Goal: Information Seeking & Learning: Find specific page/section

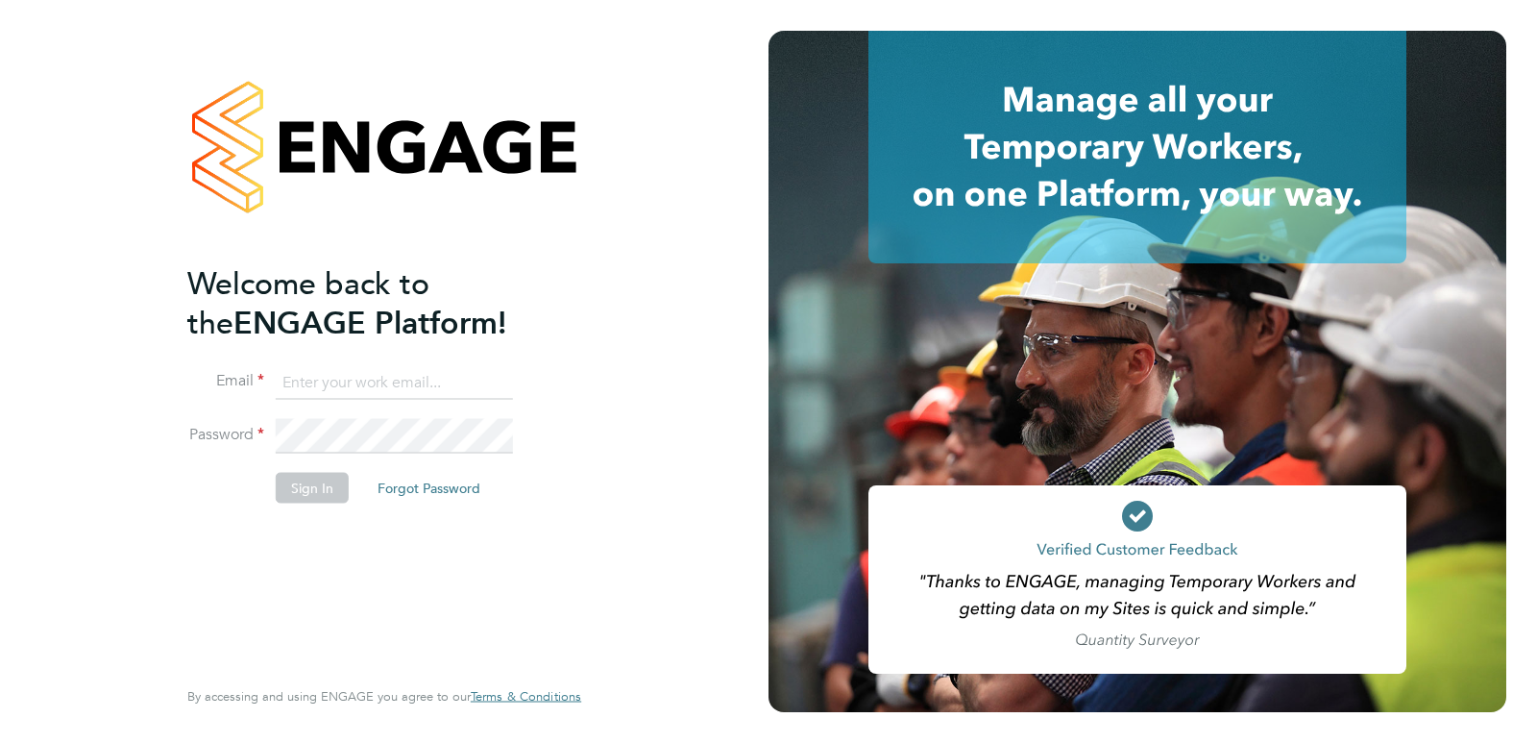
type input "[PERSON_NAME][EMAIL_ADDRESS][PERSON_NAME][DOMAIN_NAME]"
click at [313, 490] on button "Sign In" at bounding box center [312, 487] width 73 height 31
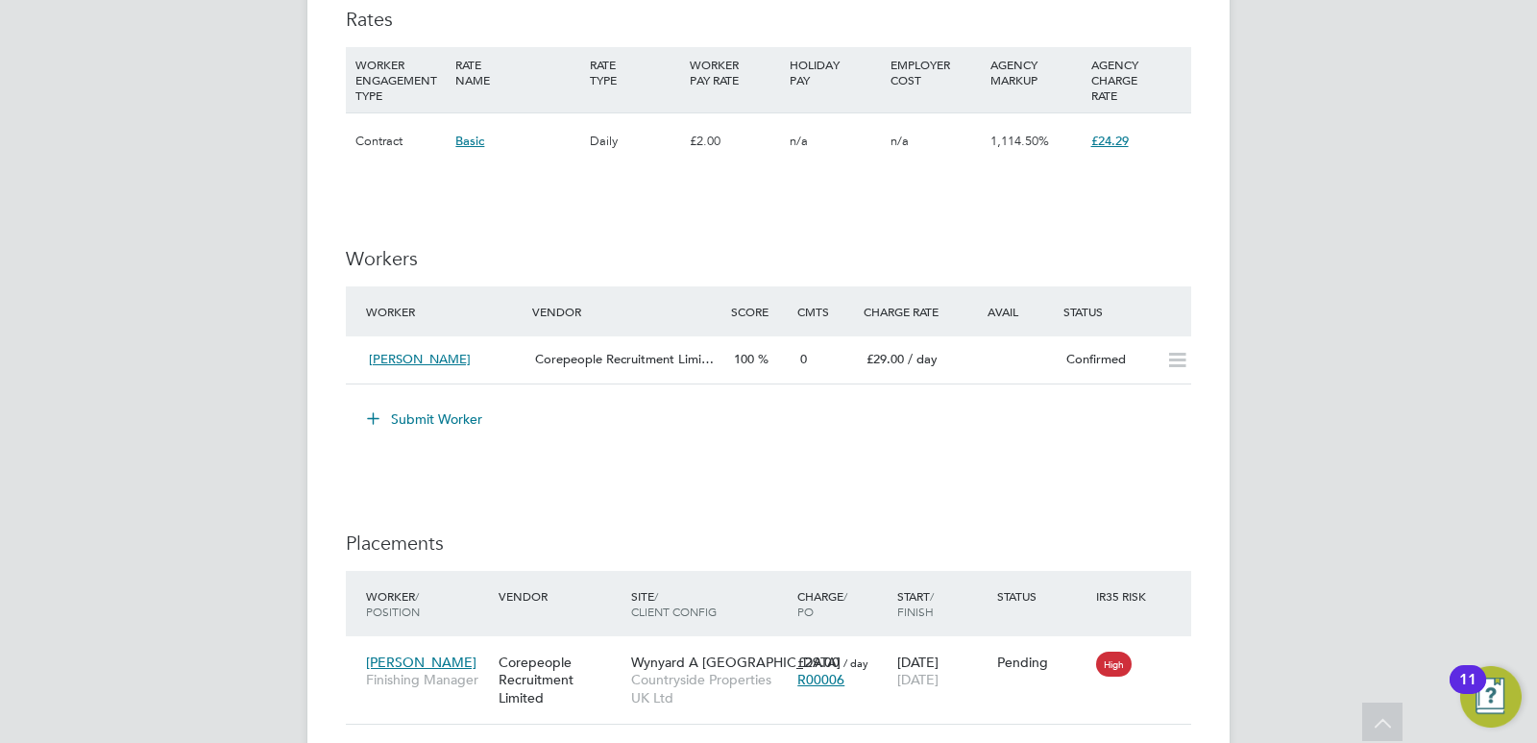
scroll to position [1605, 0]
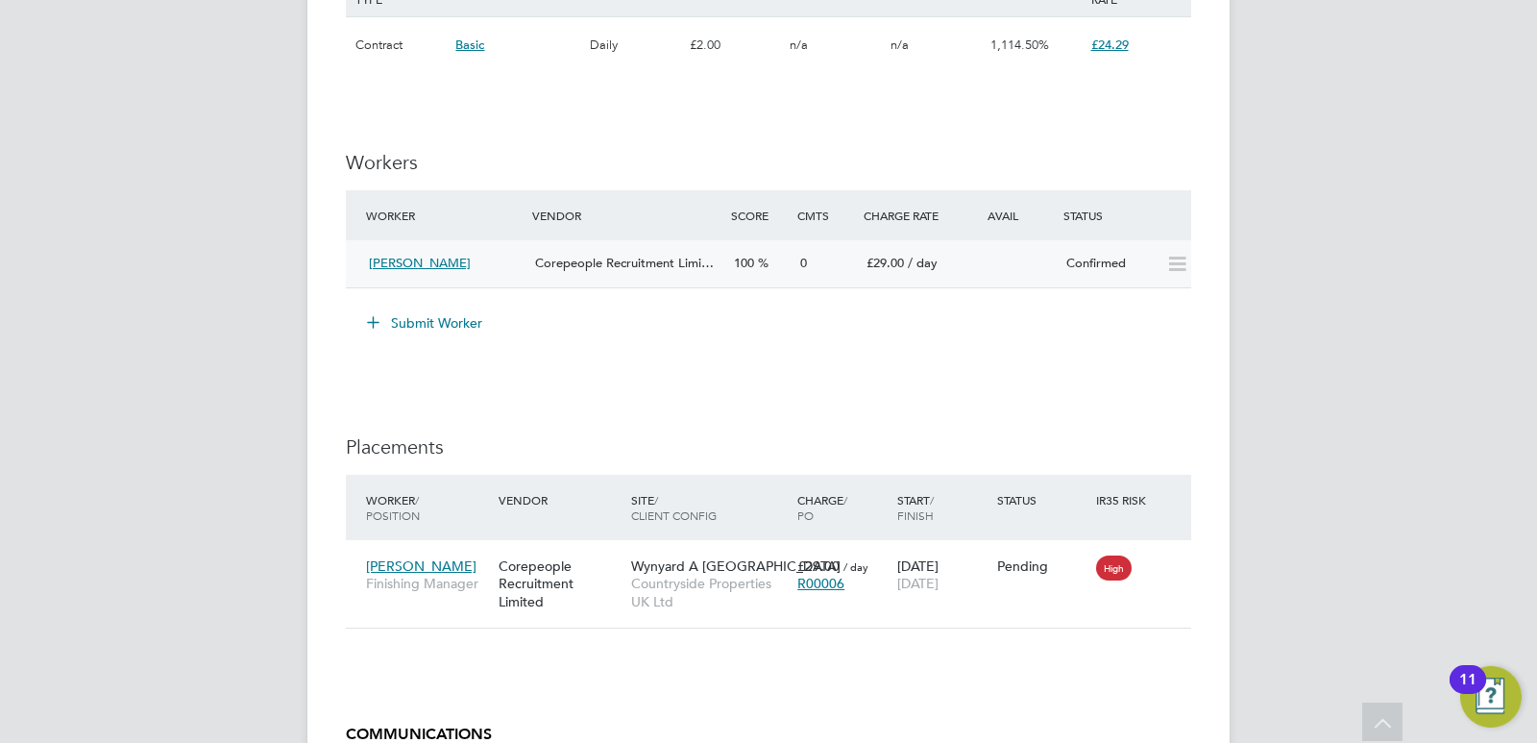
click at [406, 262] on span "Scott Lavan" at bounding box center [420, 263] width 102 height 16
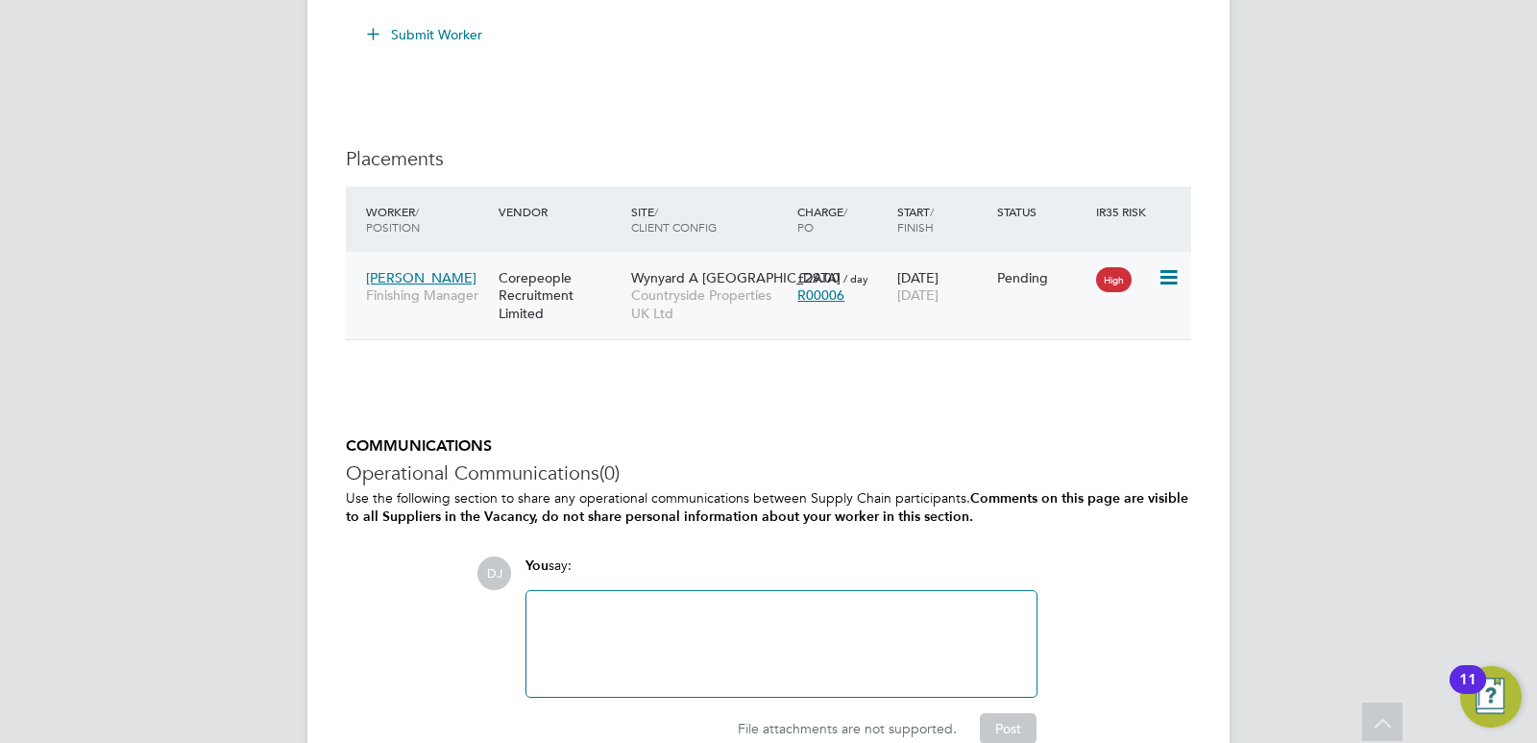
click at [414, 273] on span "Scott Lavan" at bounding box center [421, 277] width 111 height 17
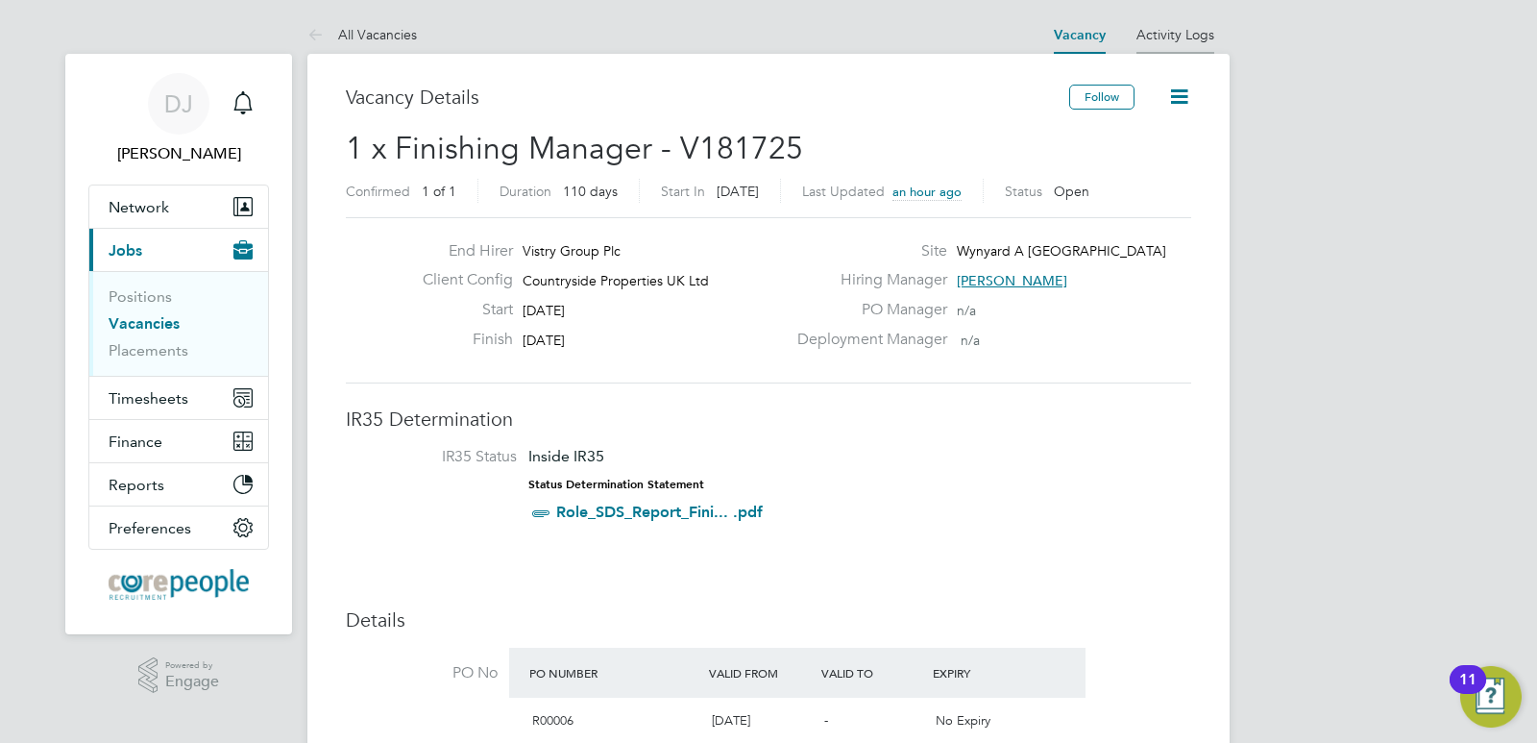
click at [1175, 33] on link "Activity Logs" at bounding box center [1176, 34] width 78 height 17
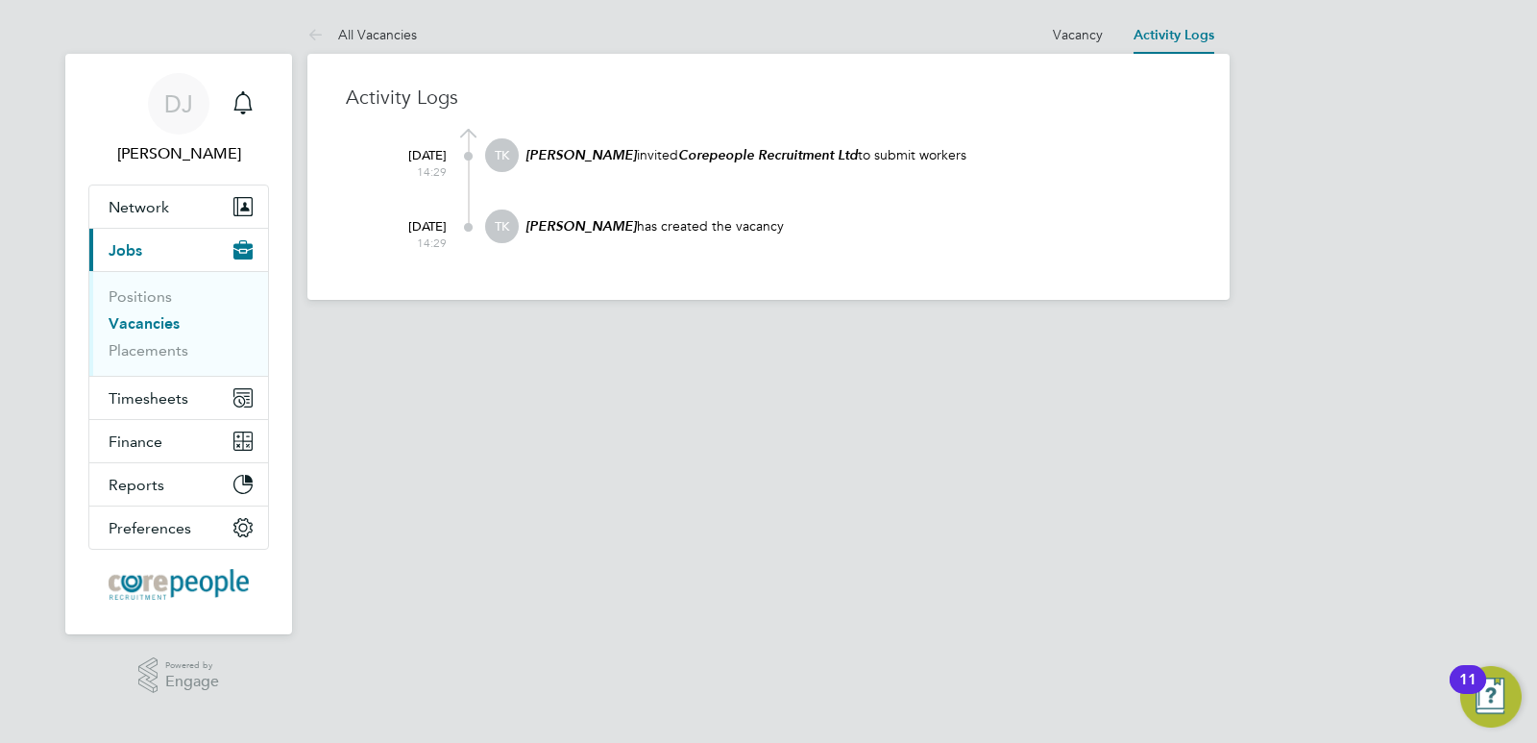
click at [1053, 35] on at-navigation-tab "Vacancy" at bounding box center [1078, 32] width 81 height 17
click at [1070, 36] on link "Vacancy" at bounding box center [1078, 34] width 50 height 17
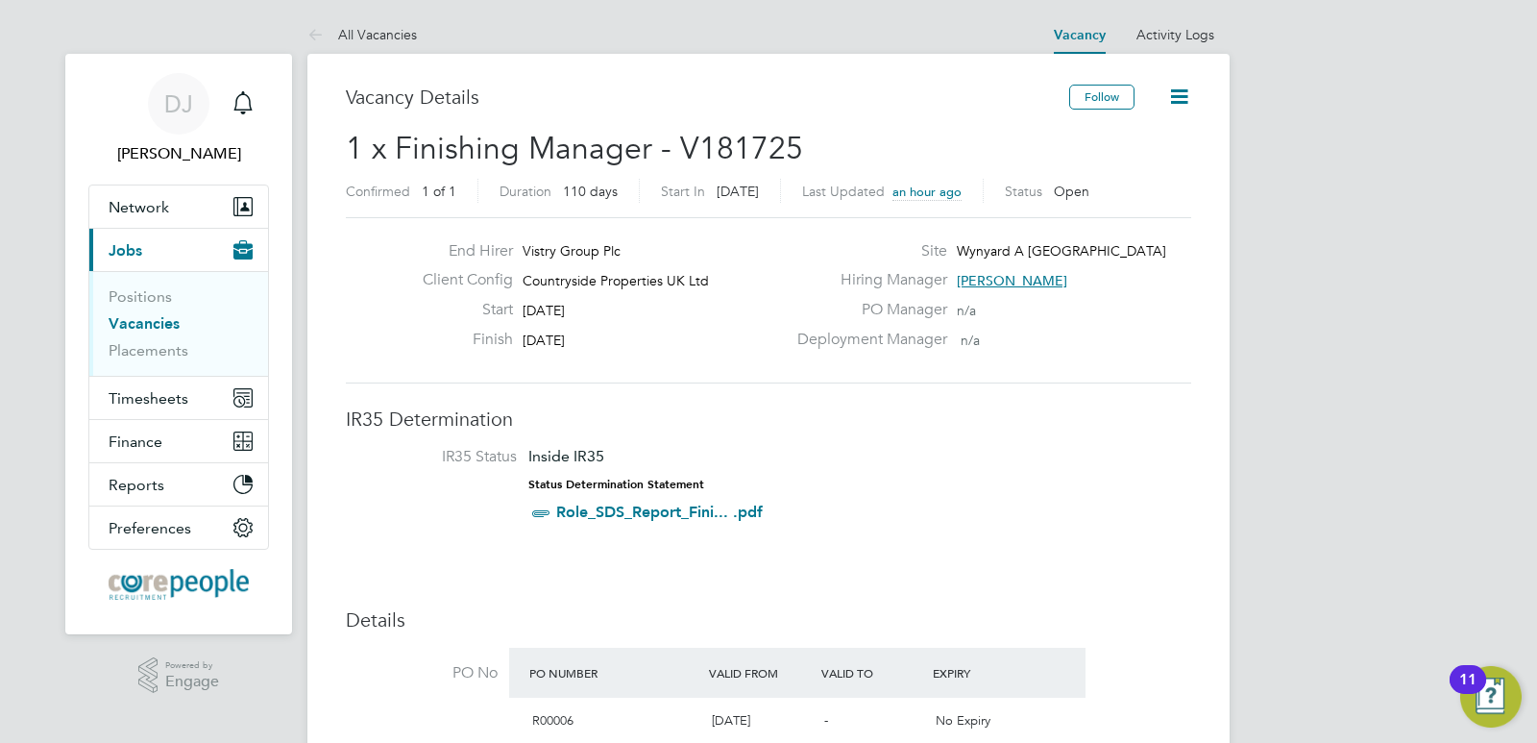
drag, startPoint x: 1513, startPoint y: 1, endPoint x: 960, endPoint y: 81, distance: 559.2
click at [1184, 94] on icon at bounding box center [1180, 97] width 24 height 24
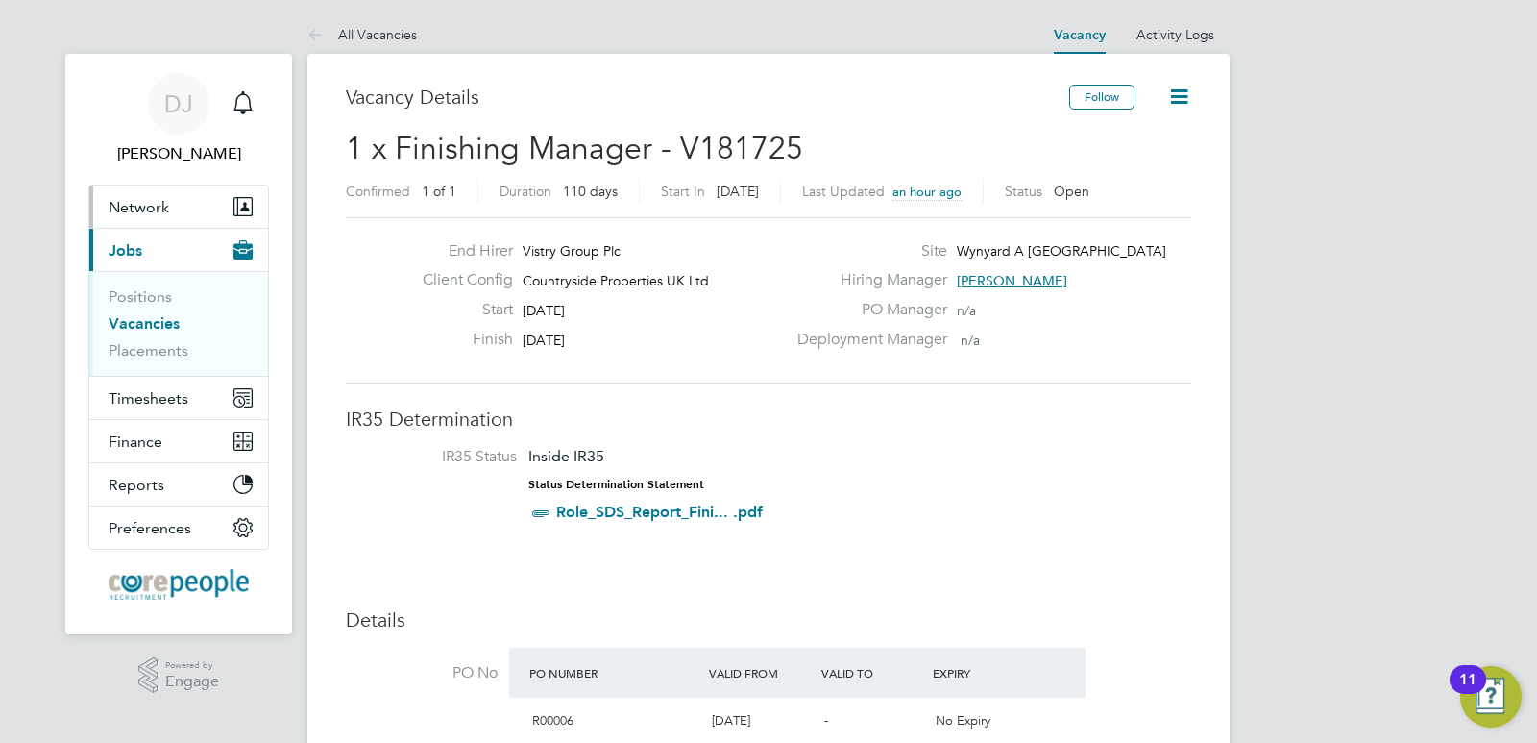
click at [132, 206] on span "Network" at bounding box center [139, 207] width 61 height 18
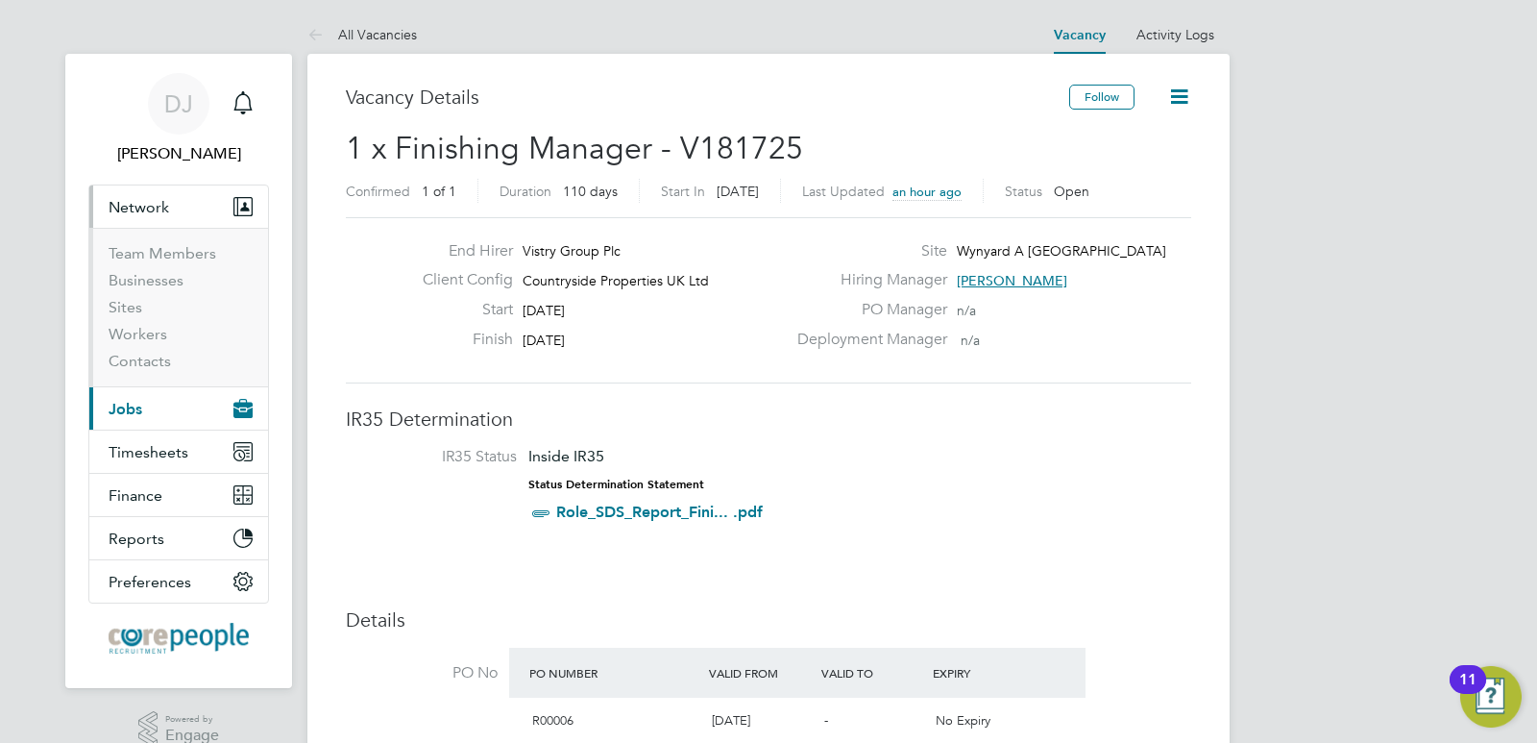
click at [133, 208] on span "Network" at bounding box center [139, 207] width 61 height 18
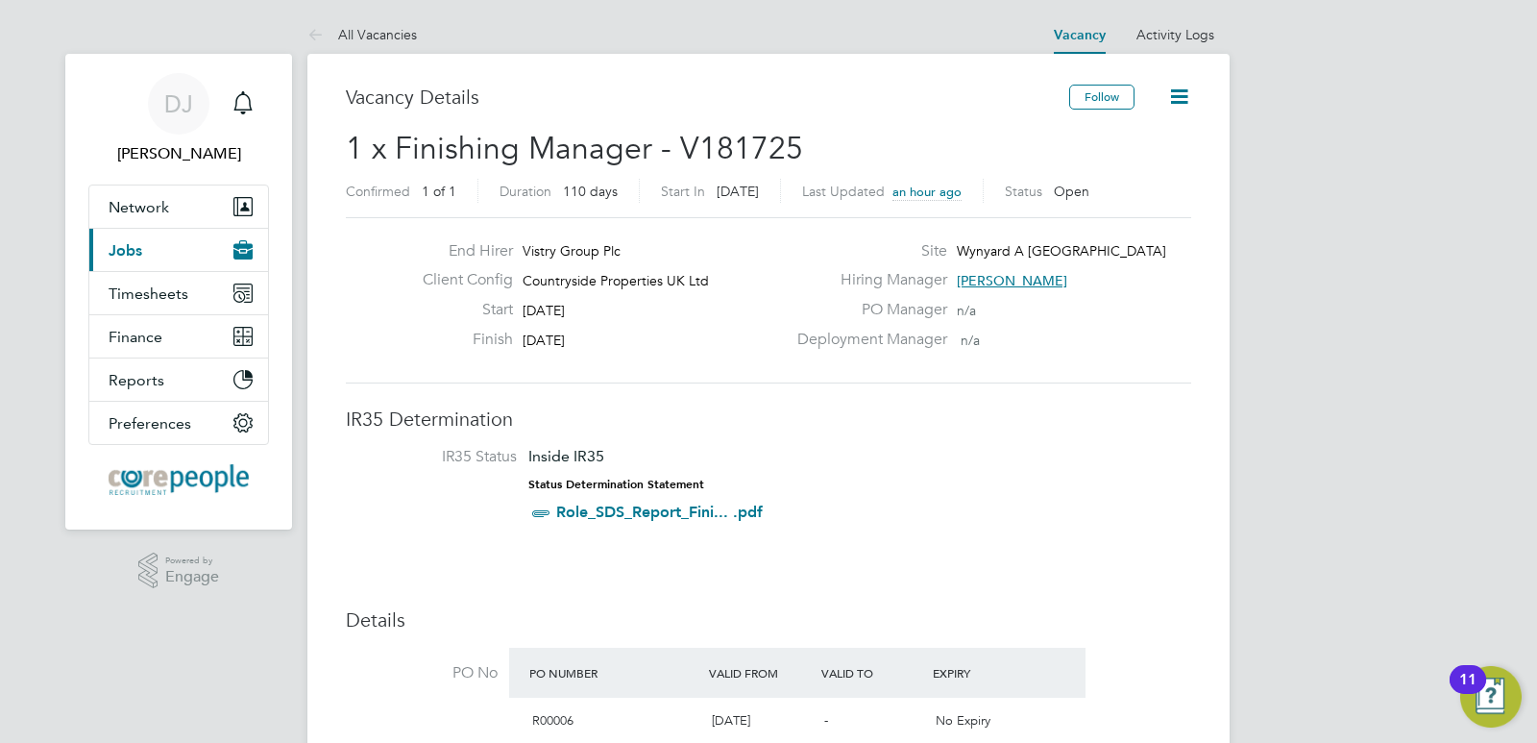
click at [137, 253] on span "Jobs" at bounding box center [126, 250] width 34 height 18
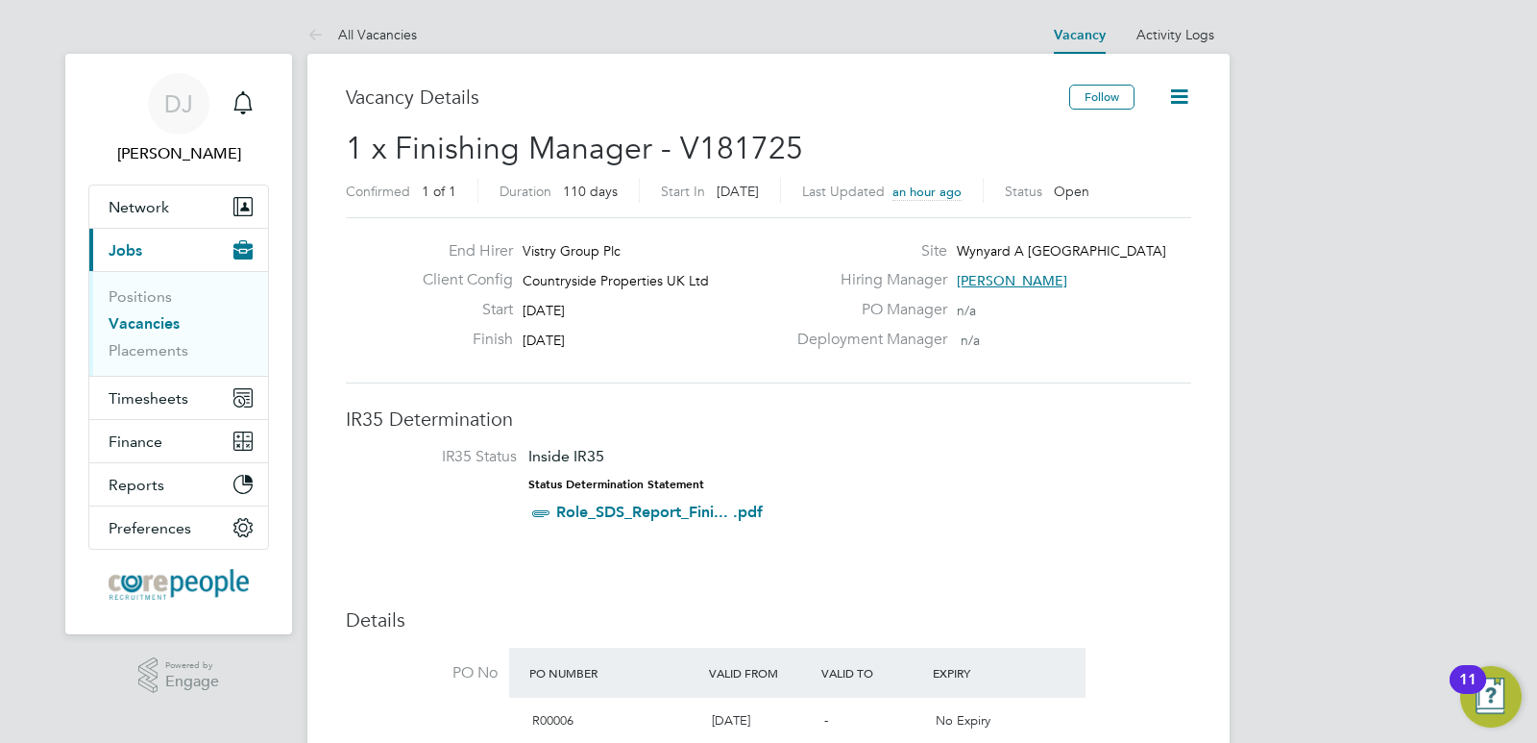
click at [633, 504] on link "Role_SDS_Report_Fini... .pdf" at bounding box center [659, 512] width 207 height 18
click at [663, 507] on link "Role_SDS_Report_Fini... .pdf" at bounding box center [659, 512] width 207 height 18
click at [664, 508] on link "Role_SDS_Report_Fini... .pdf" at bounding box center [659, 512] width 207 height 18
click at [135, 204] on span "Network" at bounding box center [139, 207] width 61 height 18
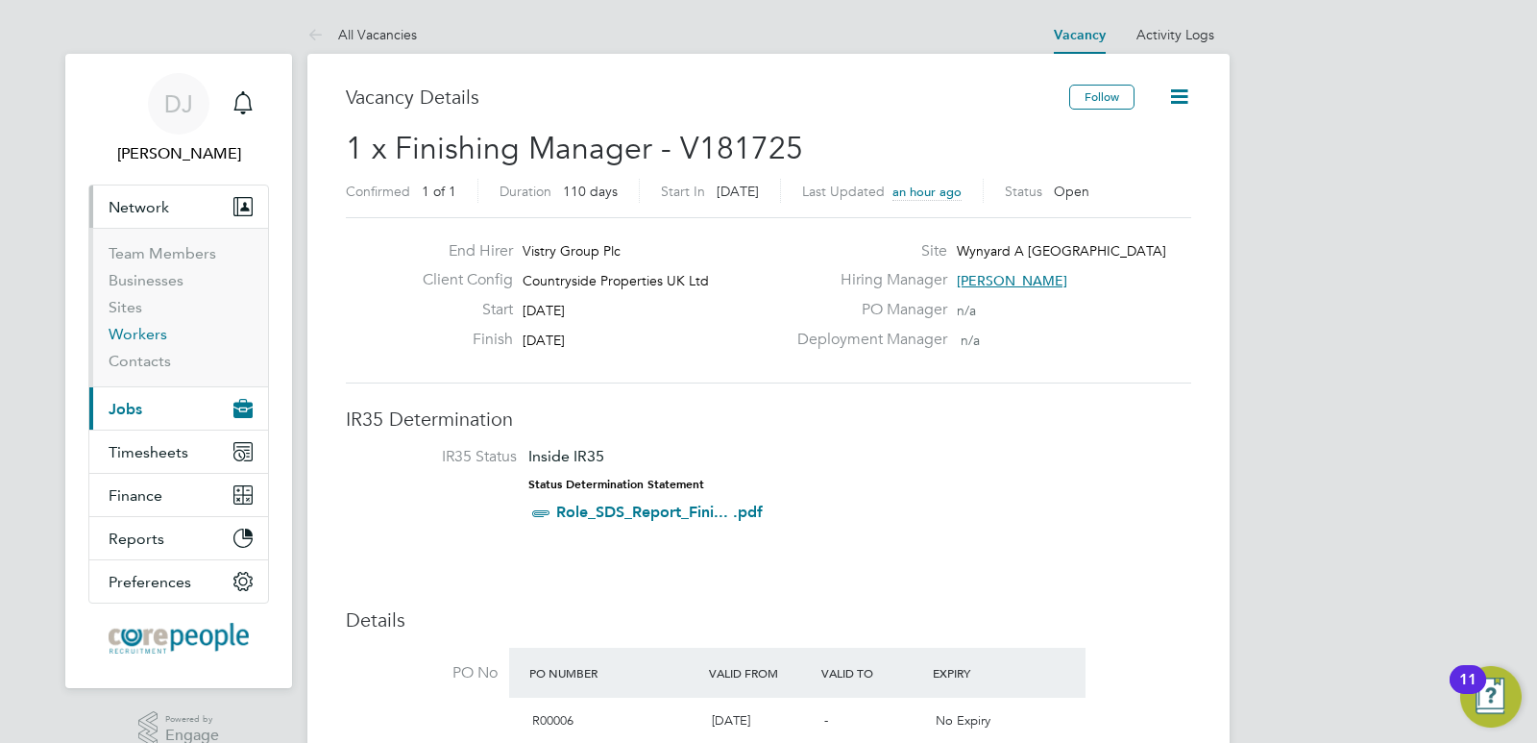
click at [135, 332] on link "Workers" at bounding box center [138, 334] width 59 height 18
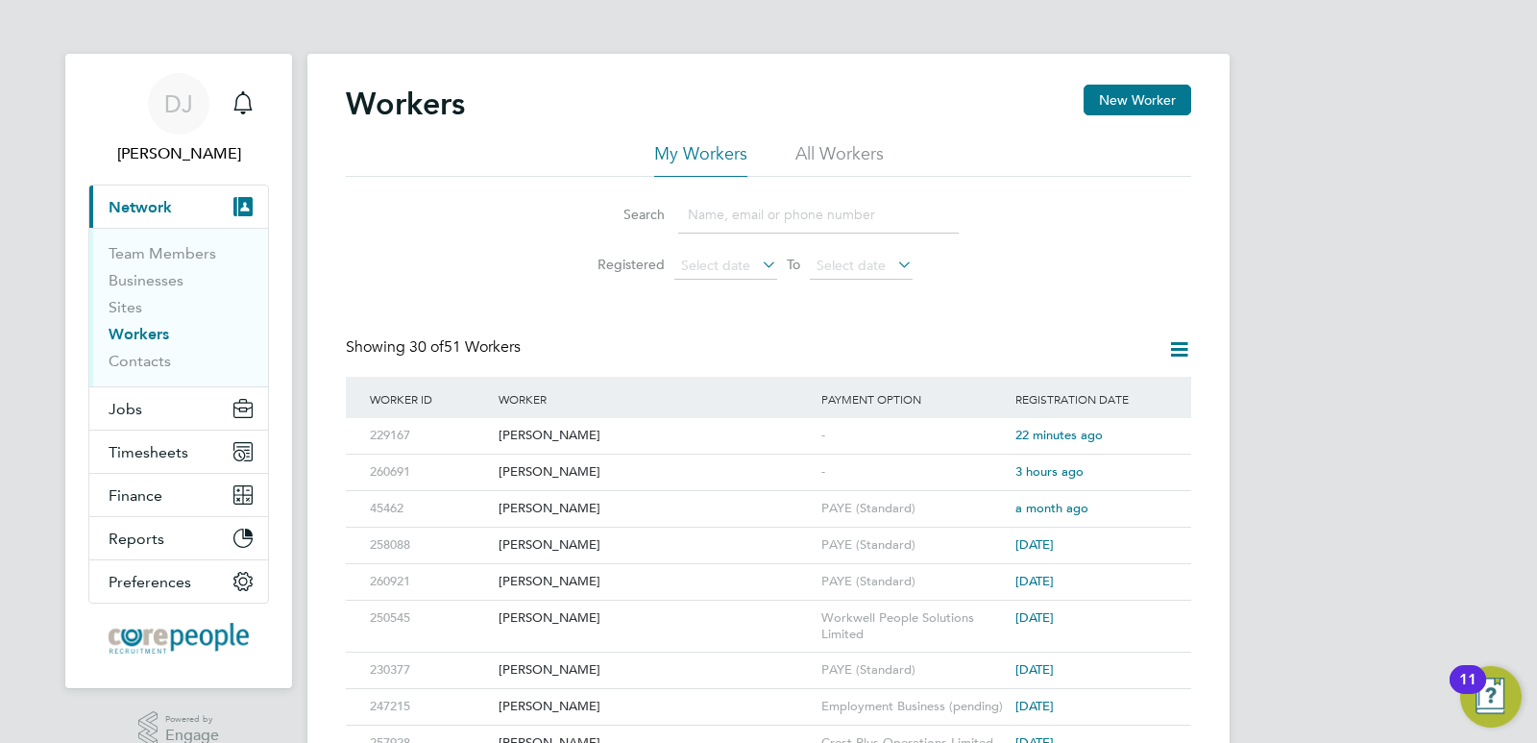
click at [711, 215] on input at bounding box center [818, 214] width 281 height 37
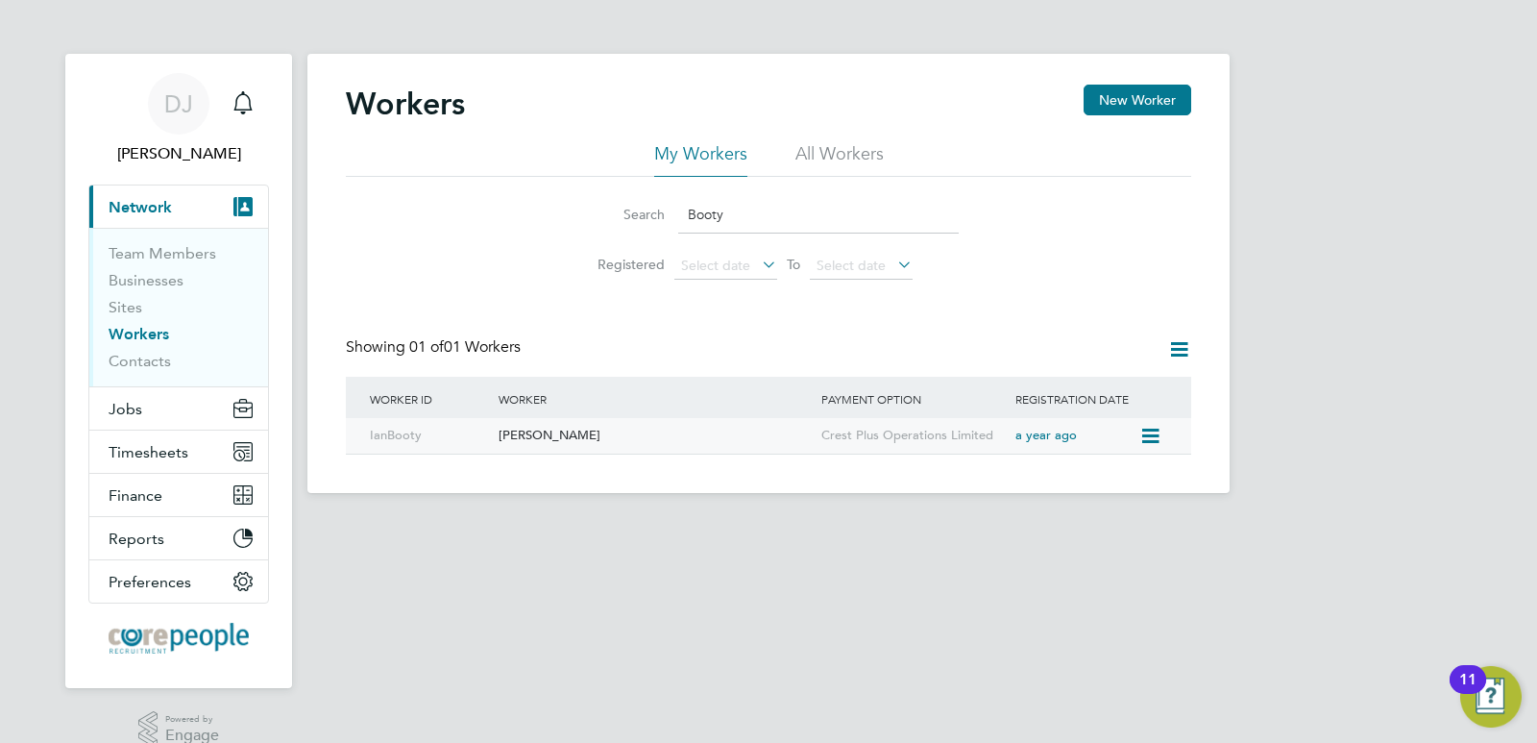
type input "Booty"
click at [517, 437] on div "[PERSON_NAME]" at bounding box center [655, 436] width 323 height 36
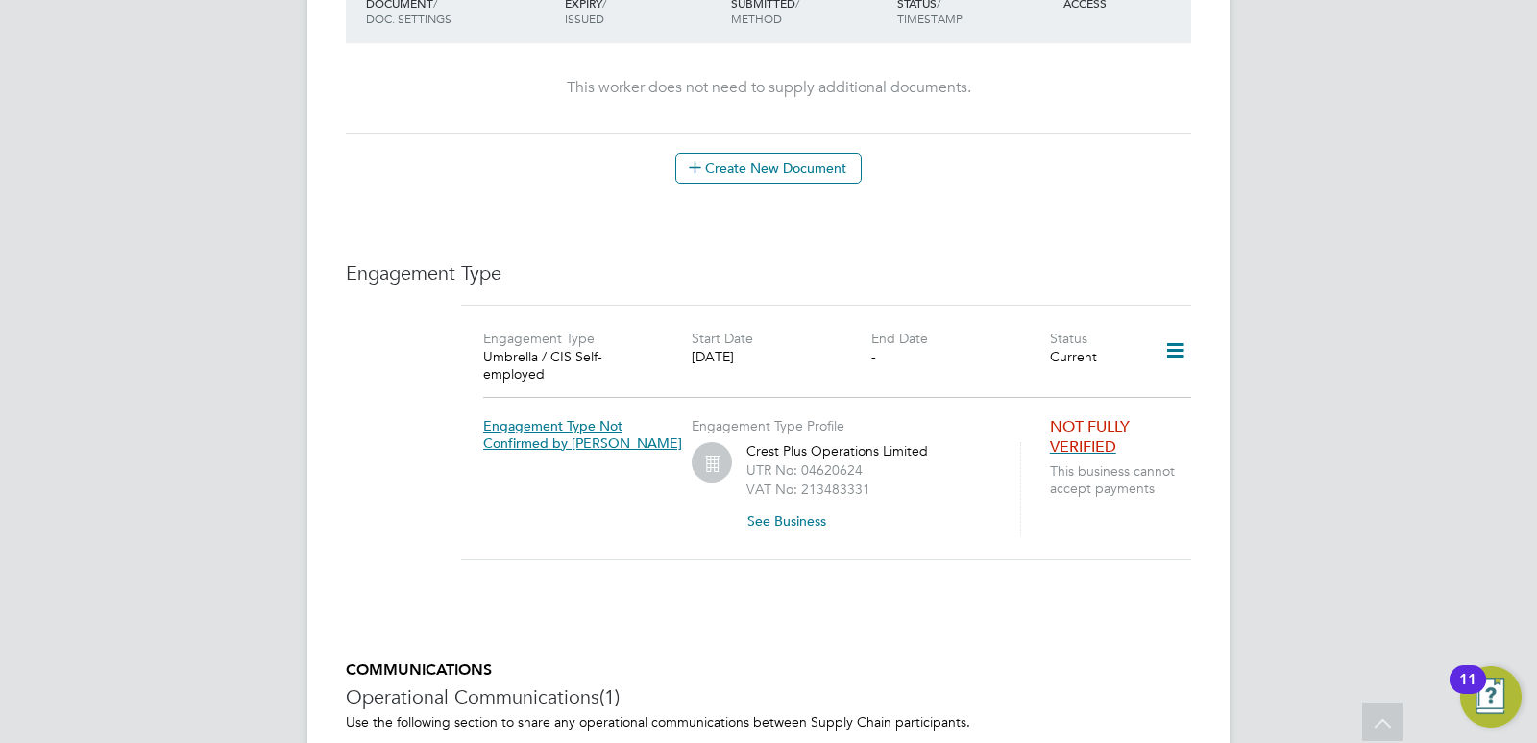
scroll to position [1007, 0]
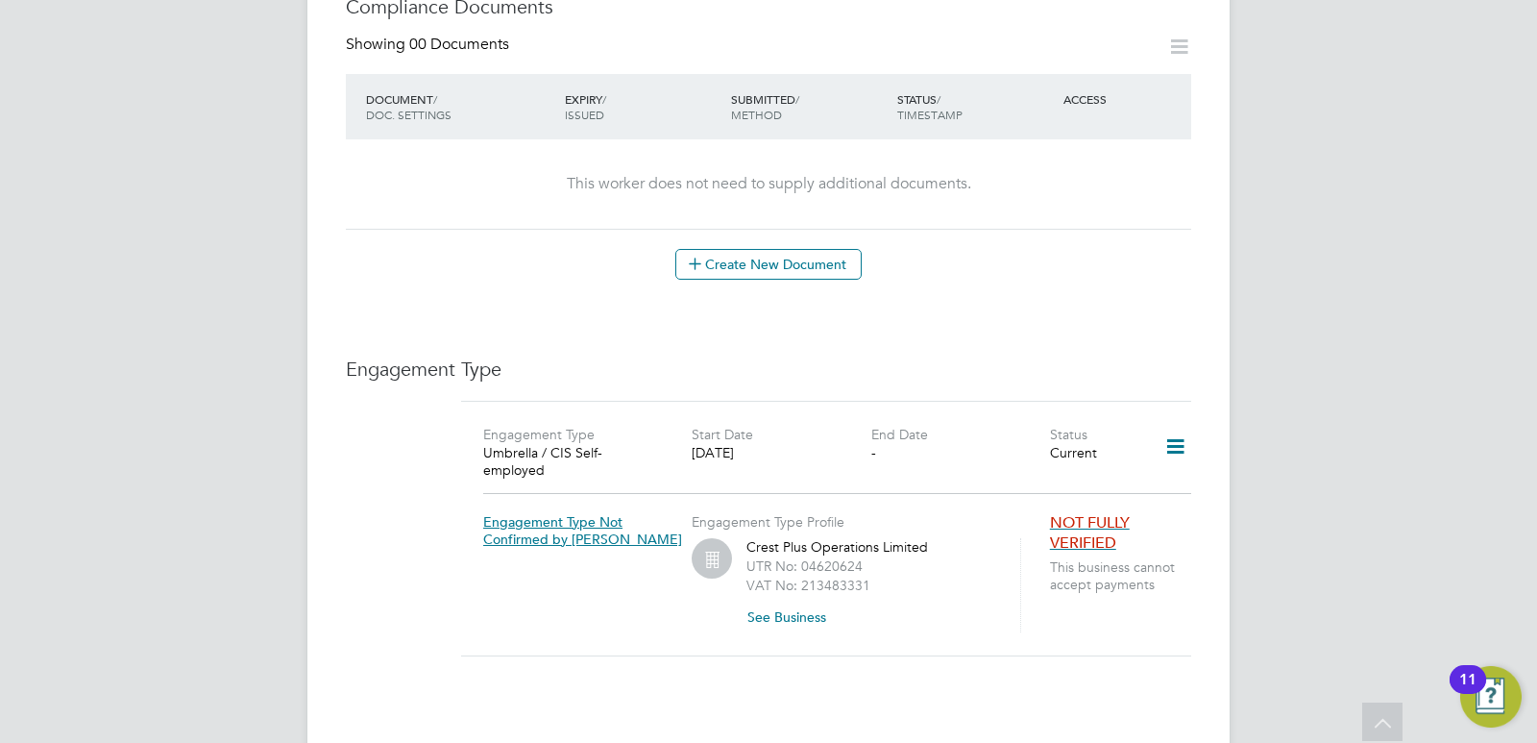
click at [1175, 427] on icon at bounding box center [1176, 447] width 34 height 44
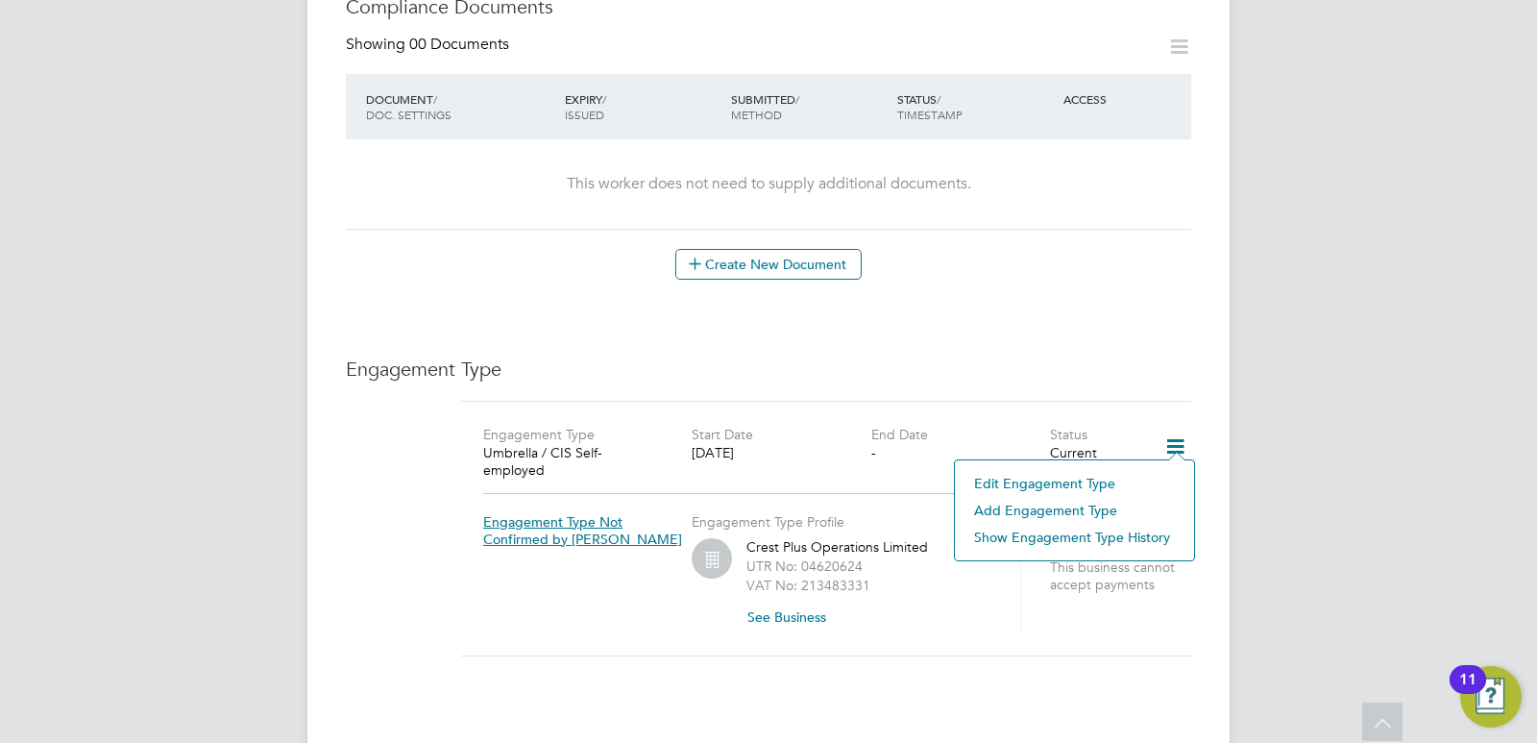
click at [1174, 427] on icon at bounding box center [1176, 447] width 34 height 44
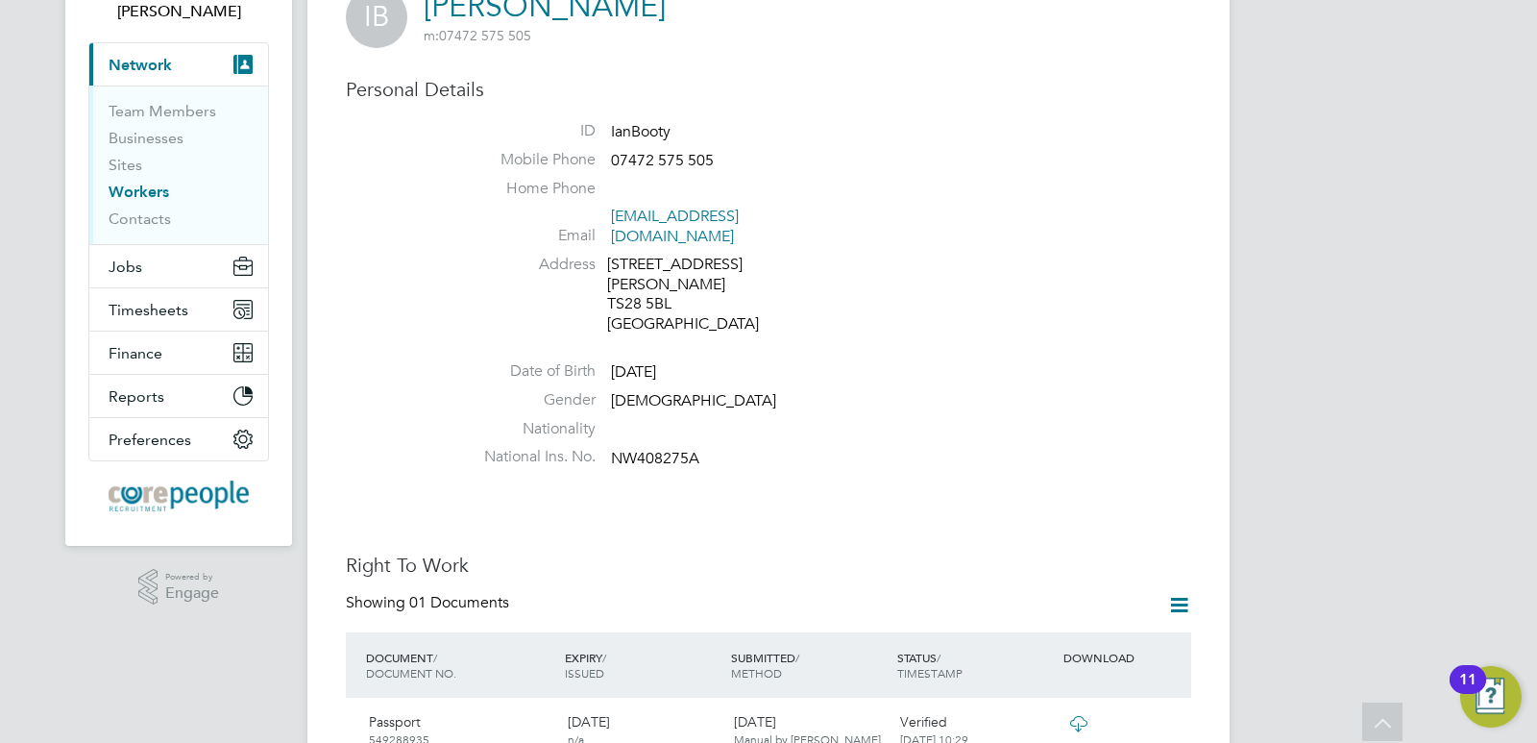
scroll to position [0, 0]
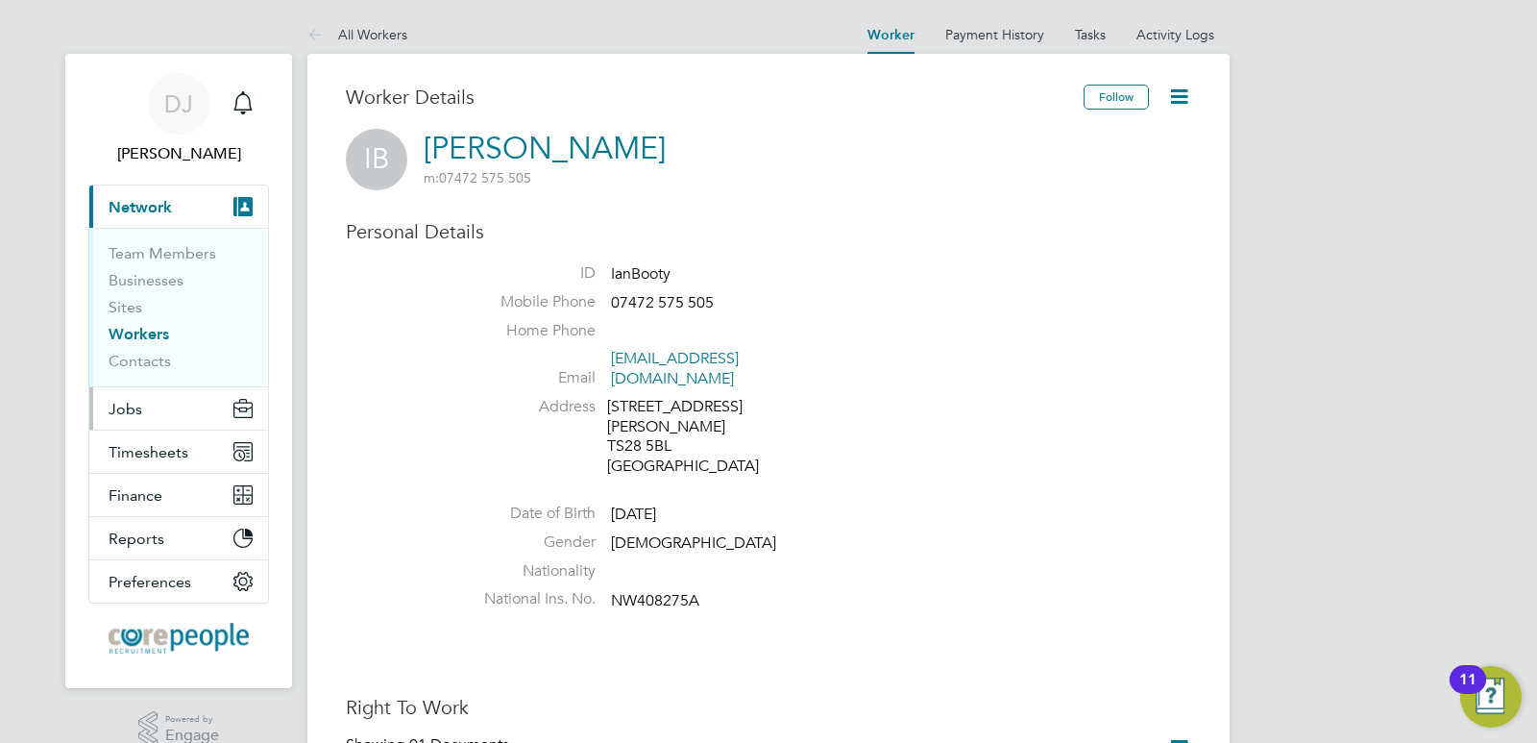
click at [130, 411] on span "Jobs" at bounding box center [126, 409] width 34 height 18
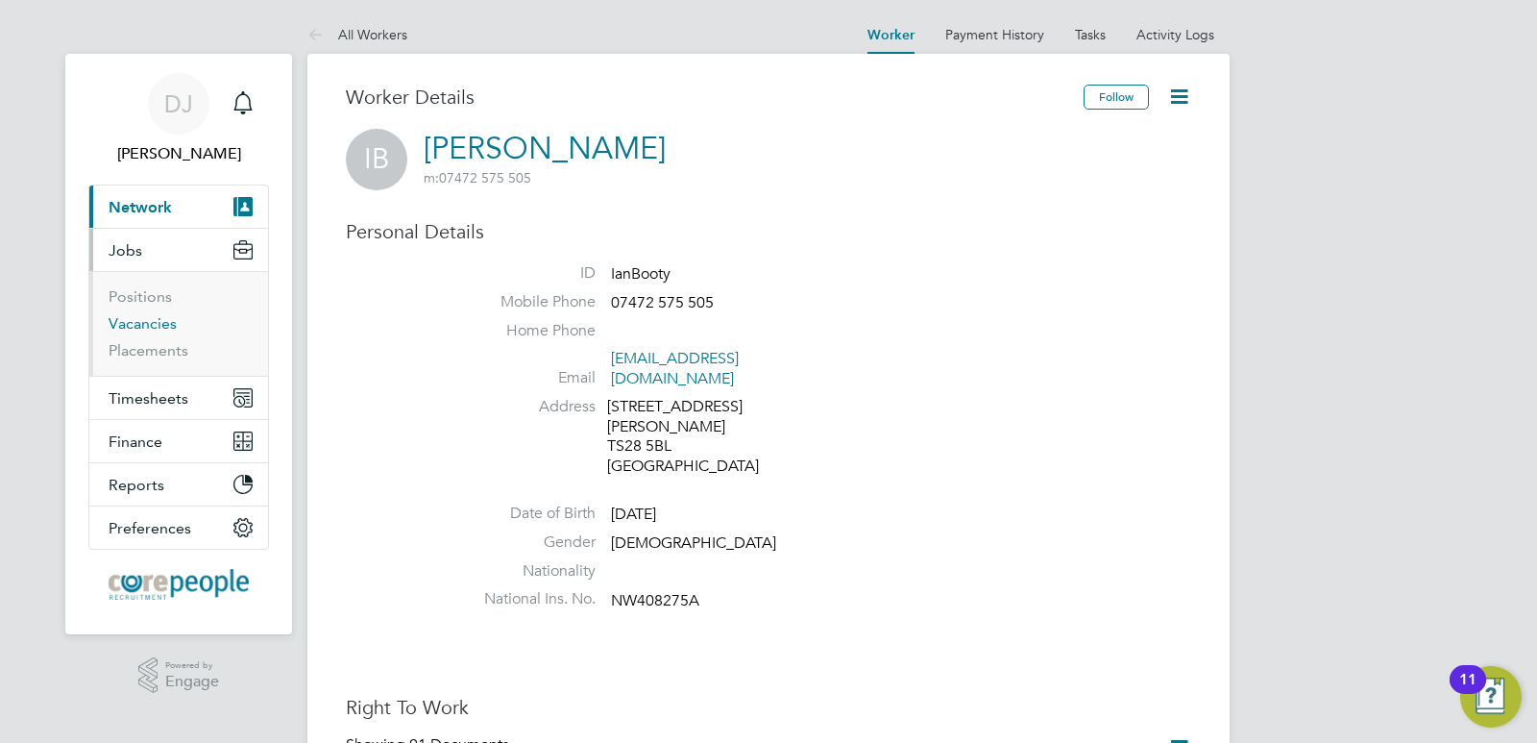
click at [154, 324] on link "Vacancies" at bounding box center [143, 323] width 68 height 18
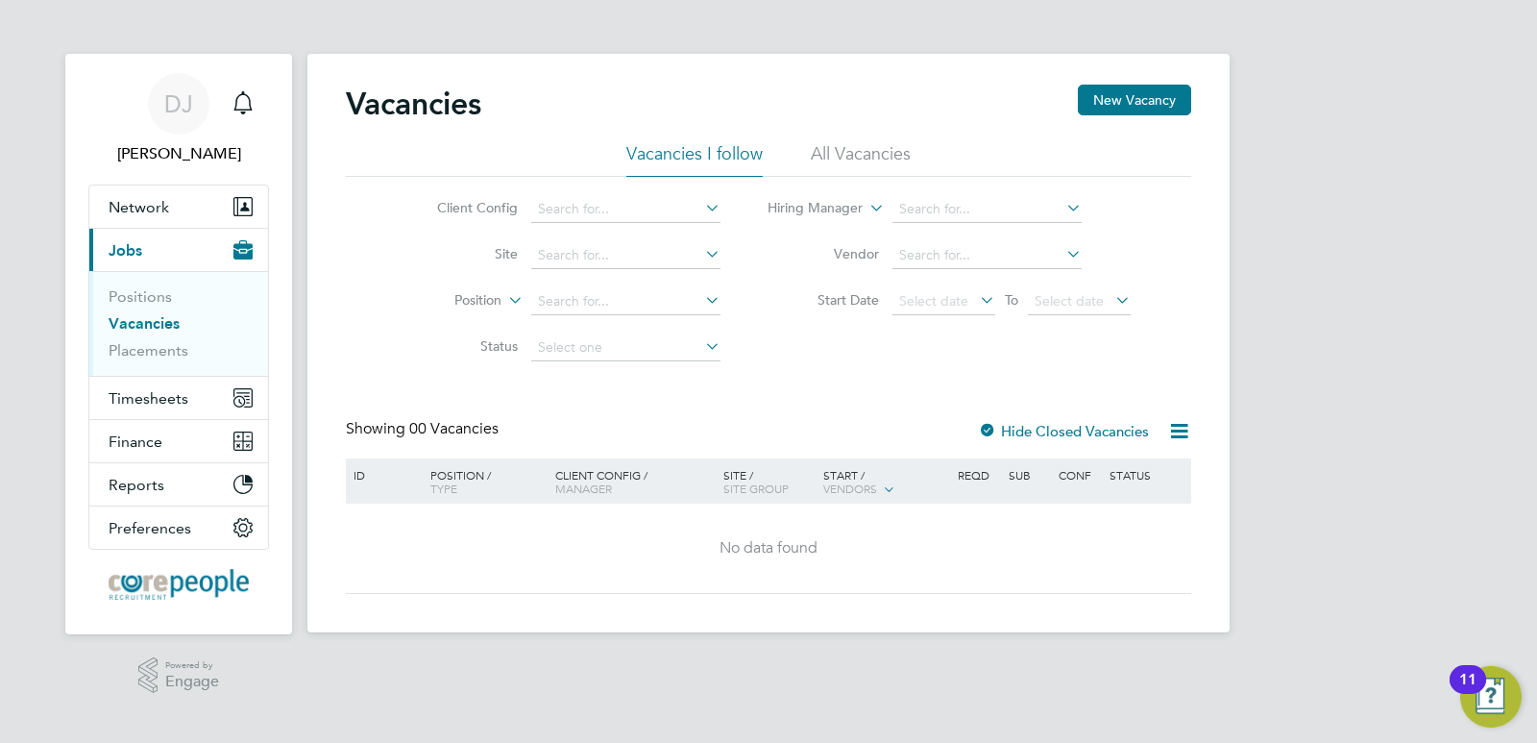
click at [701, 207] on icon at bounding box center [701, 207] width 0 height 27
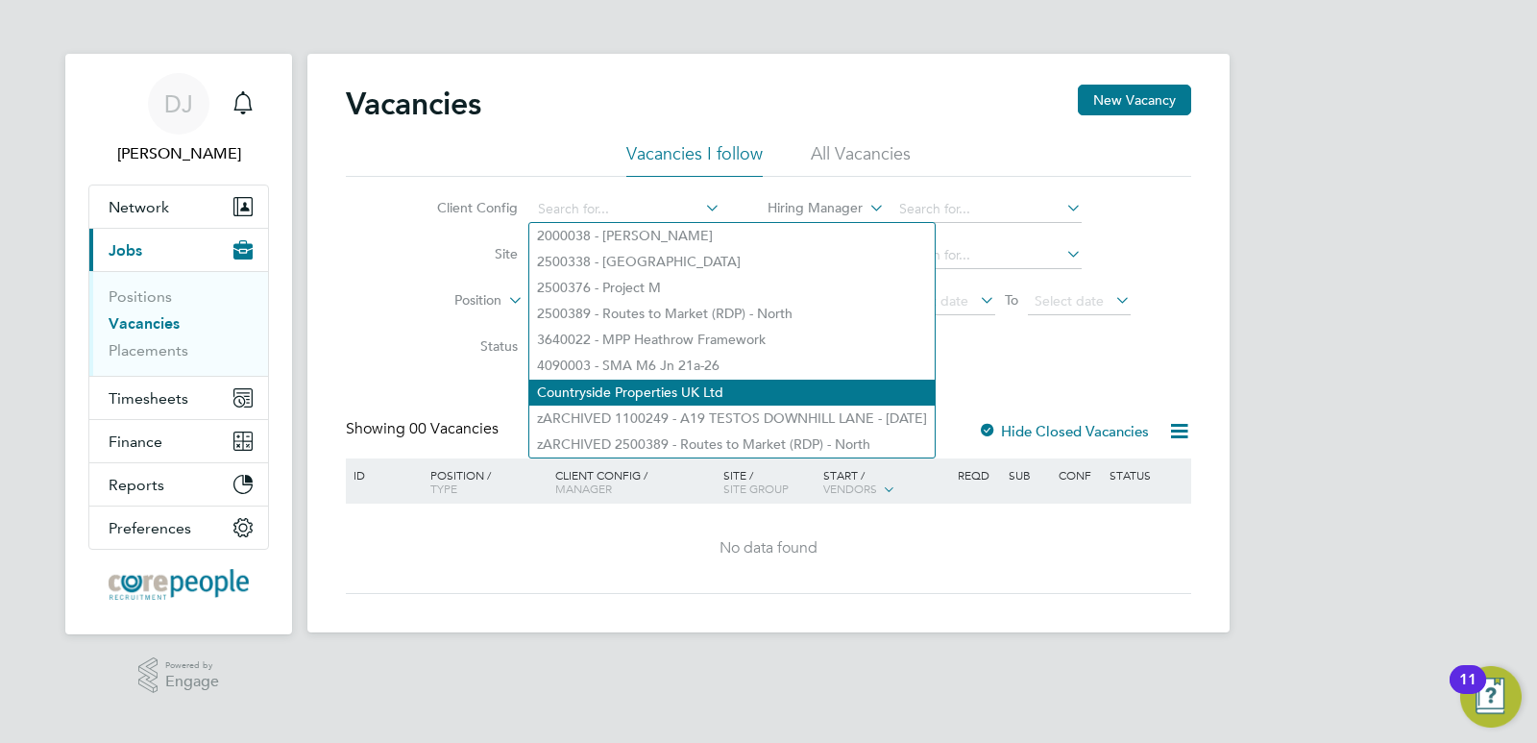
click at [674, 382] on li "Countryside Properties UK Ltd" at bounding box center [732, 393] width 406 height 26
type input "Countryside Properties UK Ltd"
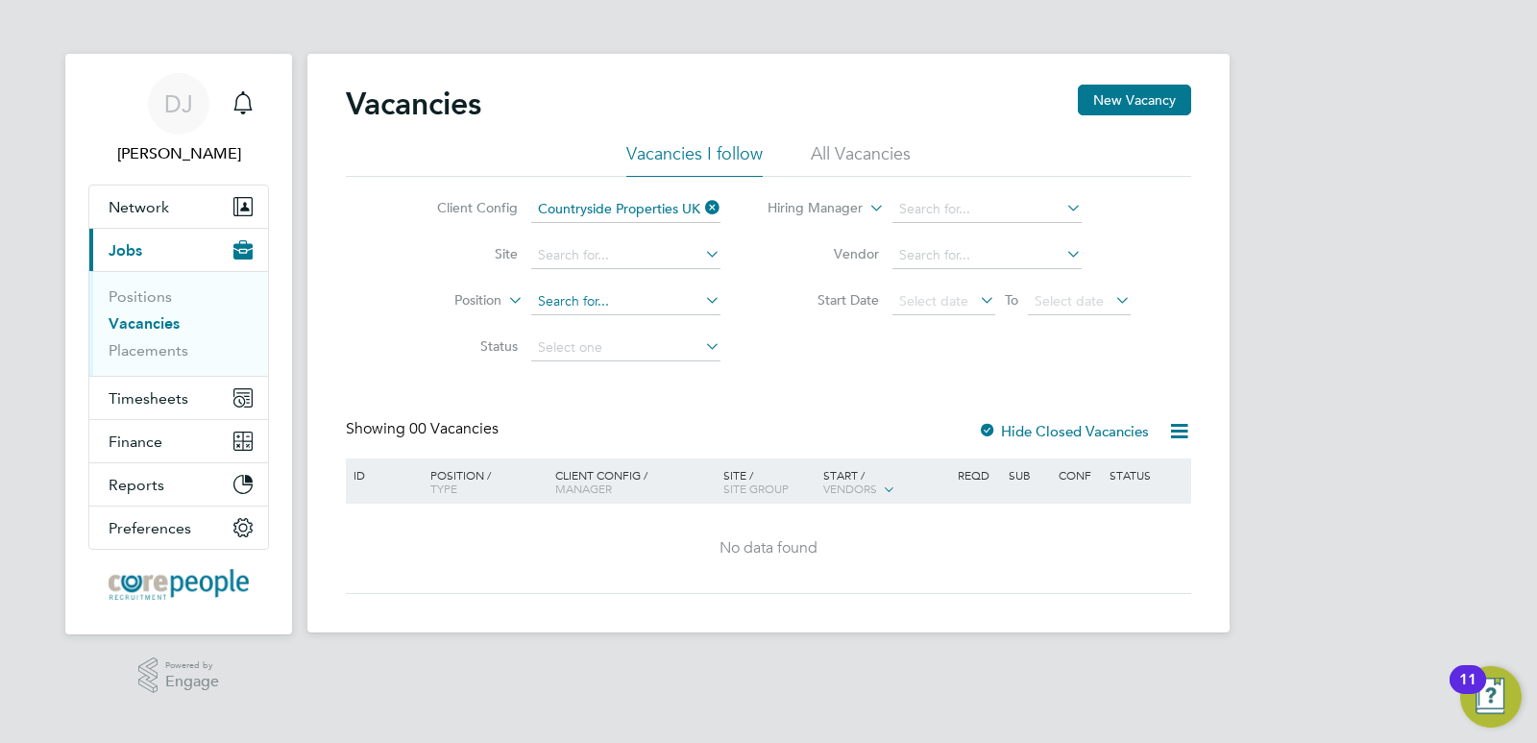
click at [616, 297] on input at bounding box center [625, 301] width 189 height 27
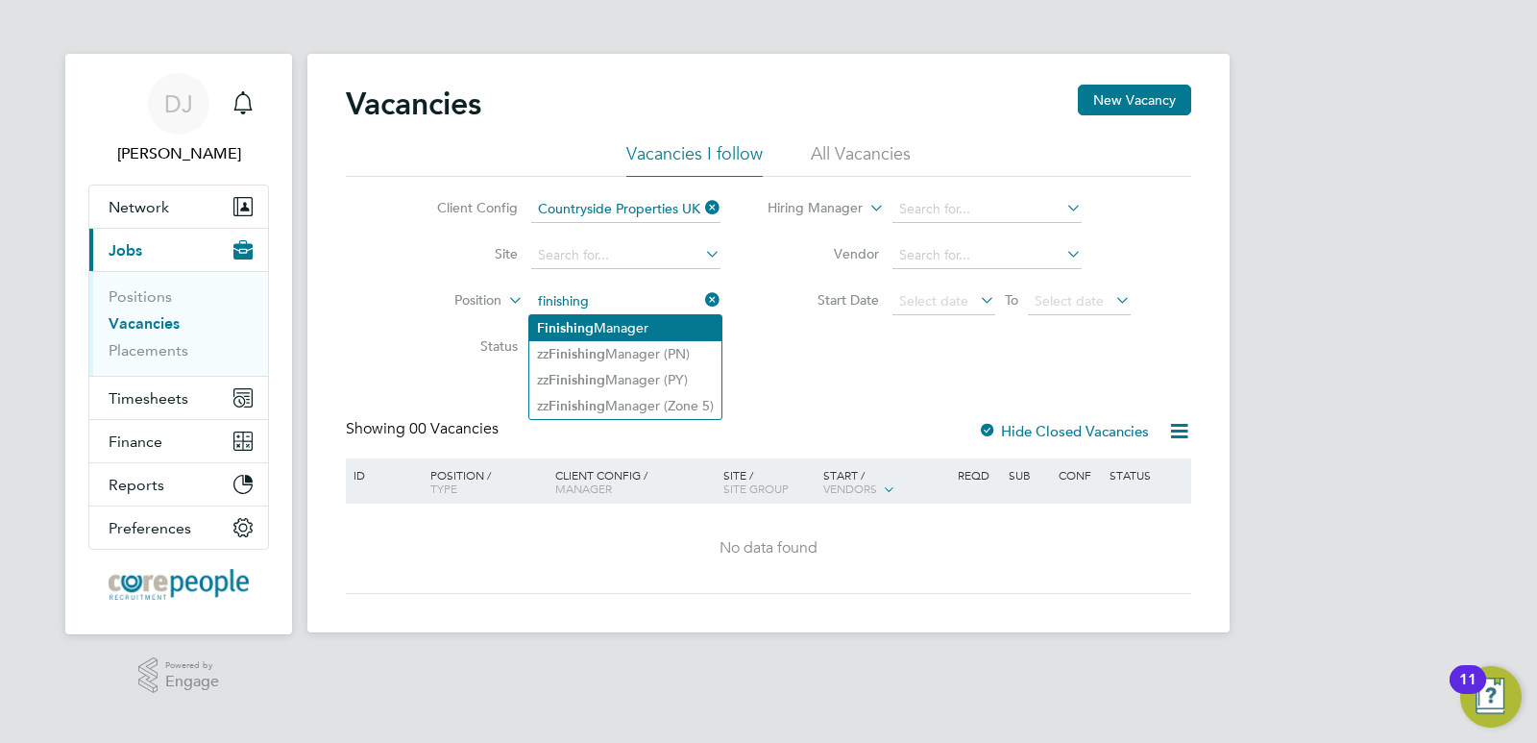
click at [570, 320] on b "Finishing" at bounding box center [565, 328] width 57 height 16
type input "Finishing Manager"
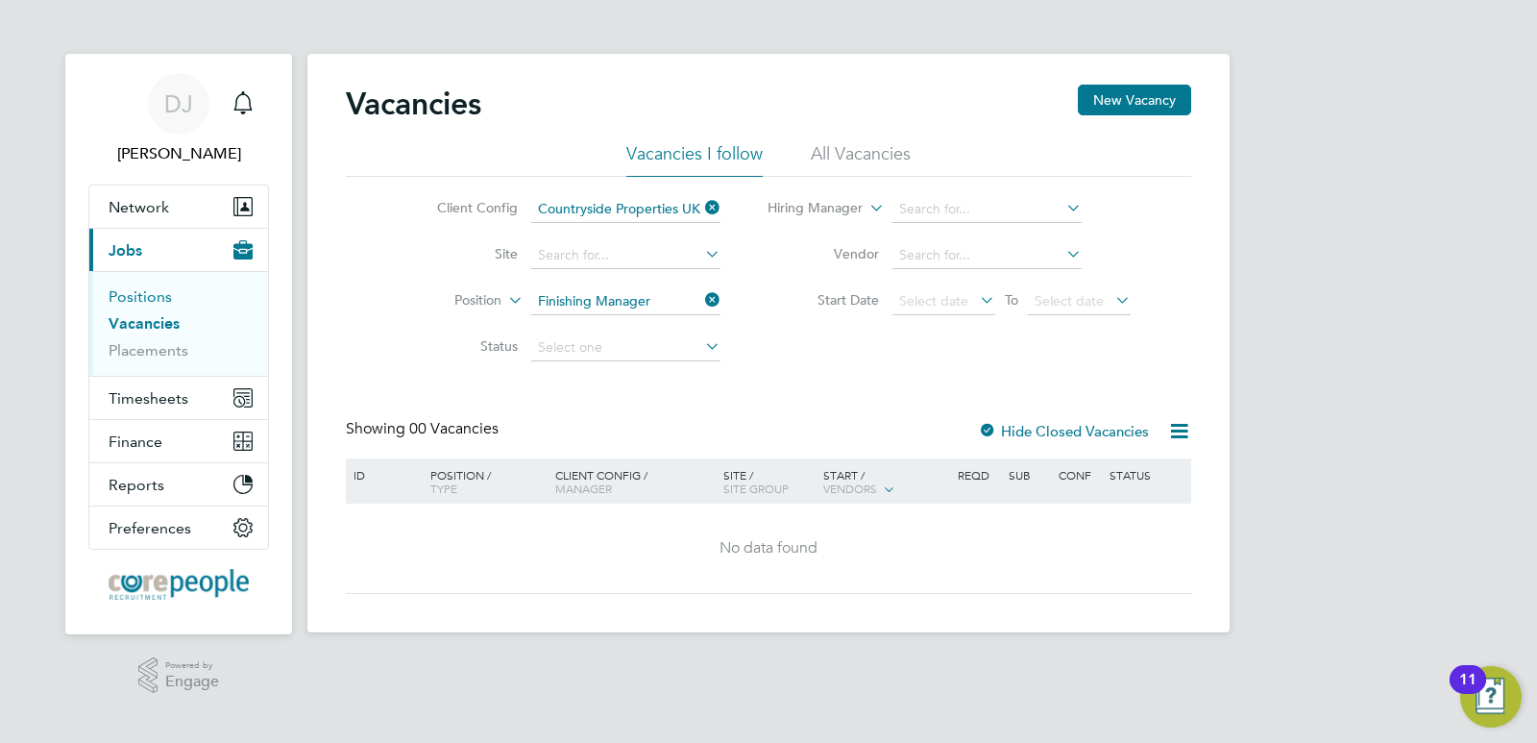
click at [140, 297] on link "Positions" at bounding box center [140, 296] width 63 height 18
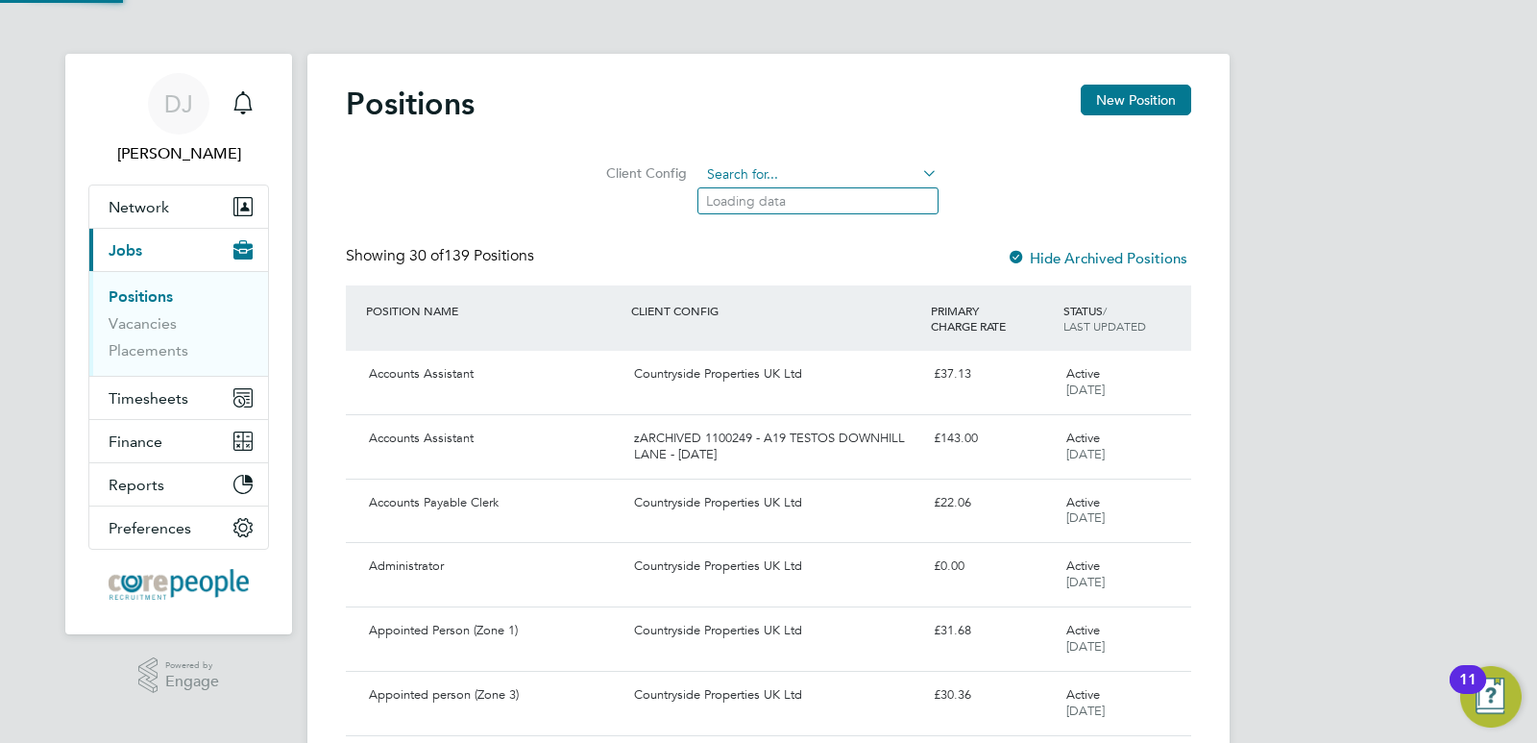
click at [729, 174] on input at bounding box center [819, 174] width 237 height 27
click at [780, 345] on li "Countryside Properties UK Ltd" at bounding box center [902, 358] width 406 height 26
type input "Countryside Properties UK Ltd"
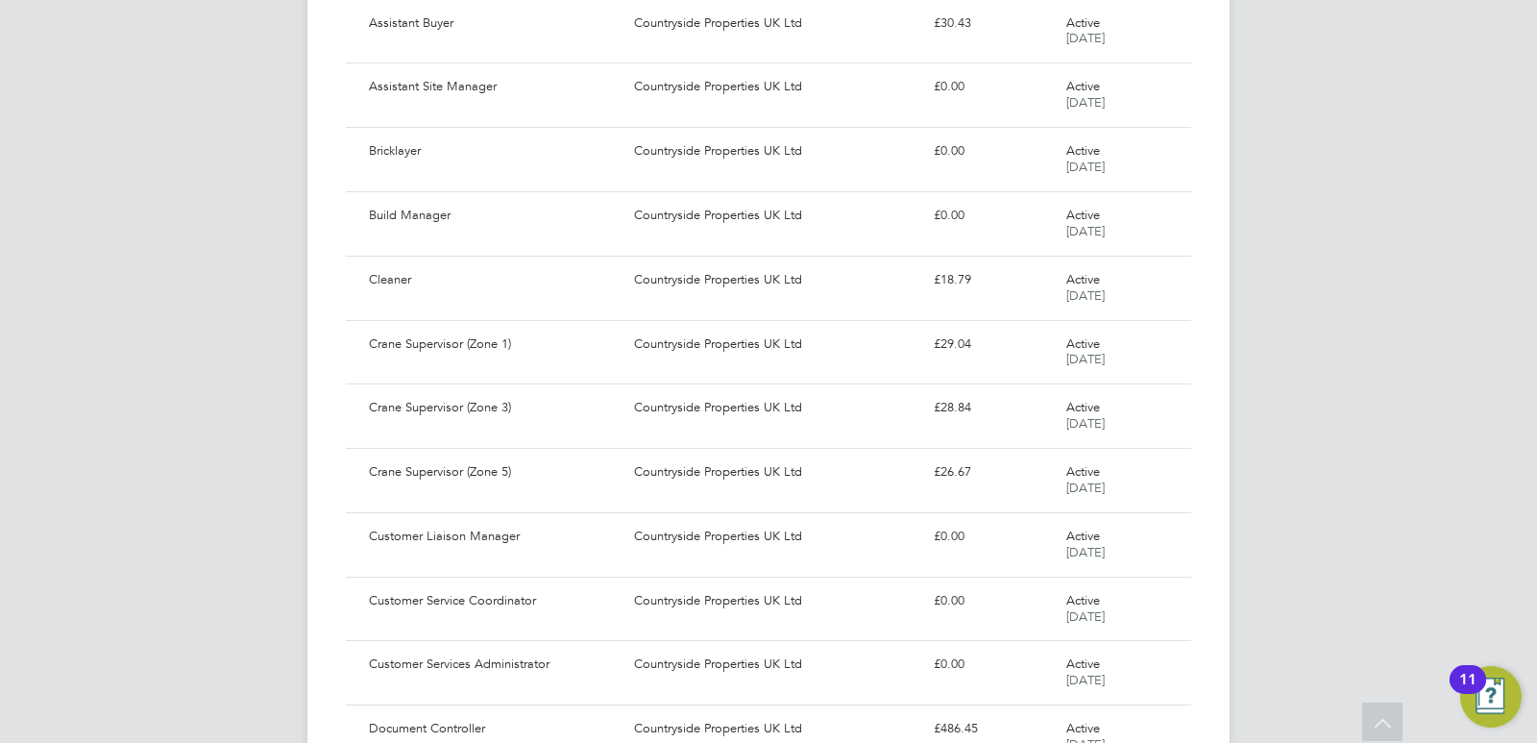
scroll to position [1345, 0]
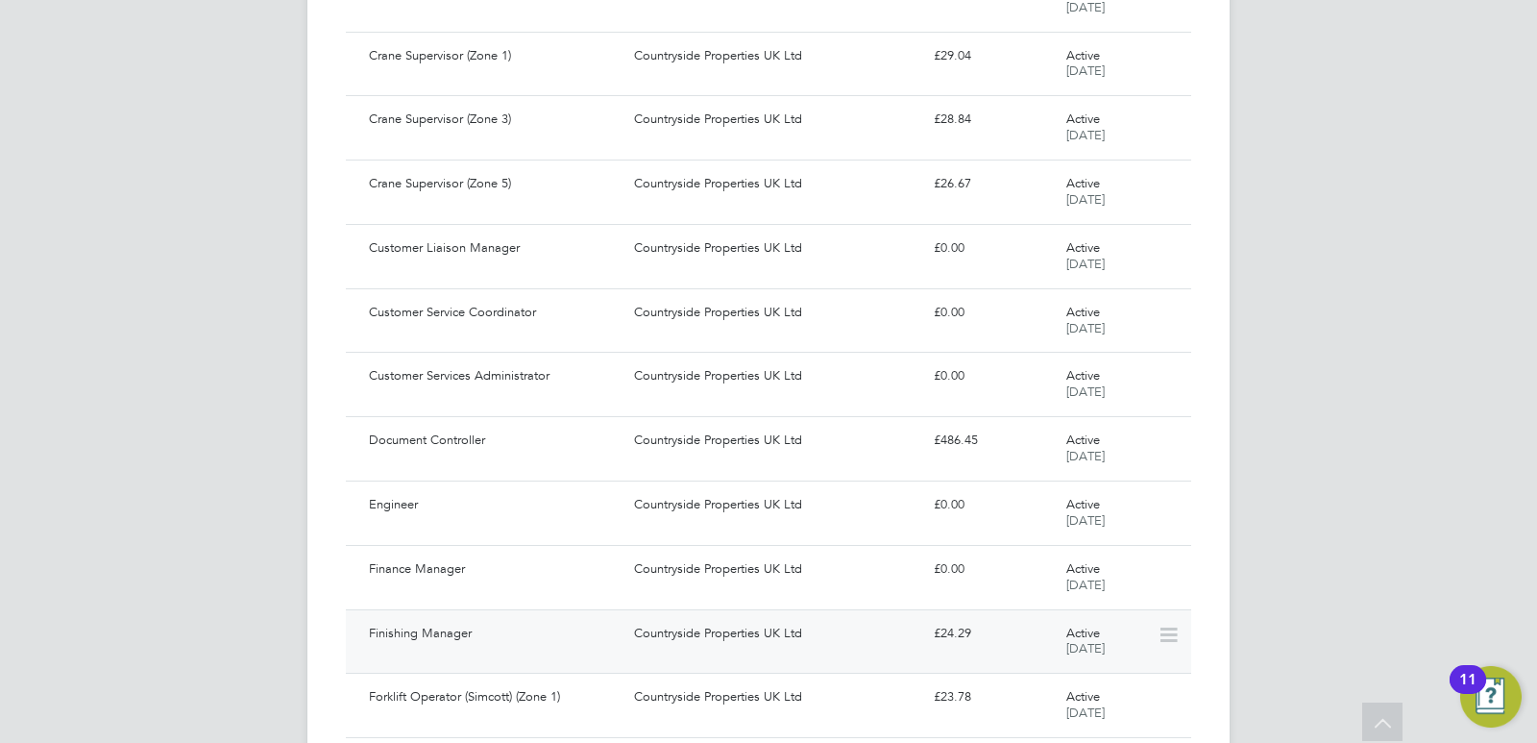
click at [426, 630] on div "Finishing Manager" at bounding box center [493, 634] width 265 height 32
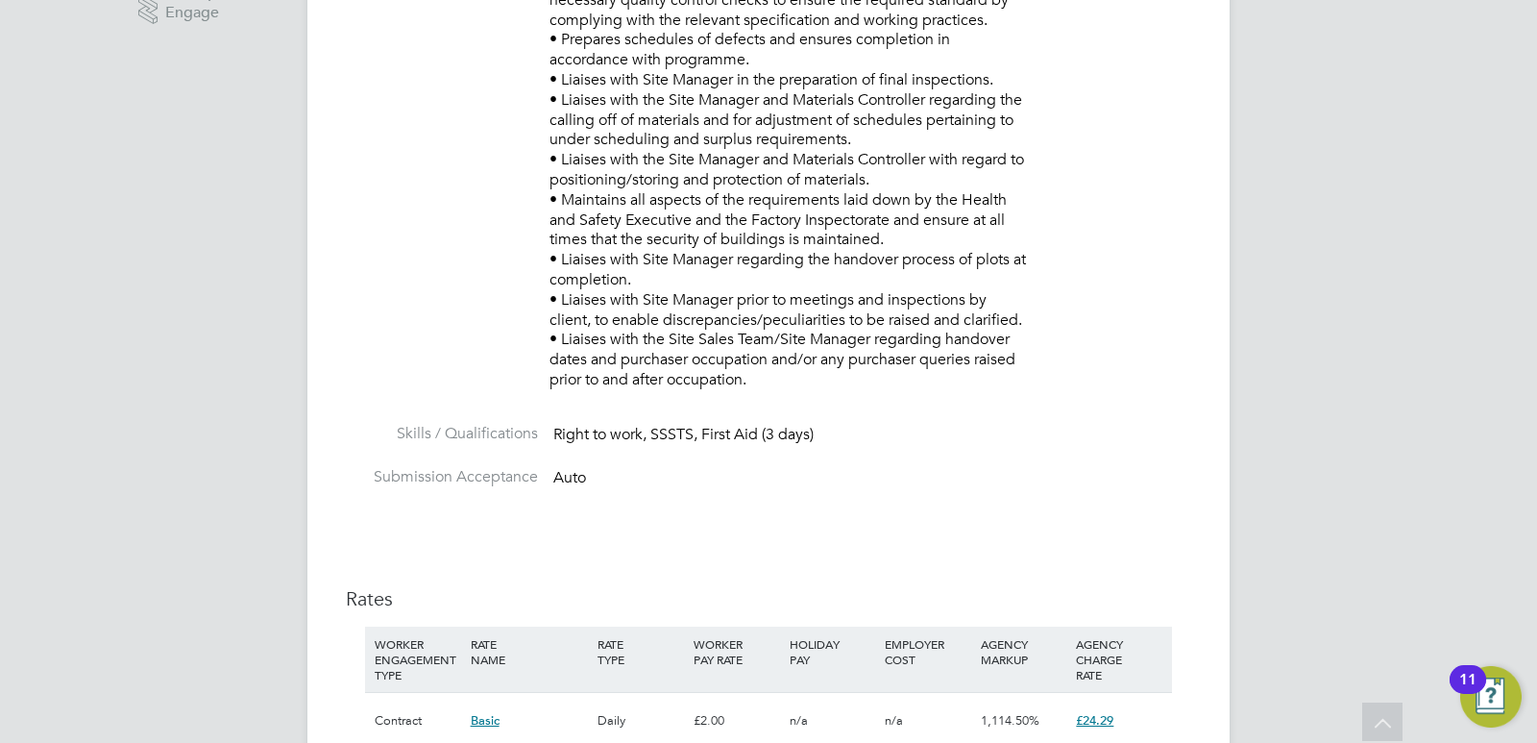
scroll to position [468, 0]
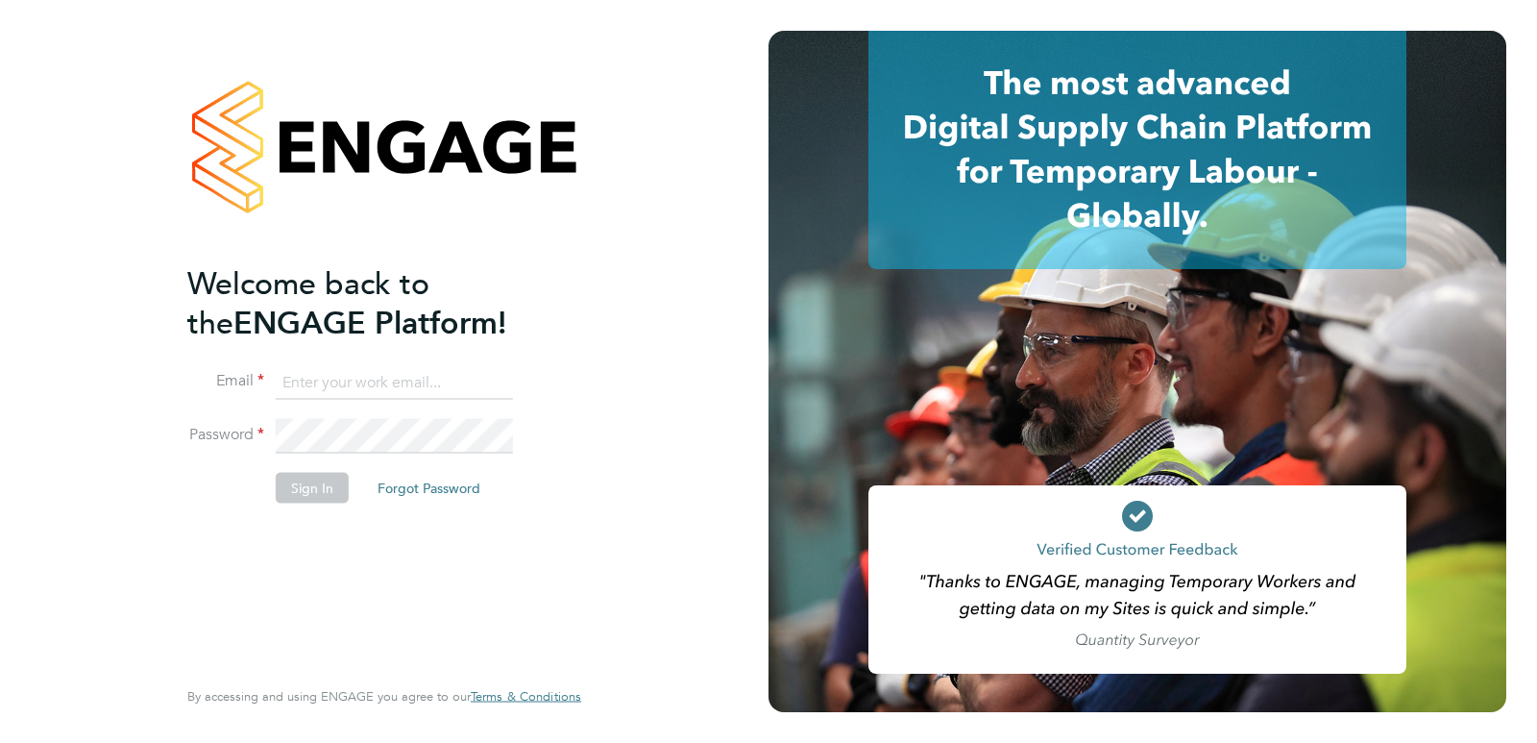
type input "[PERSON_NAME][EMAIL_ADDRESS][PERSON_NAME][DOMAIN_NAME]"
click at [302, 489] on button "Sign In" at bounding box center [312, 487] width 73 height 31
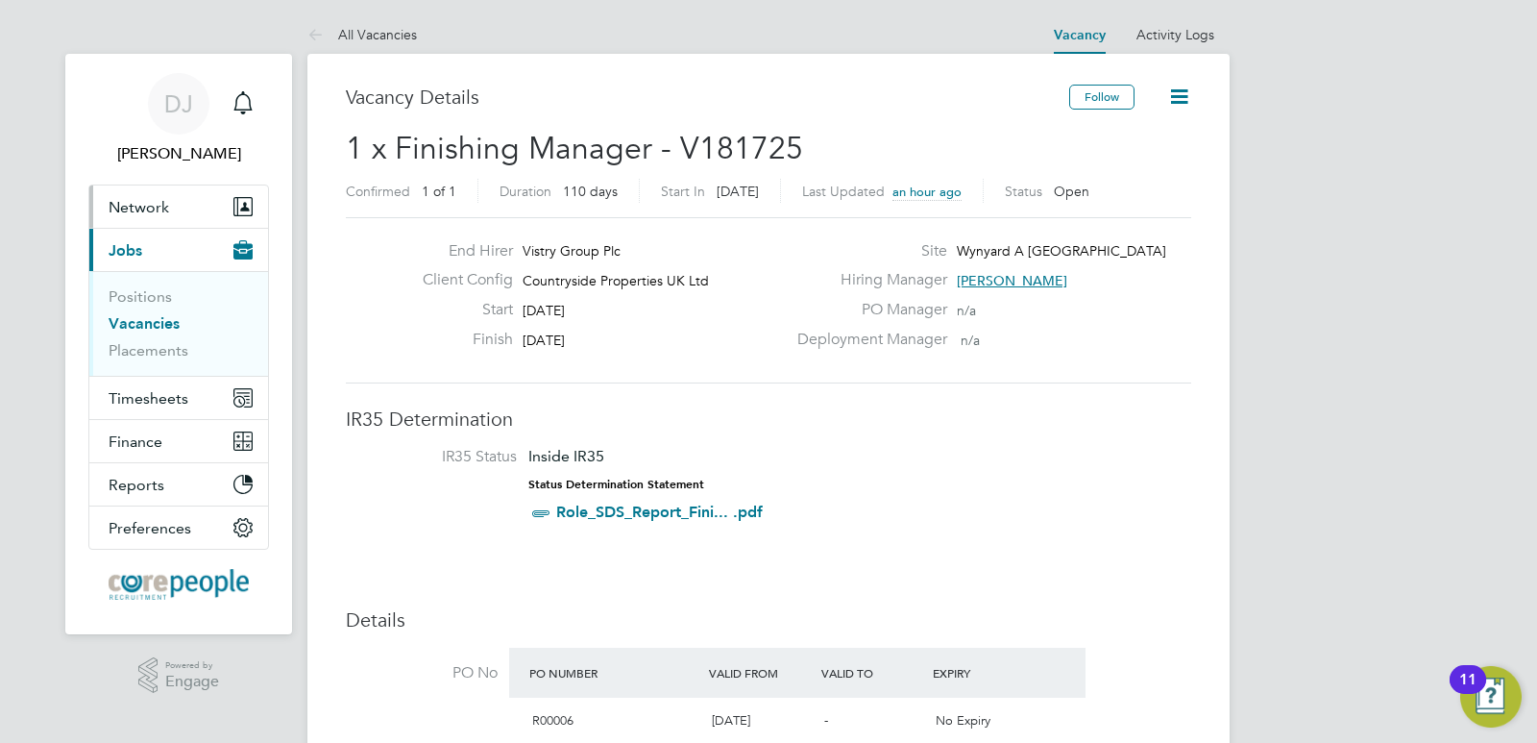
click at [138, 200] on span "Network" at bounding box center [139, 207] width 61 height 18
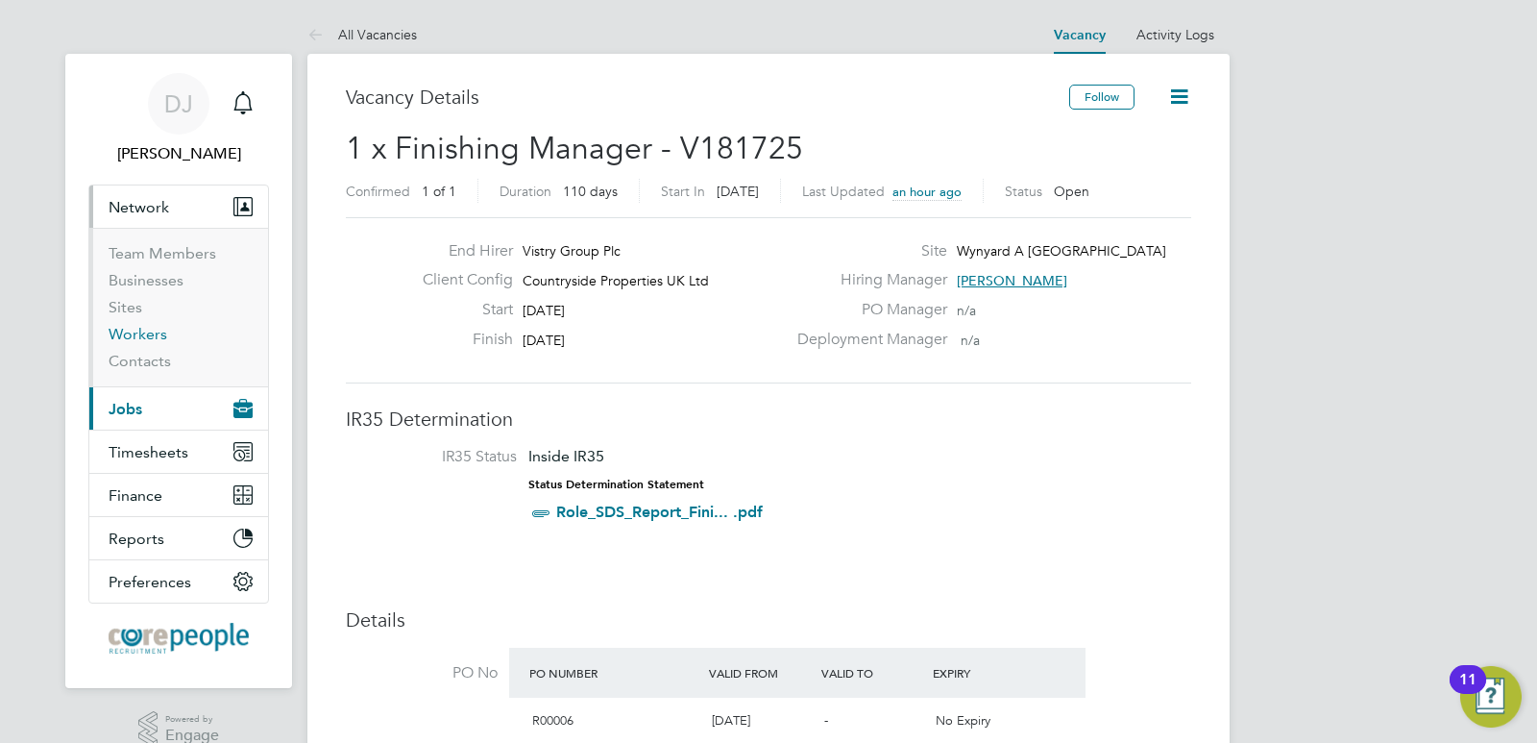
click at [136, 332] on link "Workers" at bounding box center [138, 334] width 59 height 18
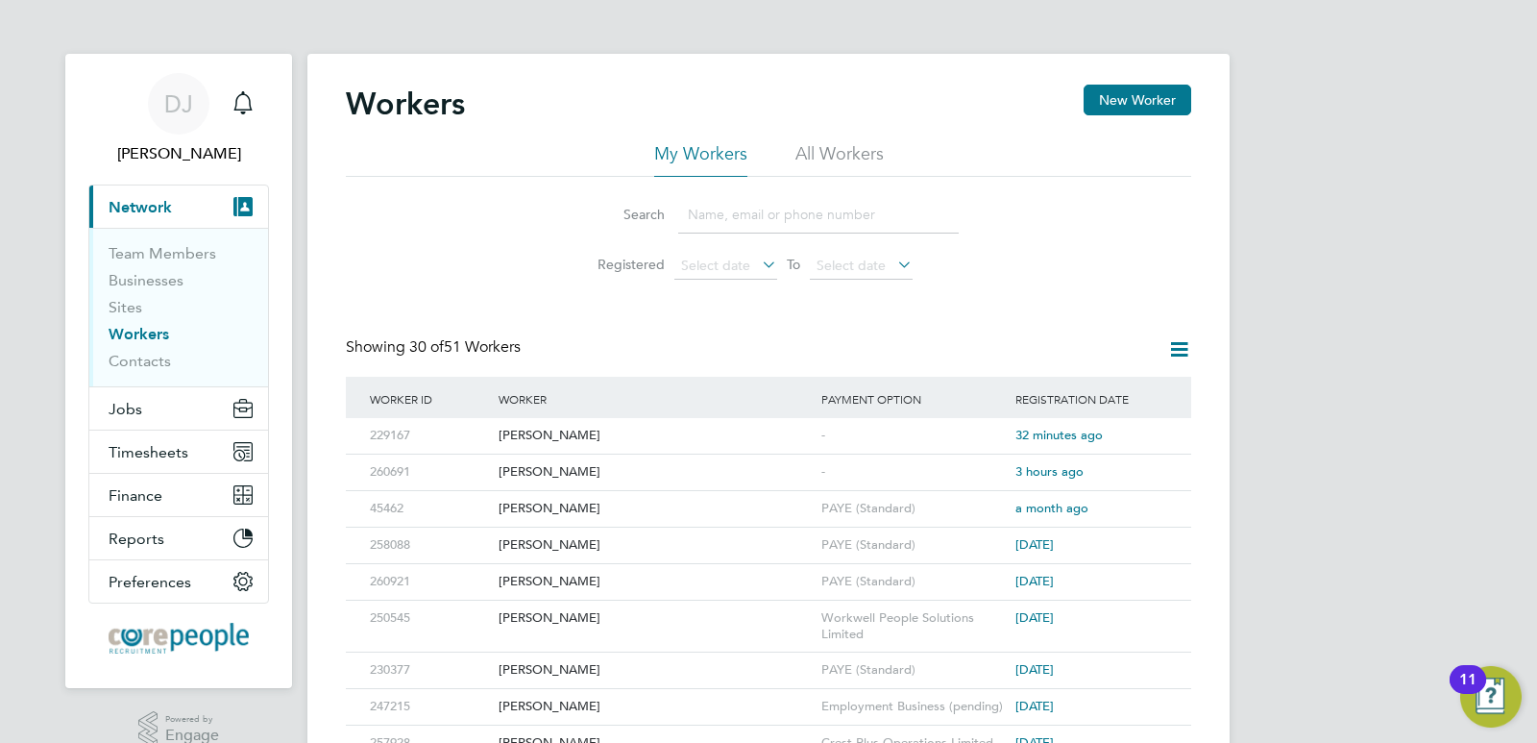
click at [704, 218] on input at bounding box center [818, 214] width 281 height 37
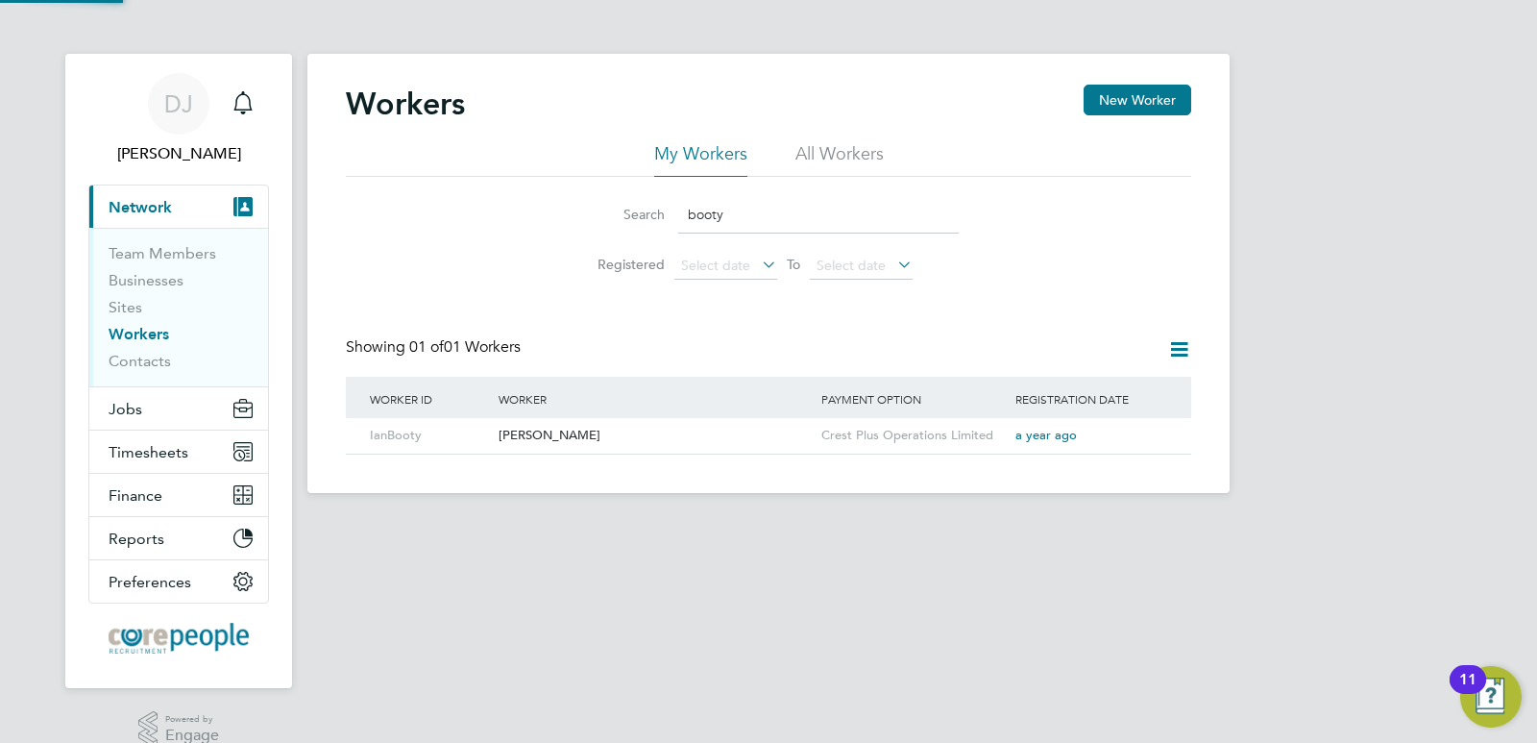
type input "booty"
click at [514, 437] on div "Ian Booty" at bounding box center [655, 436] width 323 height 36
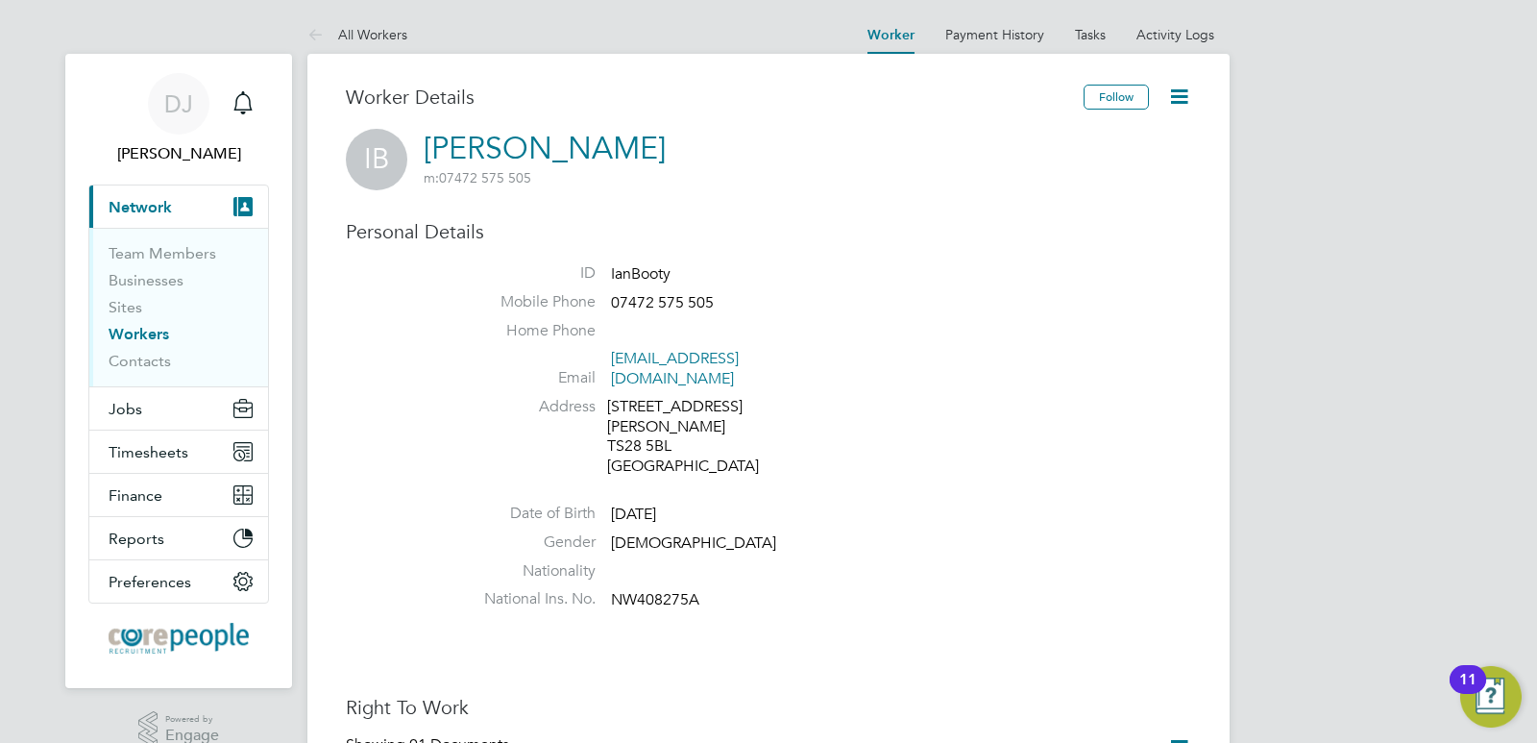
click at [1178, 95] on icon at bounding box center [1180, 97] width 24 height 24
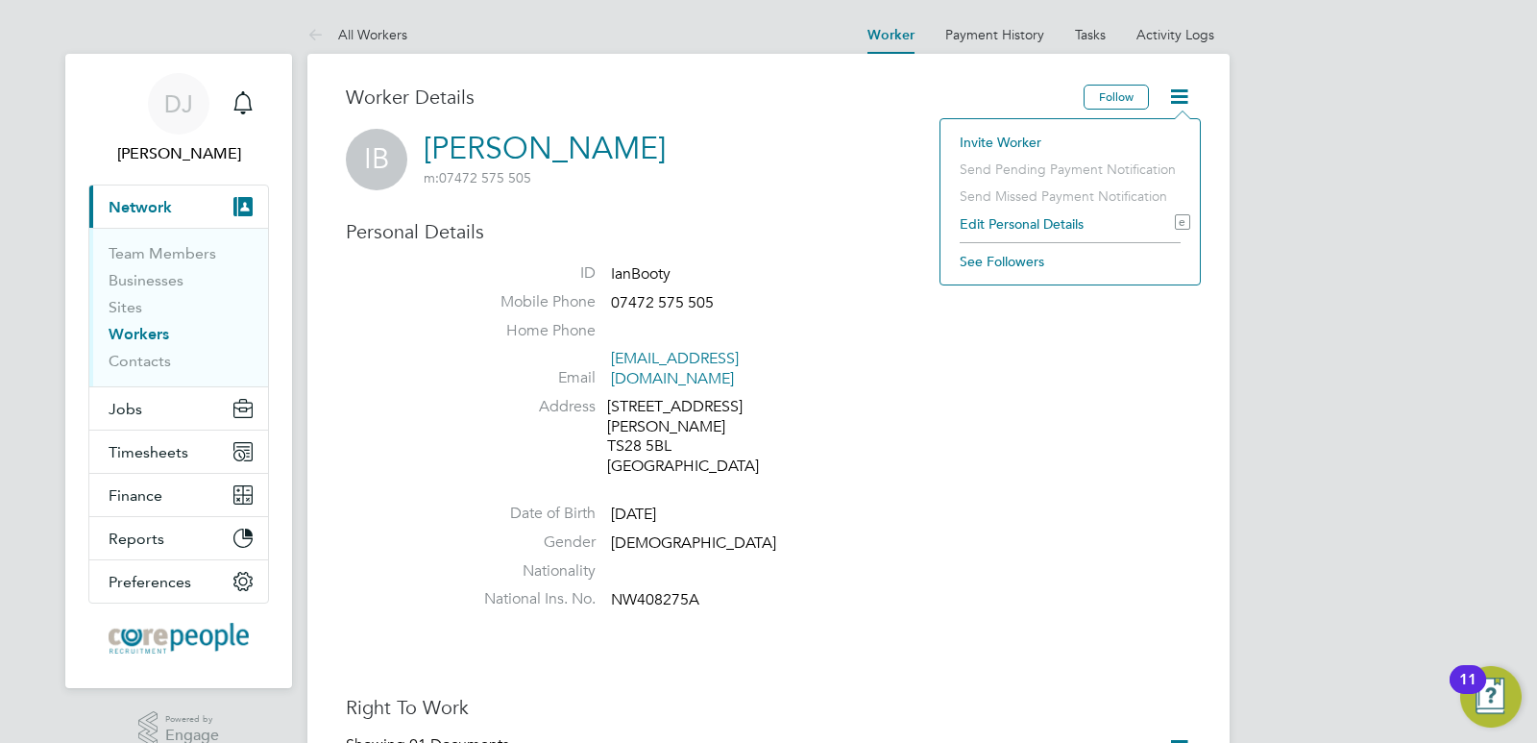
click at [1178, 95] on icon at bounding box center [1180, 97] width 24 height 24
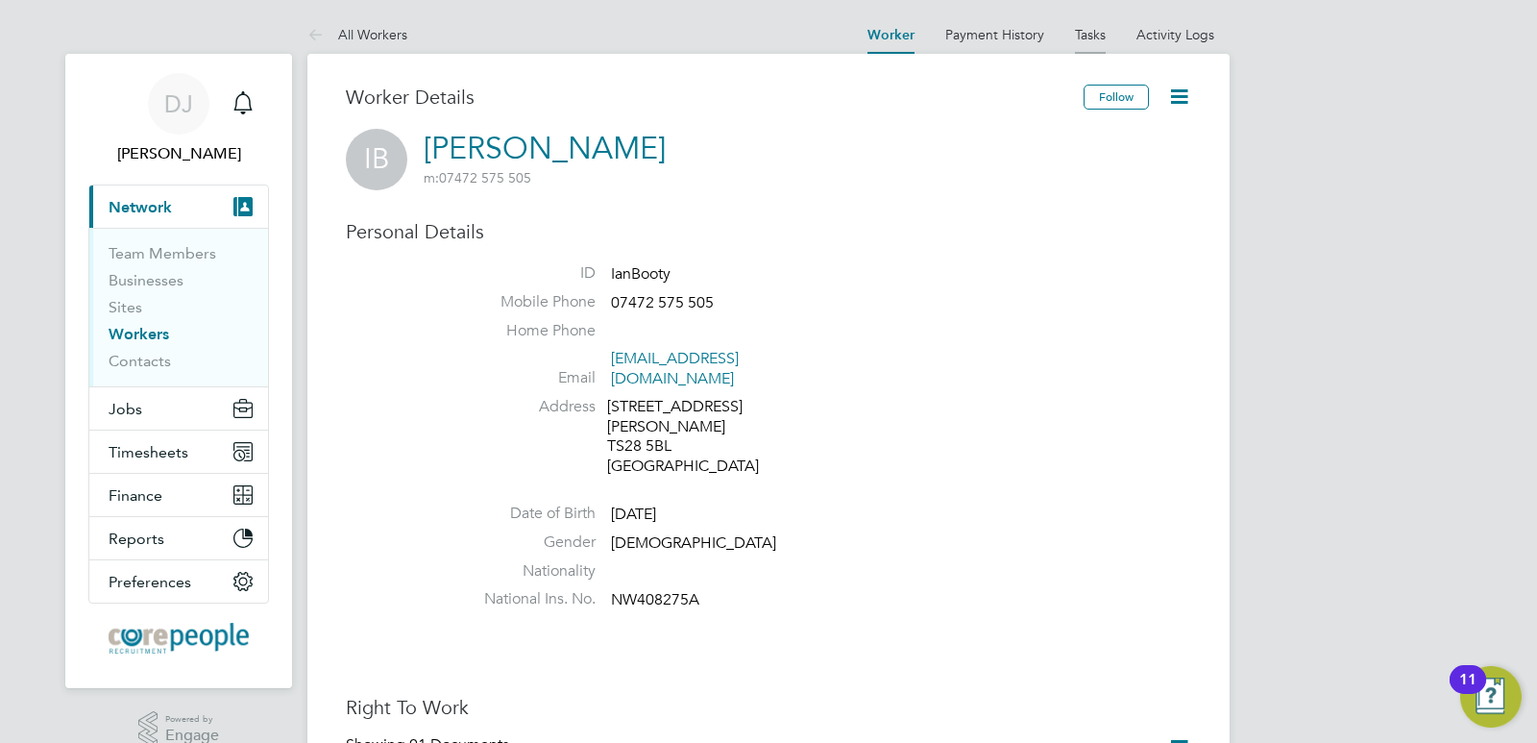
click at [1087, 37] on link "Tasks" at bounding box center [1090, 34] width 31 height 17
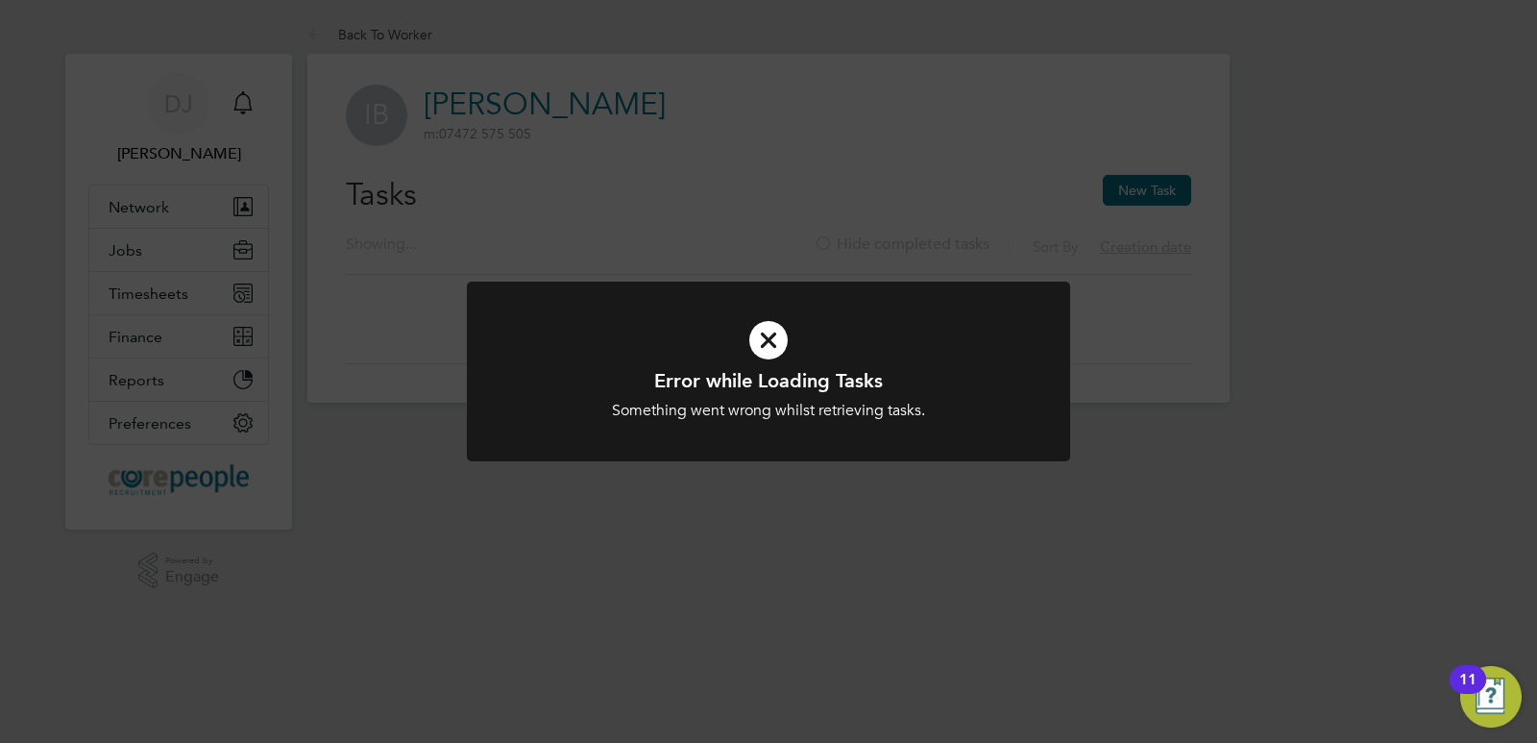
click at [768, 337] on icon at bounding box center [769, 340] width 500 height 75
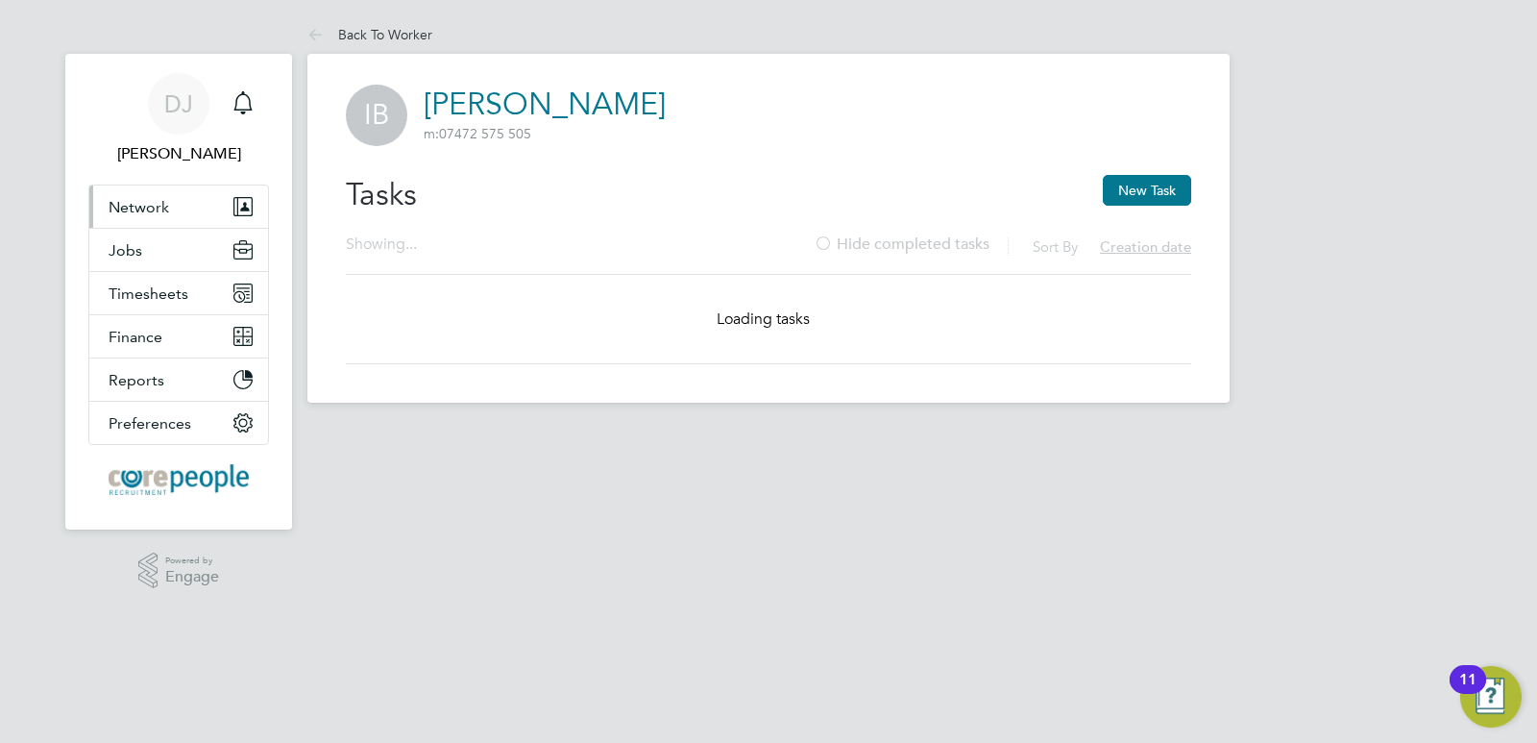
click at [147, 214] on span "Network" at bounding box center [139, 207] width 61 height 18
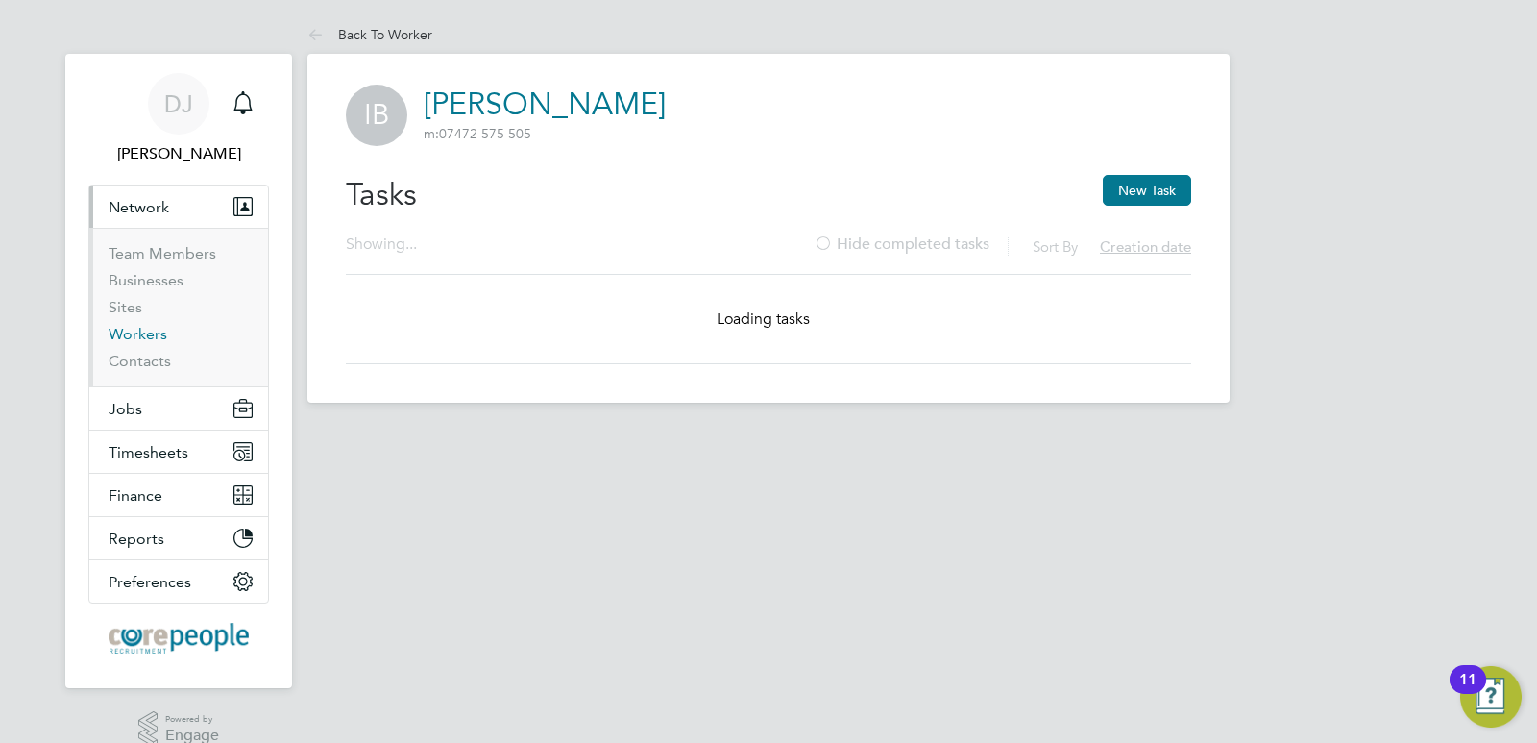
click at [144, 334] on link "Workers" at bounding box center [138, 334] width 59 height 18
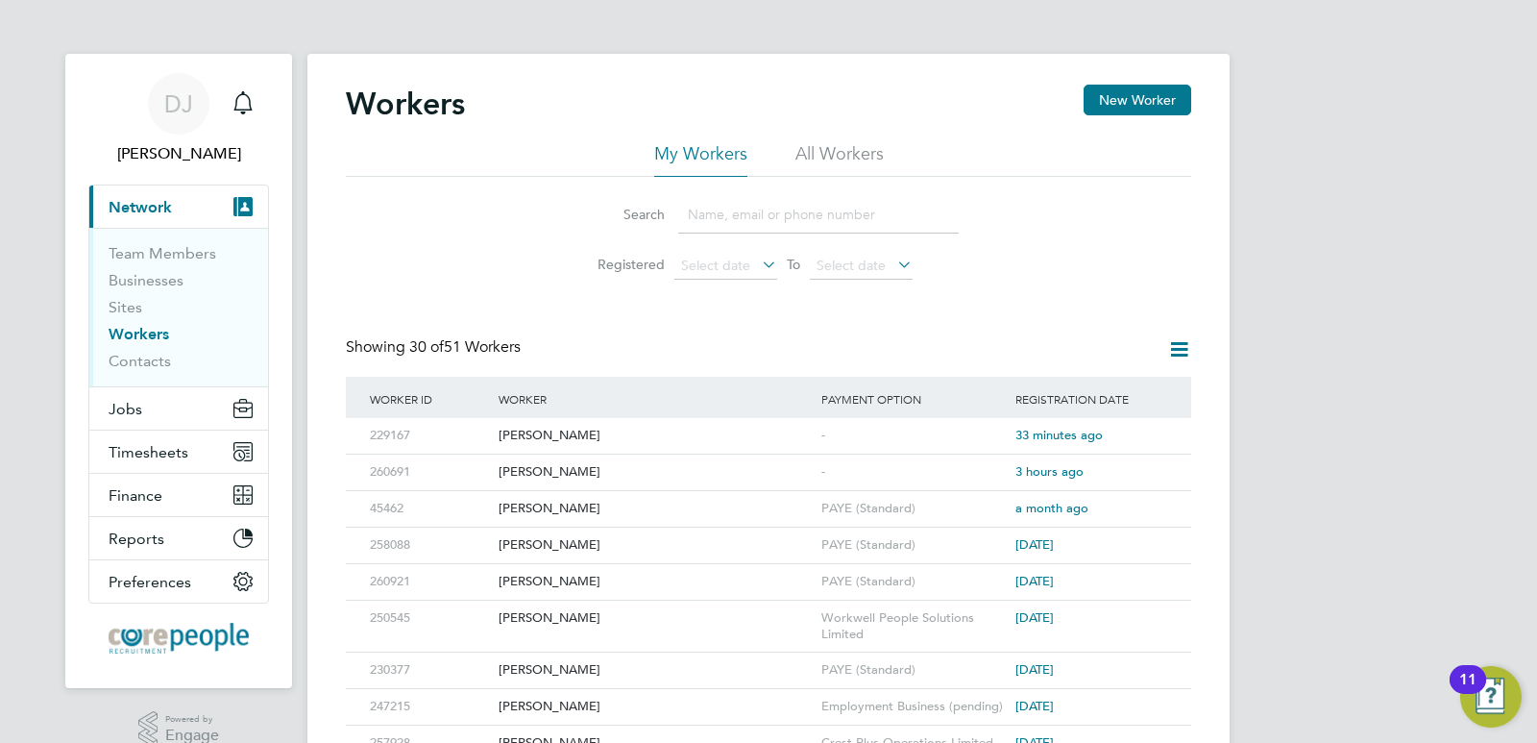
click at [724, 221] on input at bounding box center [818, 214] width 281 height 37
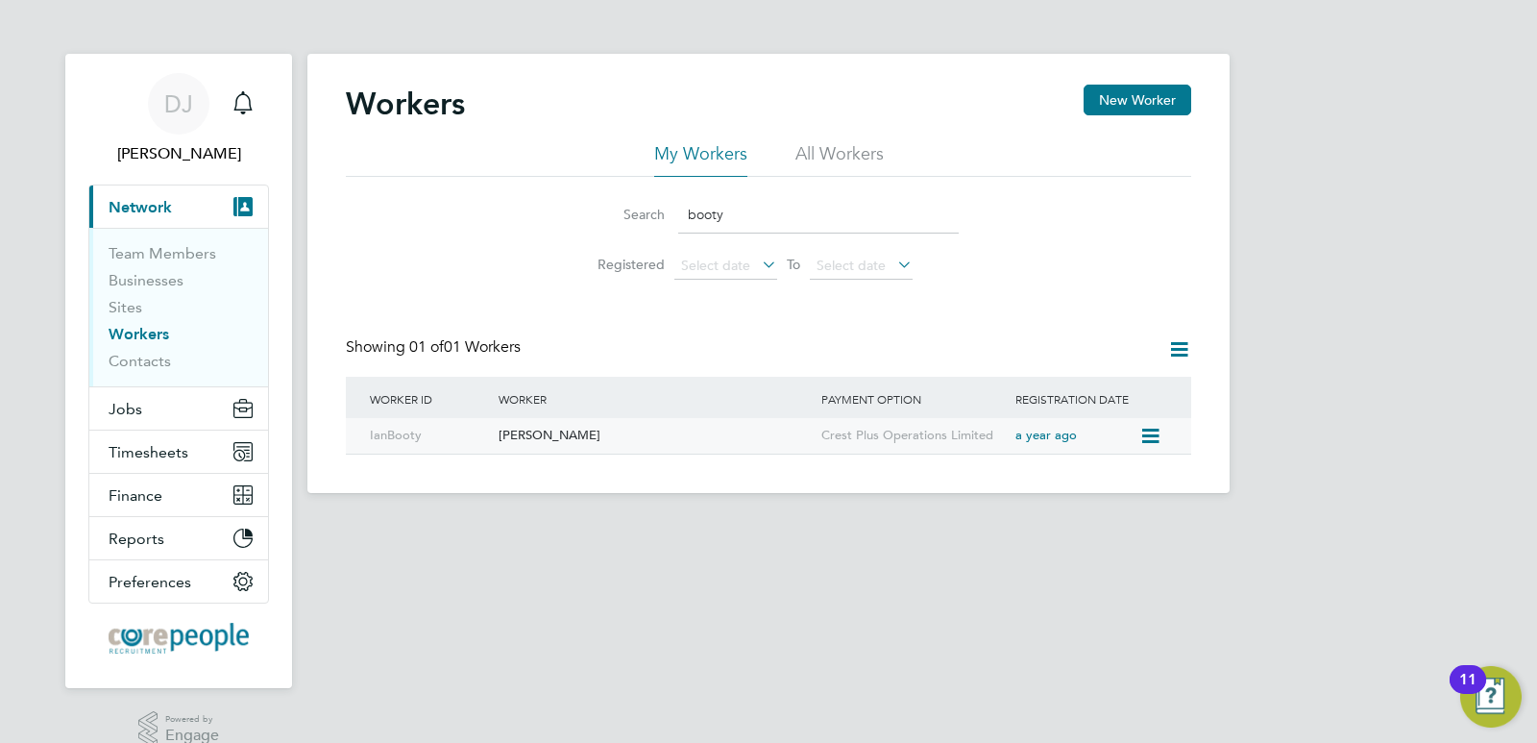
type input "booty"
click at [526, 434] on div "[PERSON_NAME]" at bounding box center [655, 436] width 323 height 36
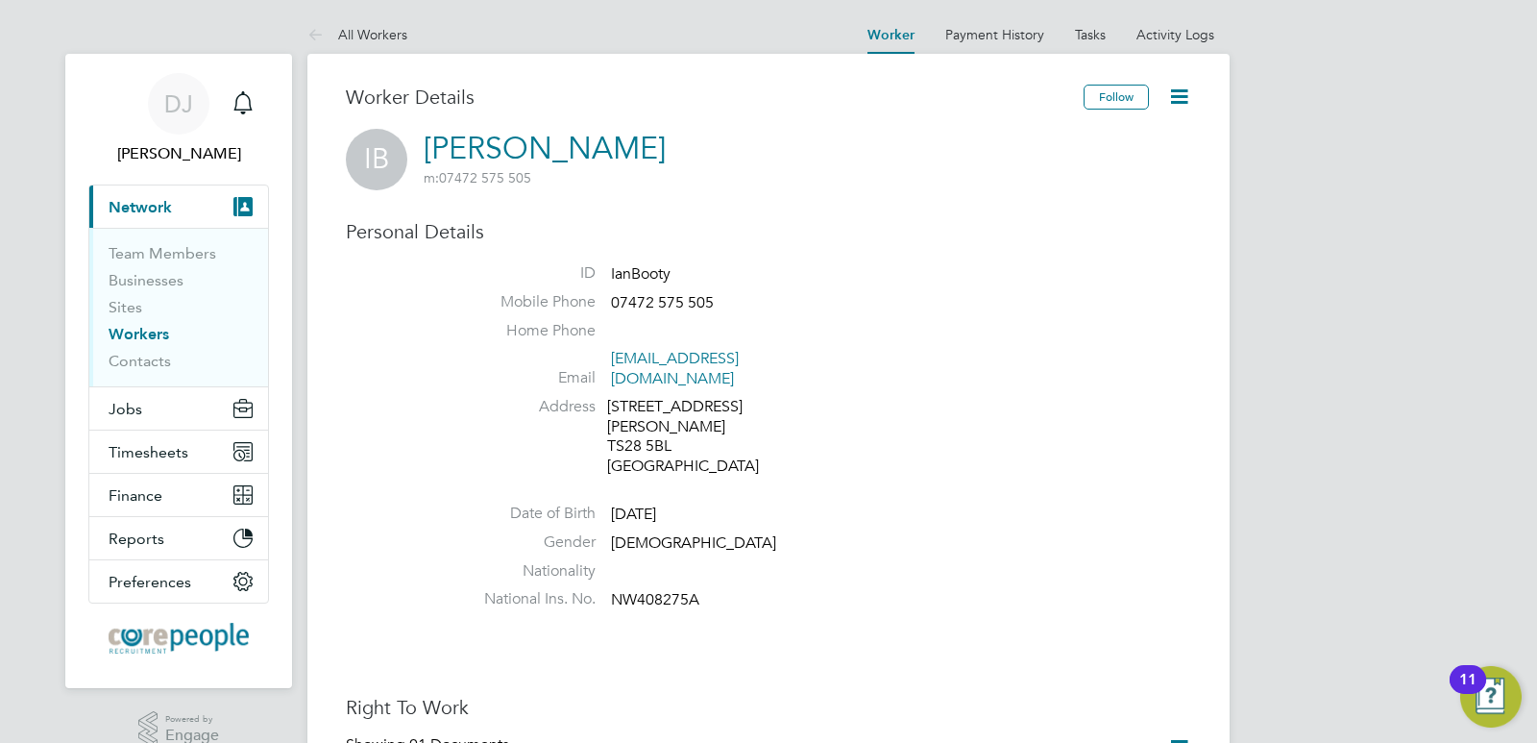
click at [1181, 93] on icon at bounding box center [1180, 97] width 24 height 24
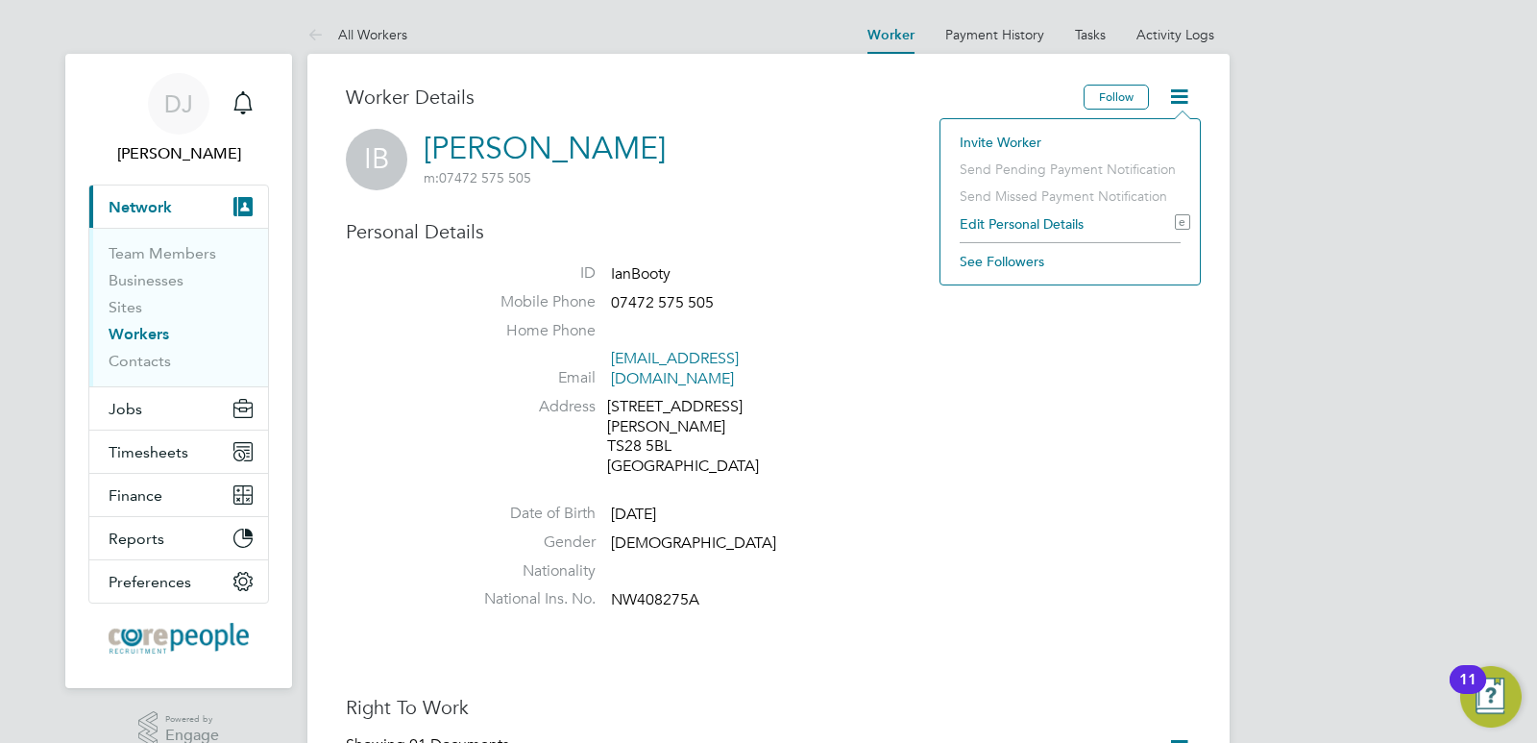
click at [814, 171] on div "IB [PERSON_NAME] m: 07472 575 505" at bounding box center [769, 159] width 846 height 61
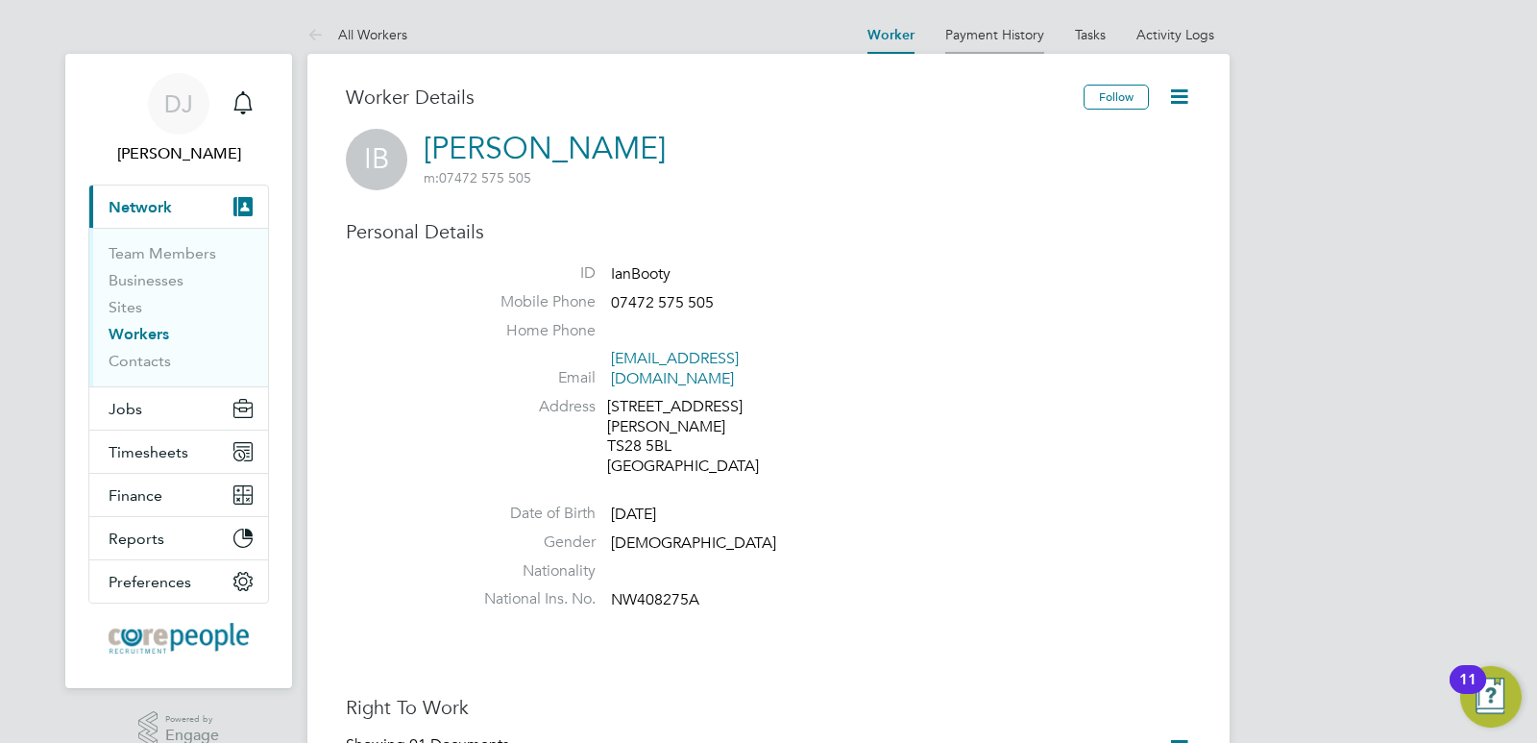
click at [1007, 35] on link "Payment History" at bounding box center [995, 34] width 99 height 17
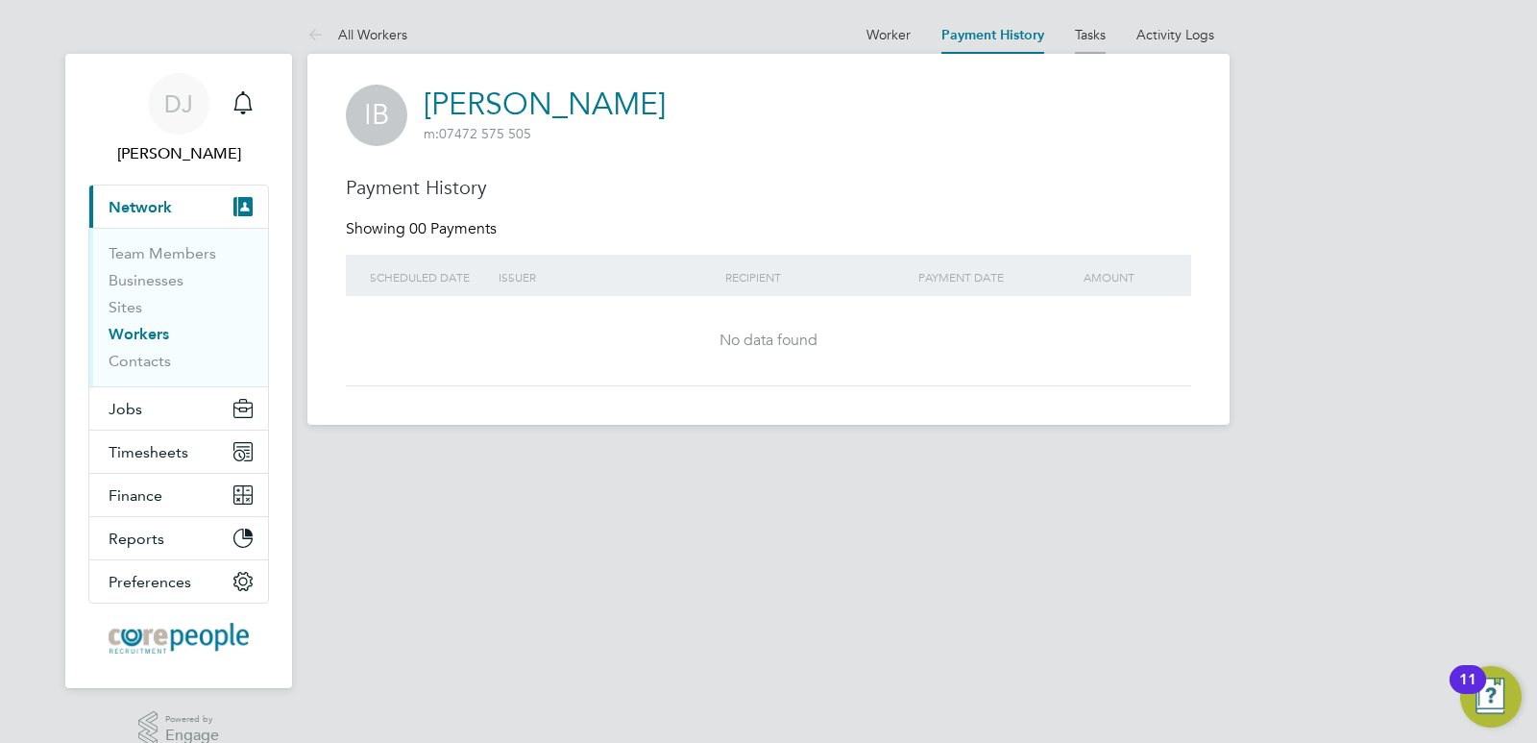
click at [1084, 37] on link "Tasks" at bounding box center [1090, 34] width 31 height 17
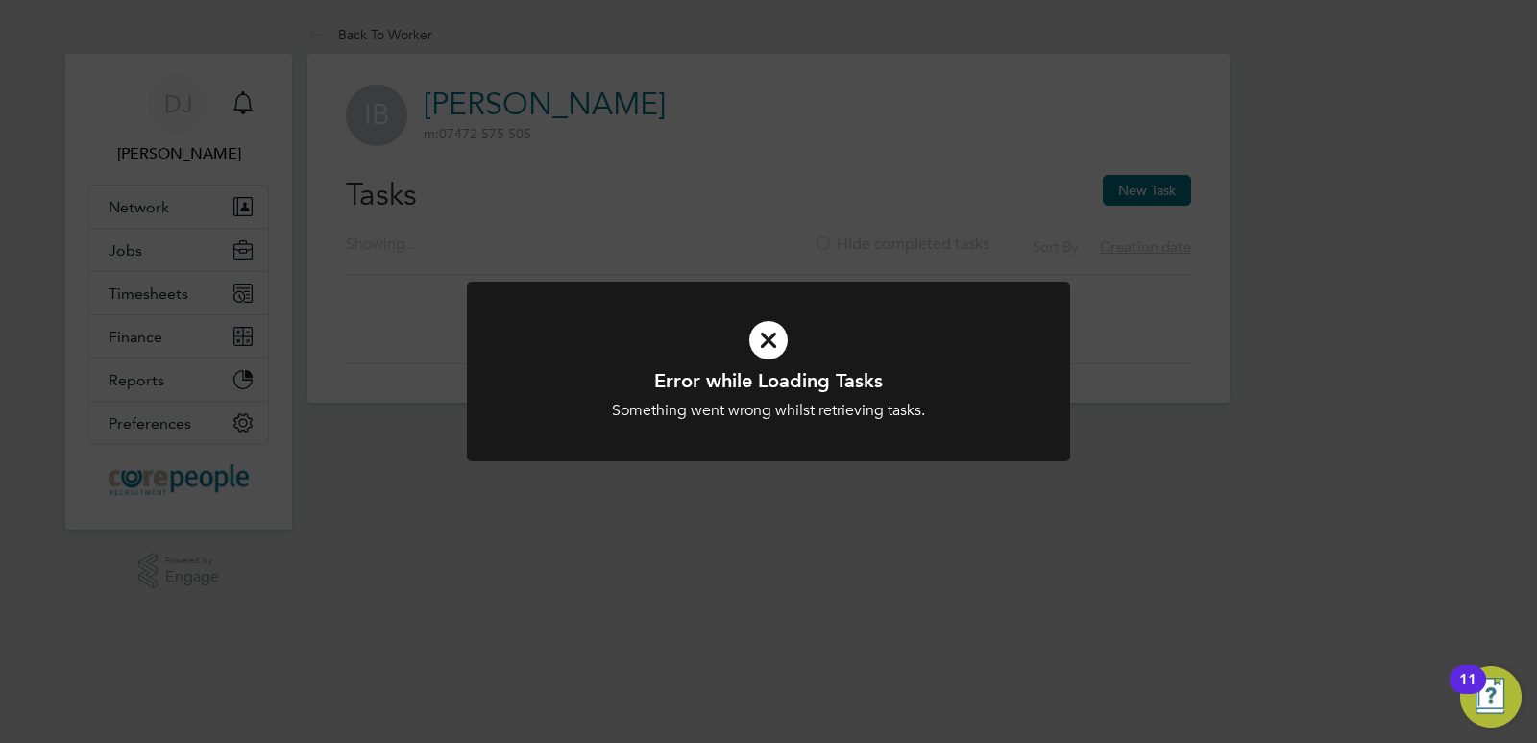
click at [765, 337] on icon at bounding box center [769, 340] width 500 height 75
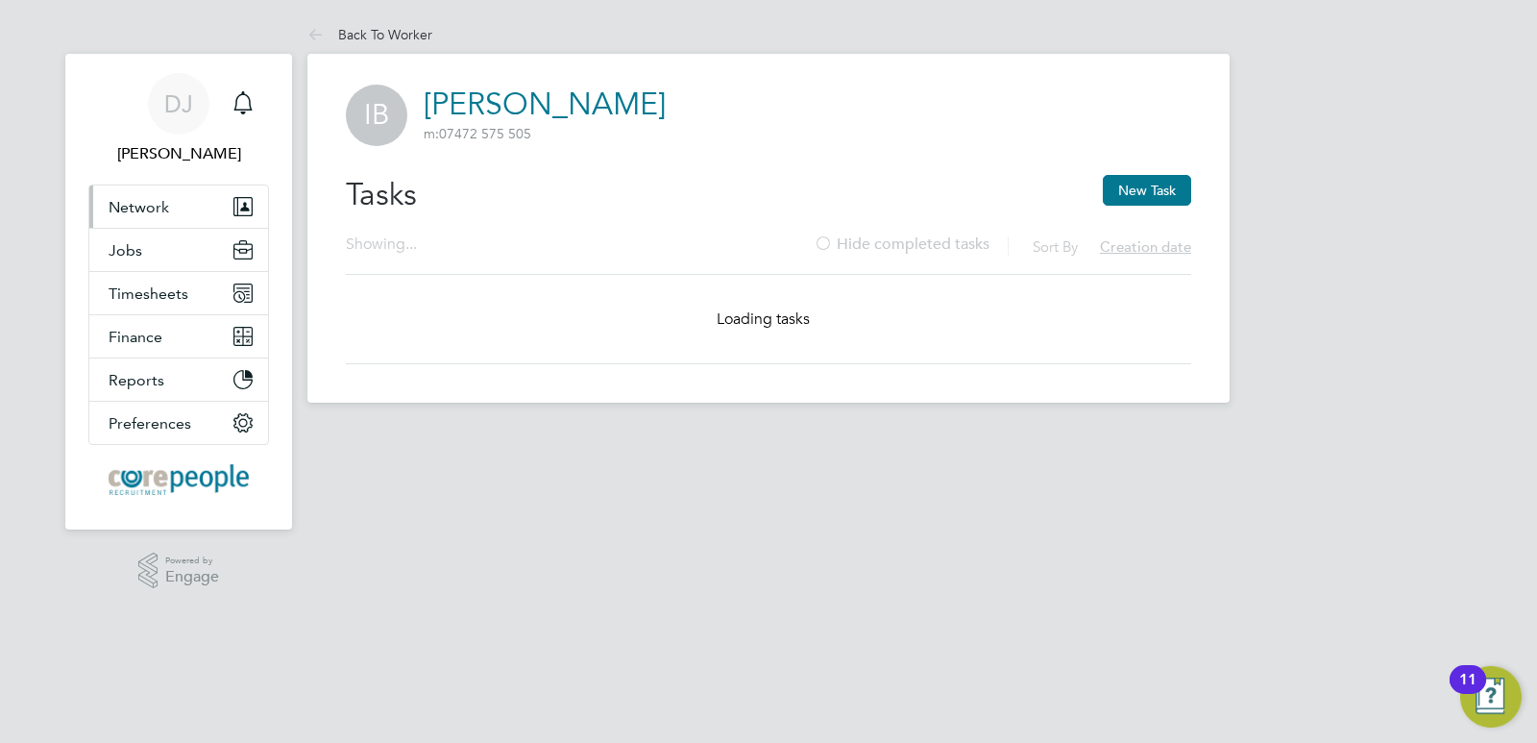
click at [170, 213] on button "Network" at bounding box center [178, 206] width 179 height 42
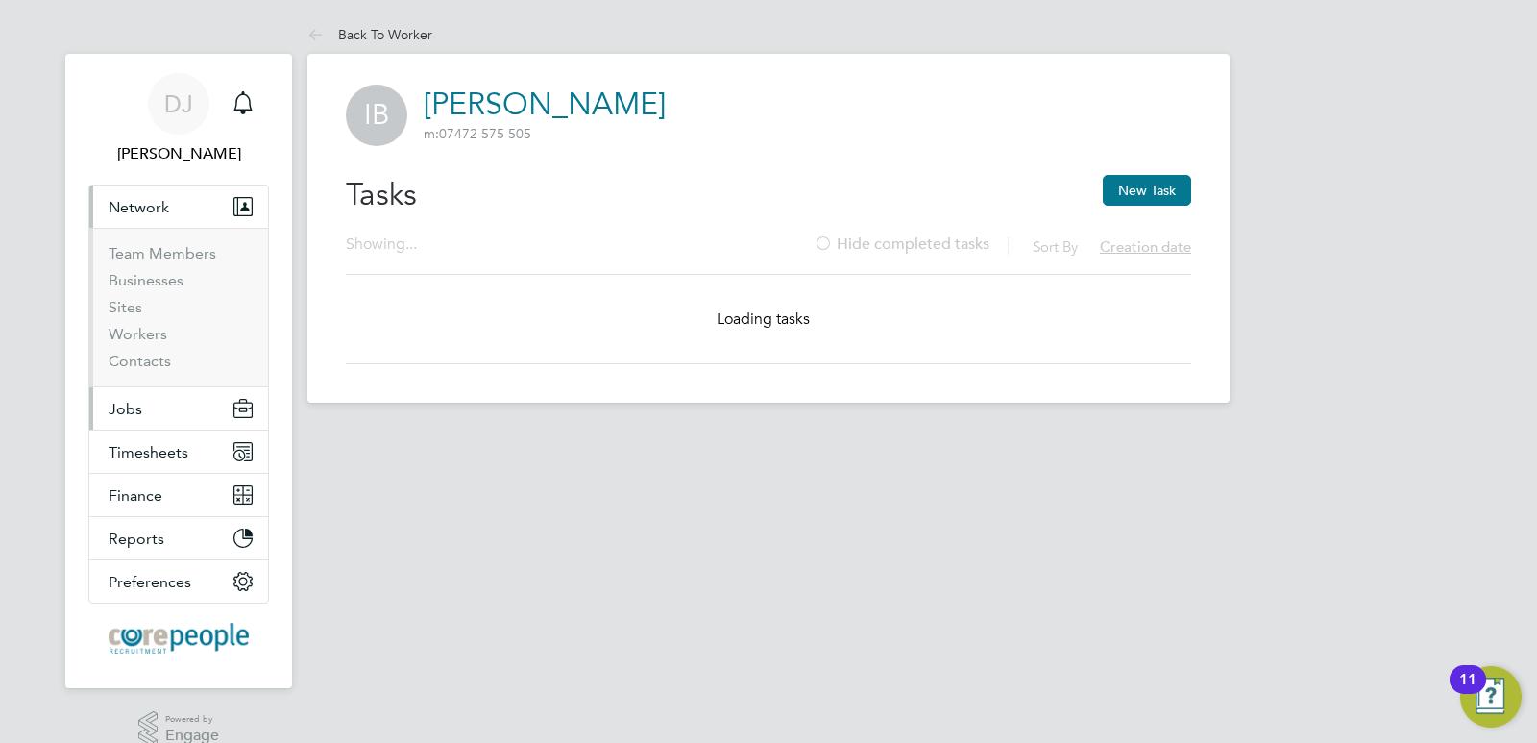
click at [147, 403] on button "Jobs" at bounding box center [178, 408] width 179 height 42
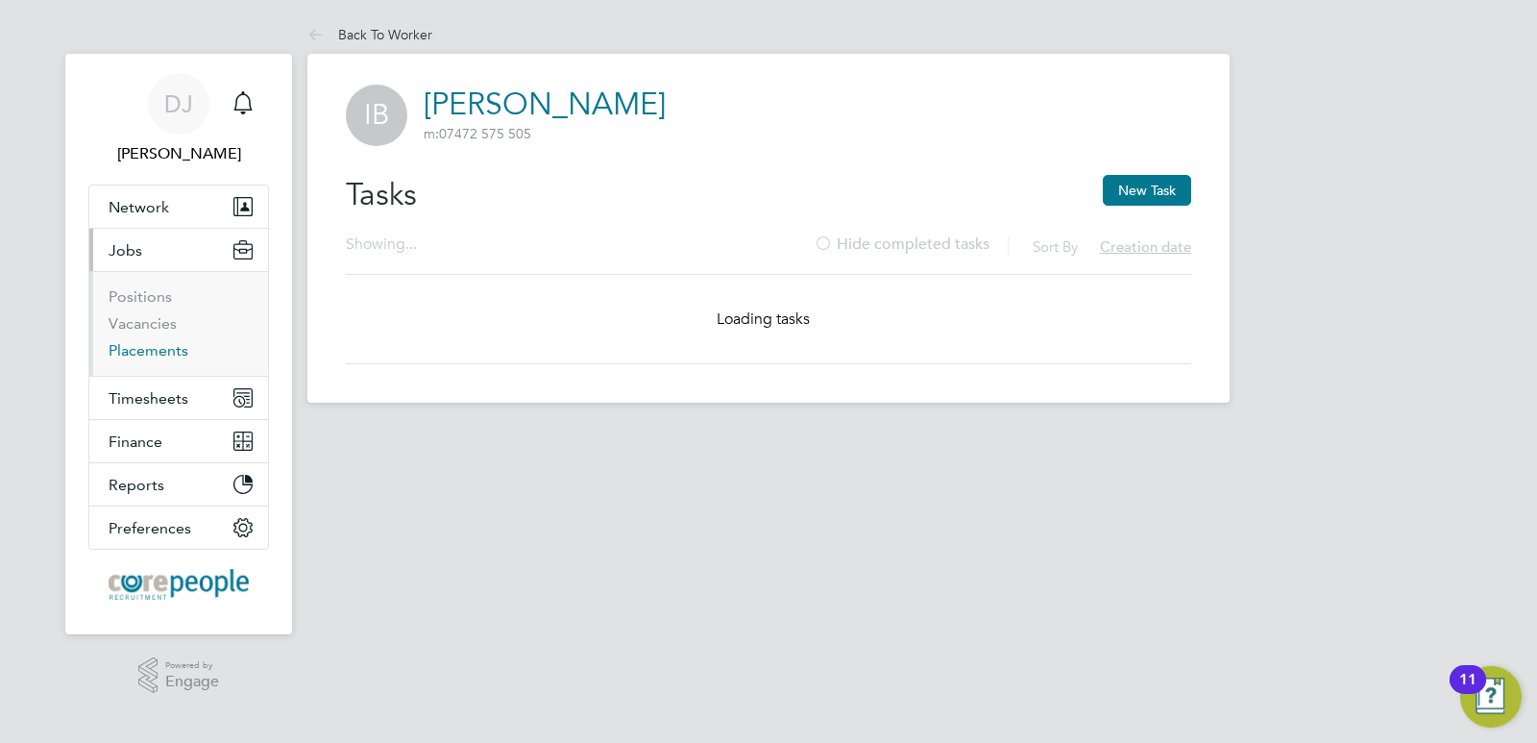
click at [159, 346] on link "Placements" at bounding box center [149, 350] width 80 height 18
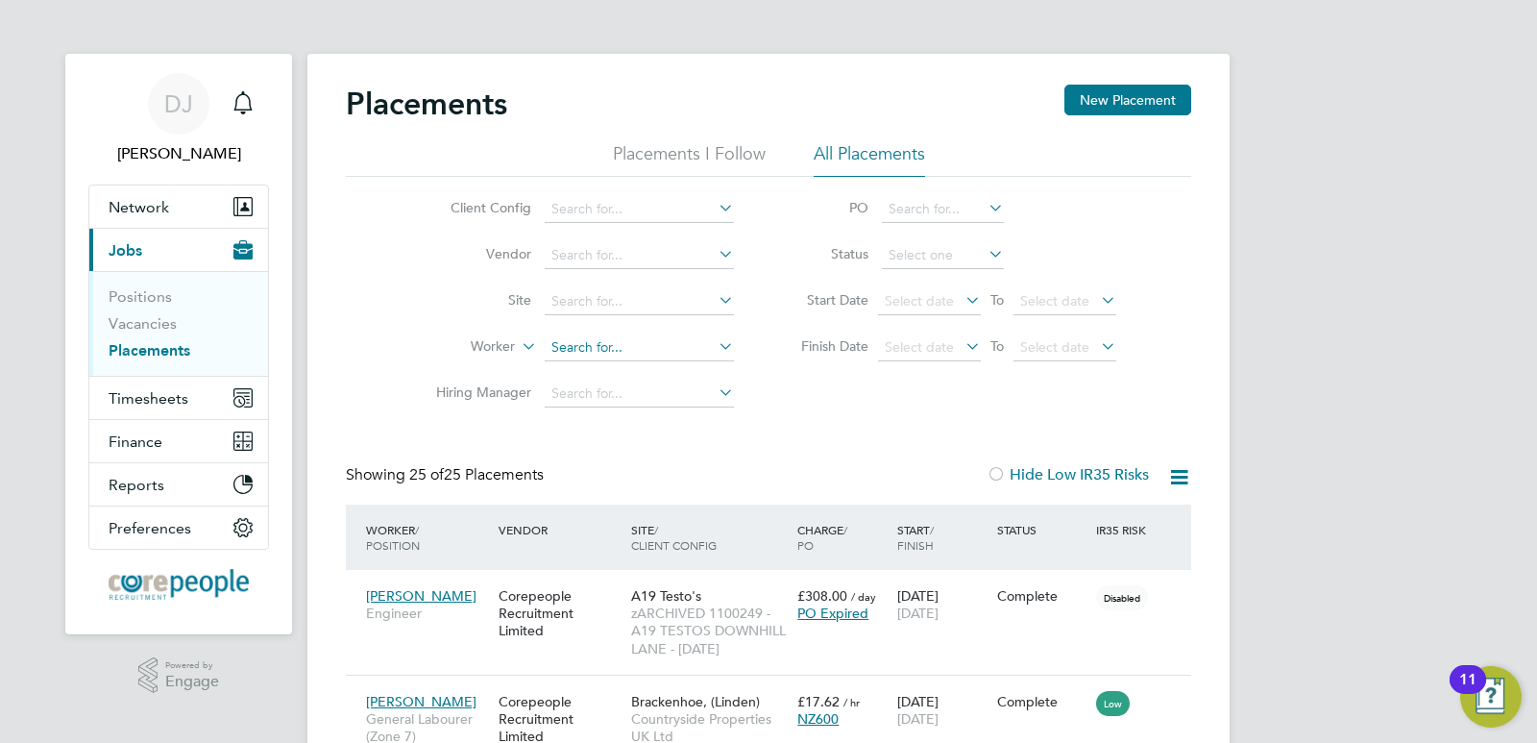
click at [566, 342] on input at bounding box center [639, 347] width 189 height 27
click at [667, 368] on b "Booty" at bounding box center [685, 374] width 37 height 16
type input "[PERSON_NAME]"
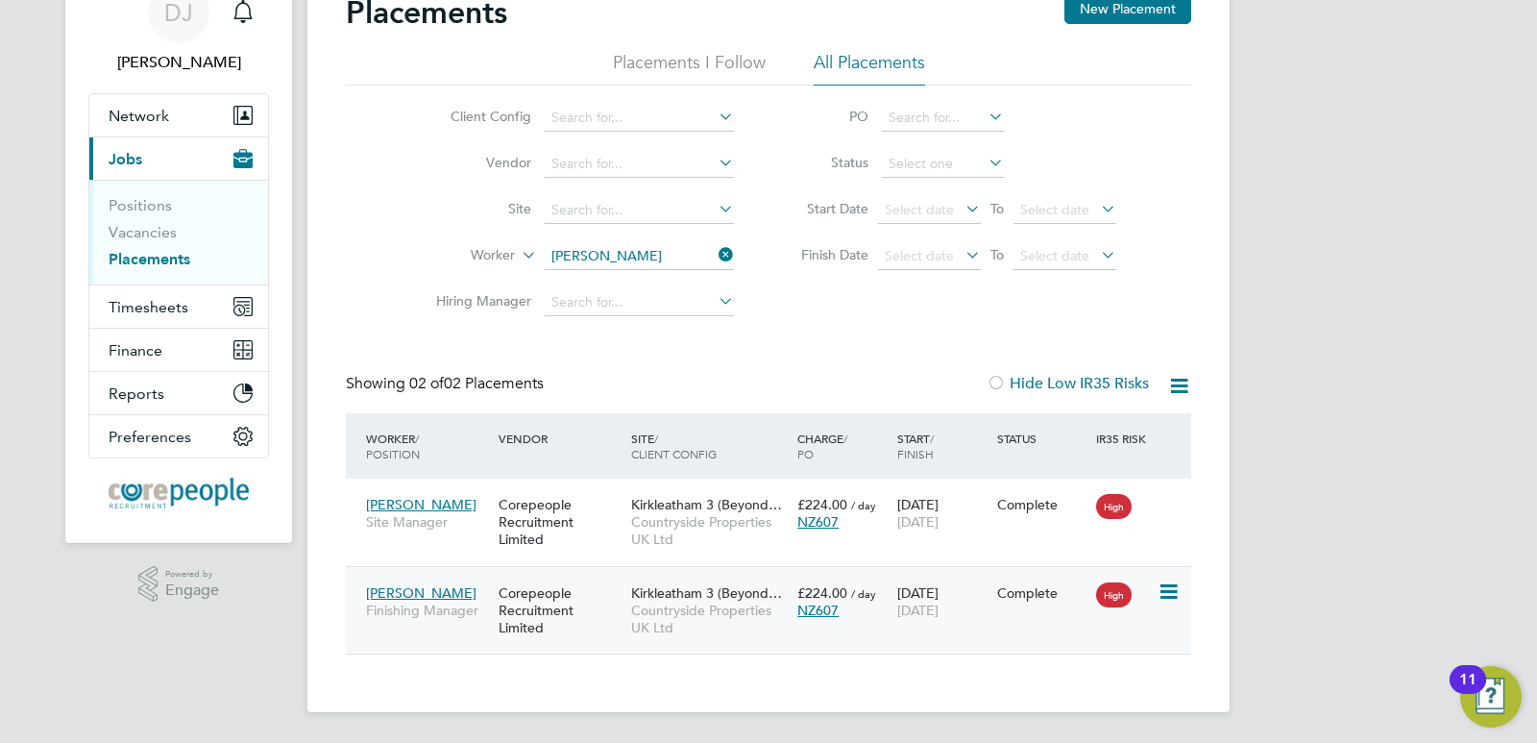
click at [393, 591] on span "[PERSON_NAME]" at bounding box center [421, 592] width 111 height 17
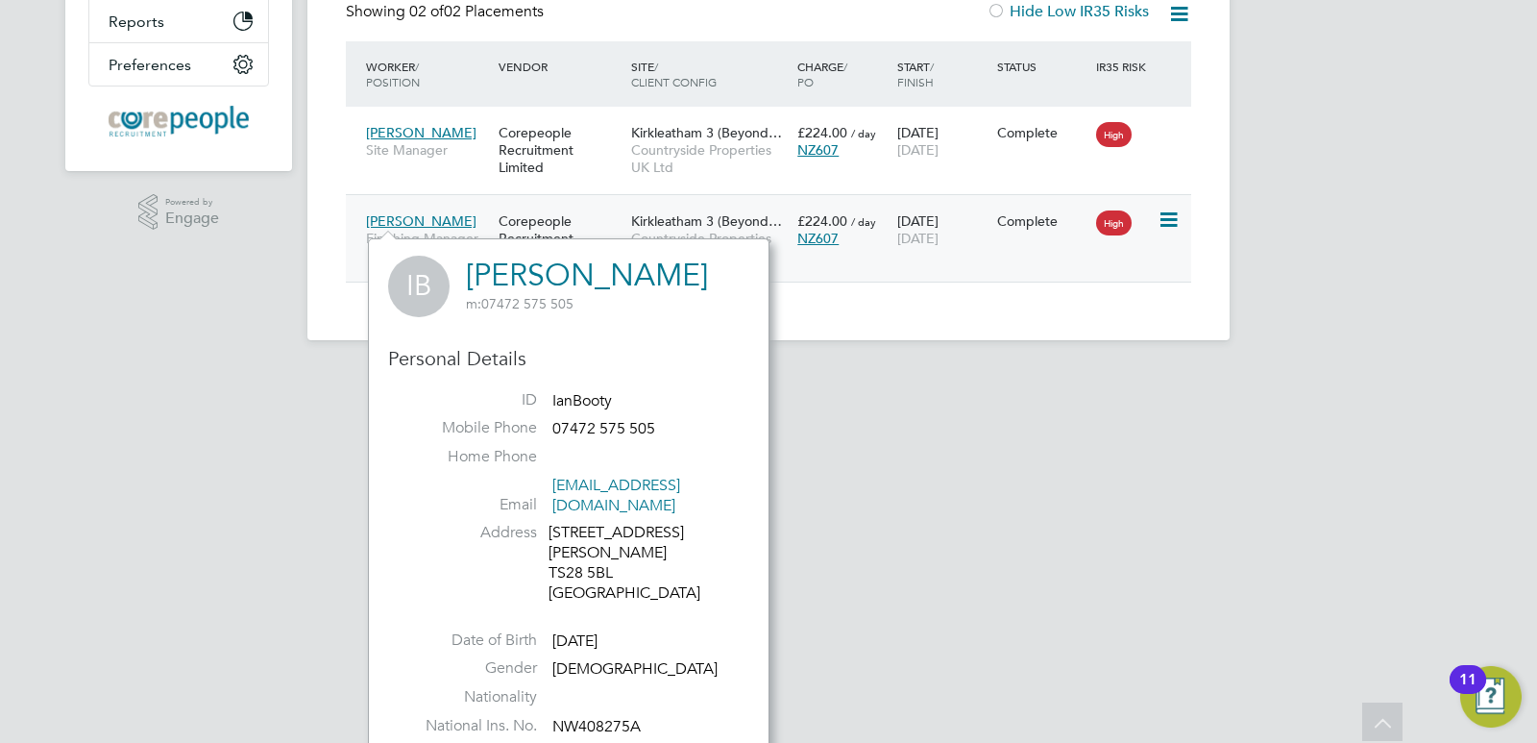
click at [547, 221] on div "Corepeople Recruitment Limited" at bounding box center [560, 239] width 133 height 72
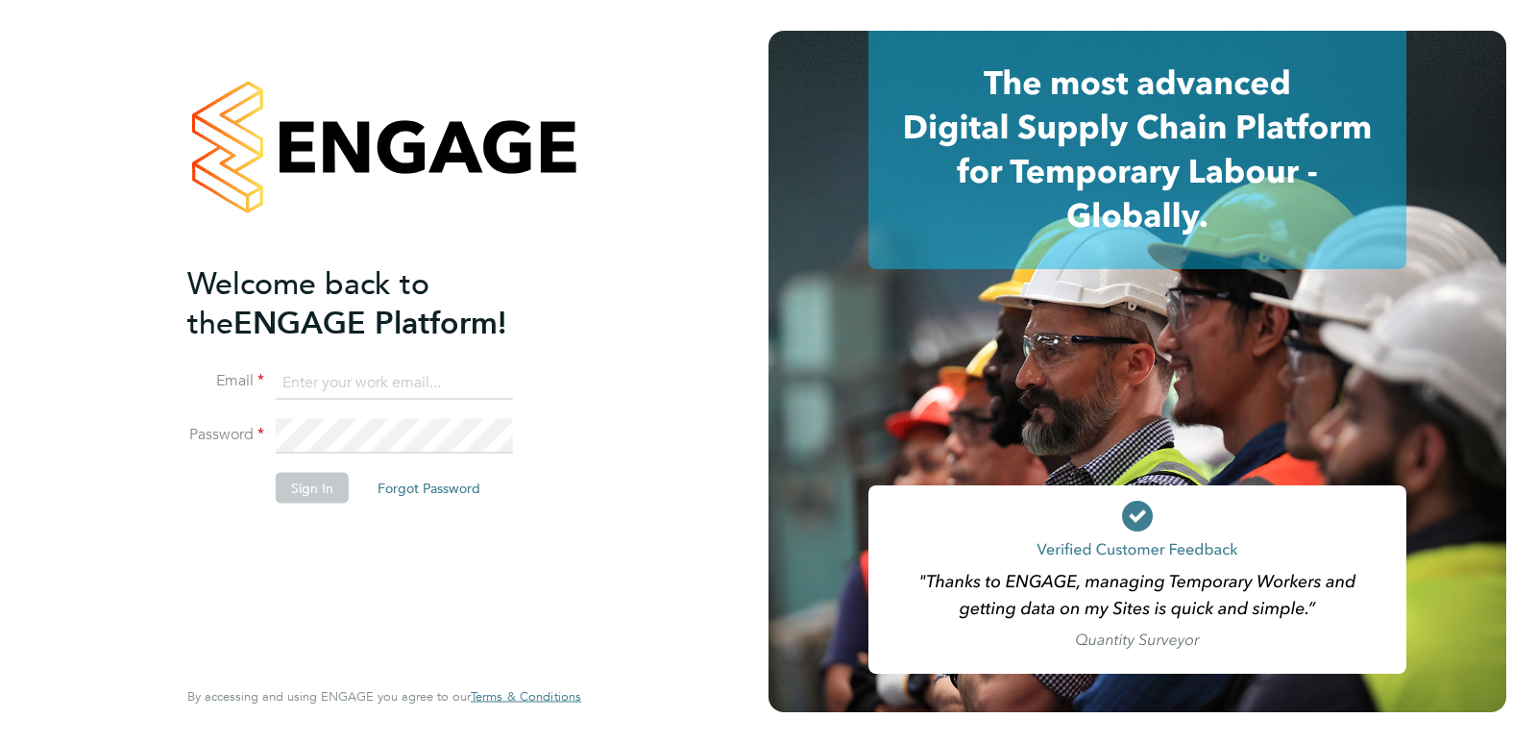
type input "[PERSON_NAME][EMAIL_ADDRESS][PERSON_NAME][DOMAIN_NAME]"
drag, startPoint x: 578, startPoint y: 8, endPoint x: 592, endPoint y: 378, distance: 370.2
click at [592, 378] on div "Welcome back to the ENGAGE Platform! Email debra.jones@corepeople.com Password …" at bounding box center [384, 371] width 471 height 743
click at [292, 481] on button "Sign In" at bounding box center [312, 487] width 73 height 31
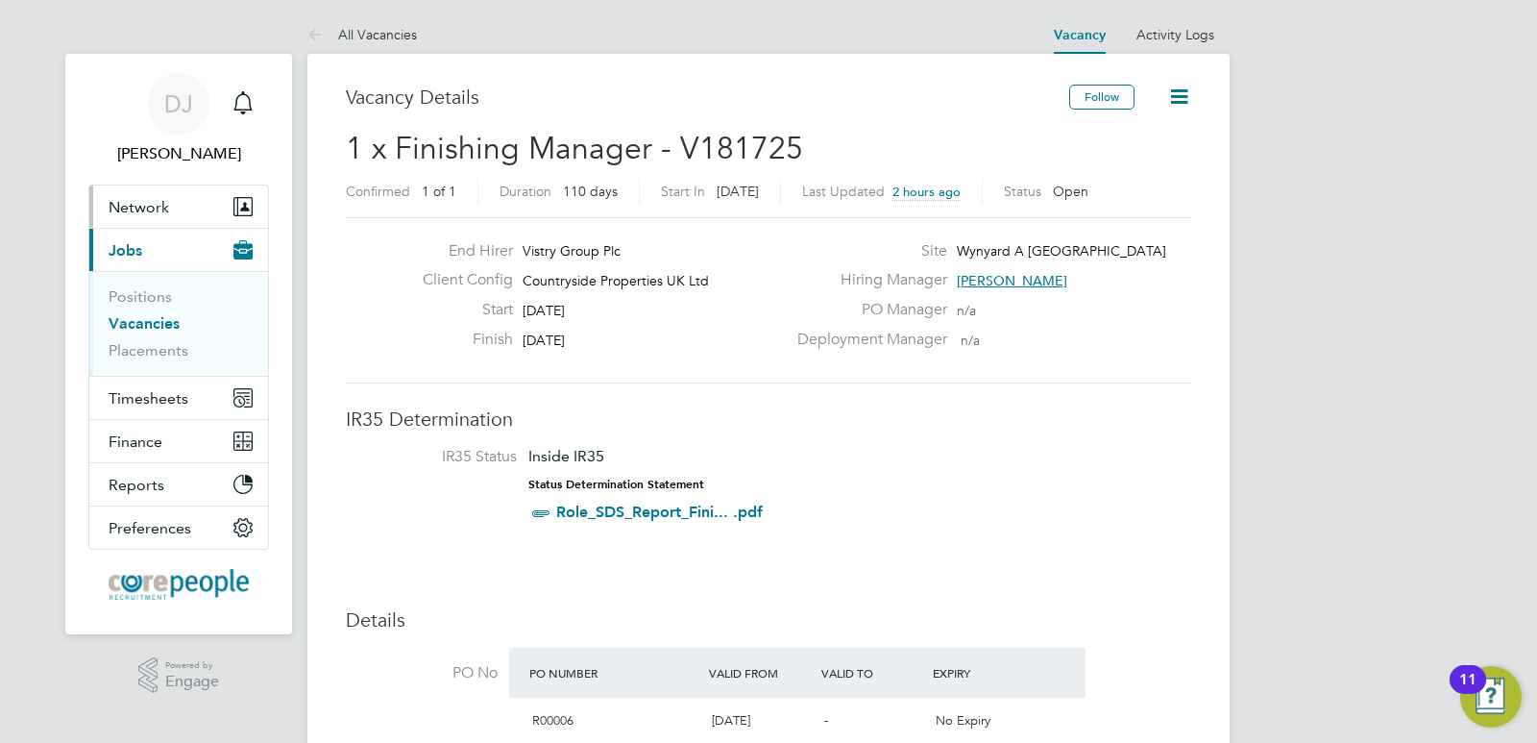
click at [146, 201] on span "Network" at bounding box center [139, 207] width 61 height 18
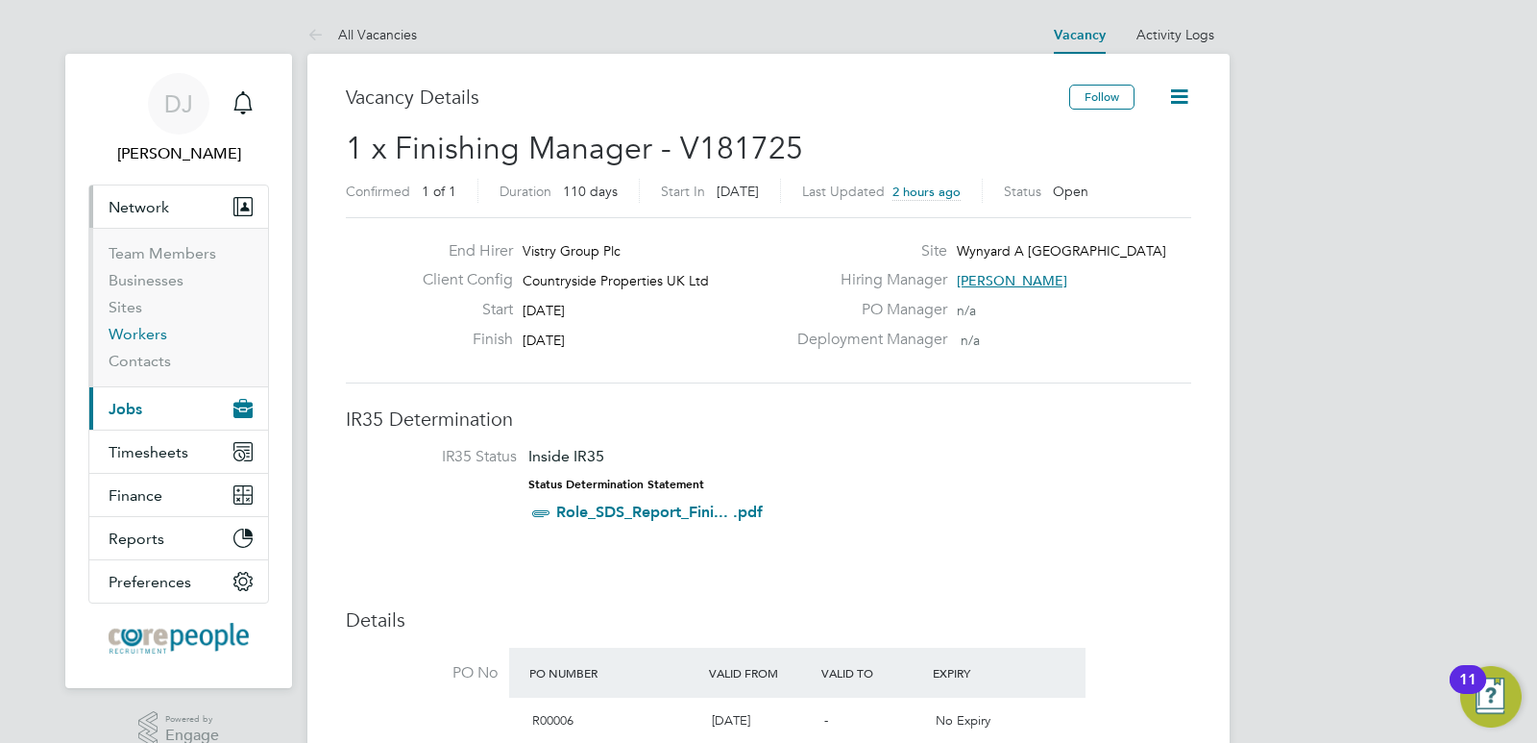
click at [146, 331] on link "Workers" at bounding box center [138, 334] width 59 height 18
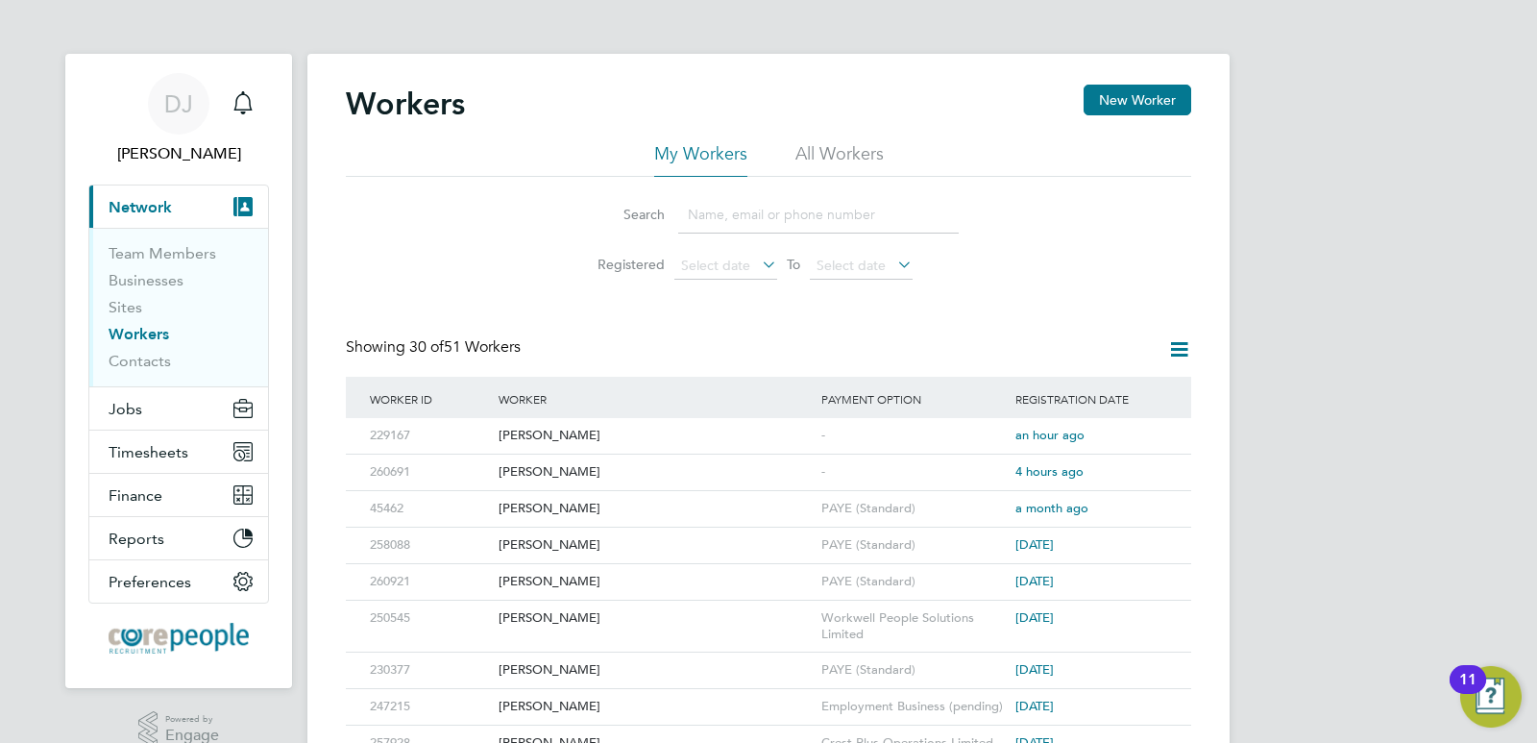
click at [714, 227] on input at bounding box center [818, 214] width 281 height 37
type input "wright"
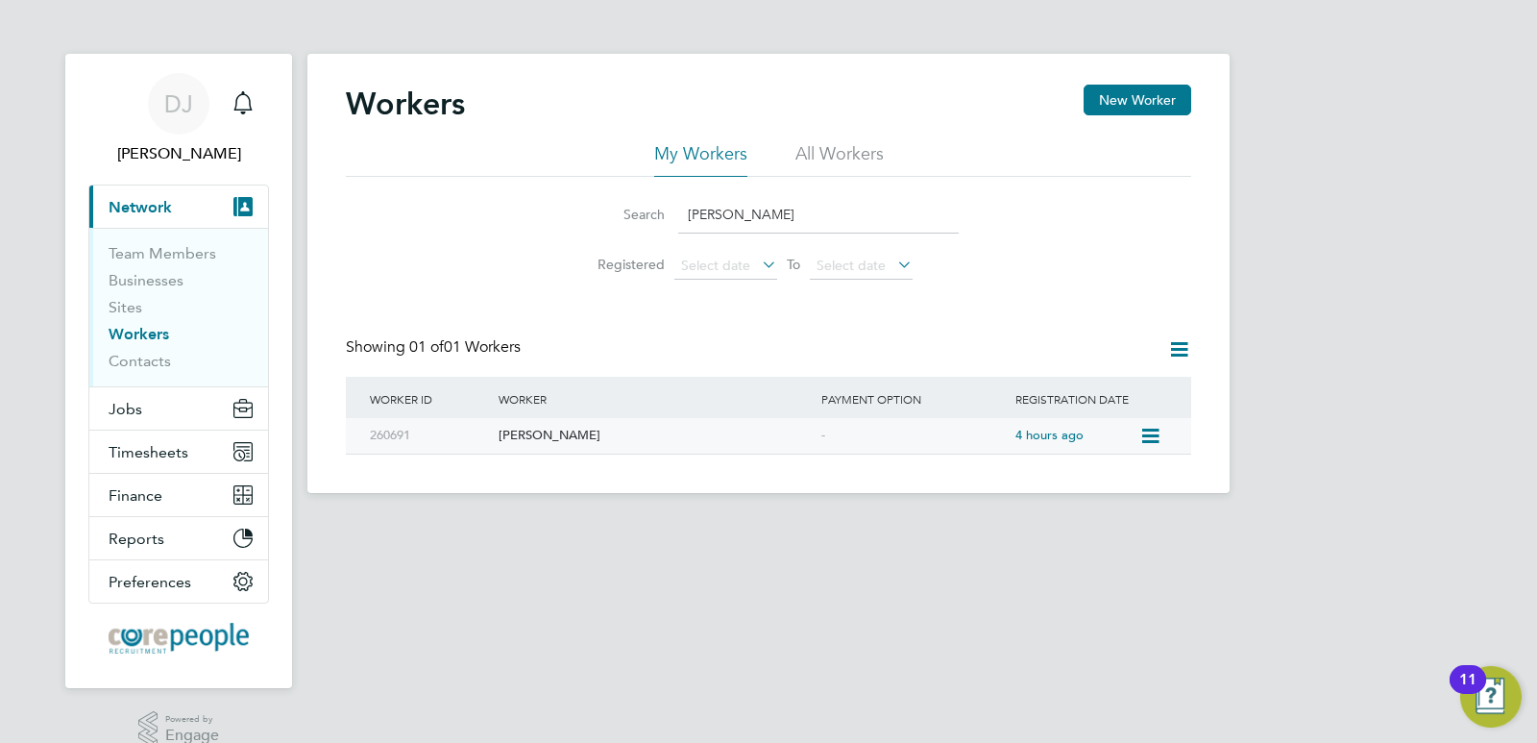
click at [525, 432] on div "William Wright" at bounding box center [655, 436] width 323 height 36
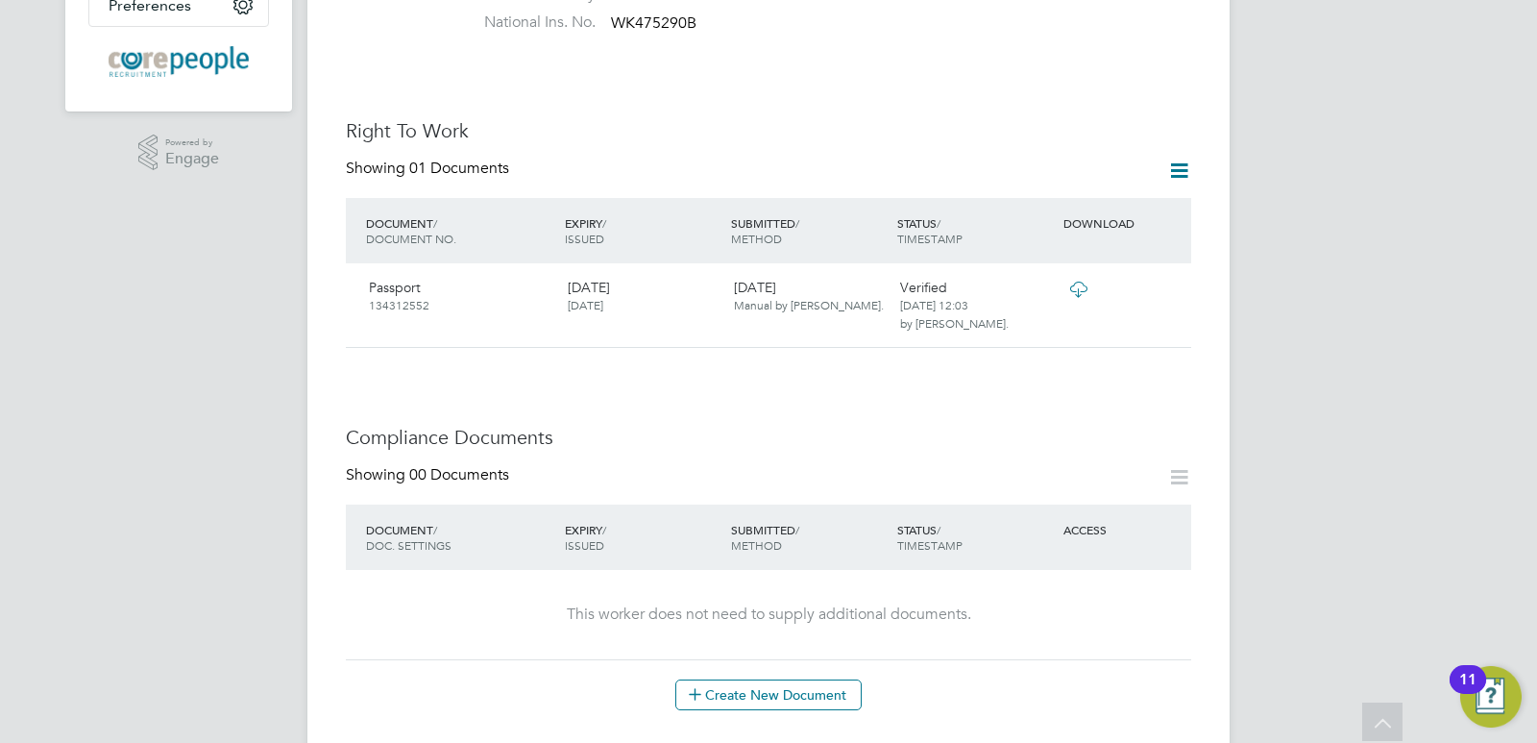
scroll to position [384, 0]
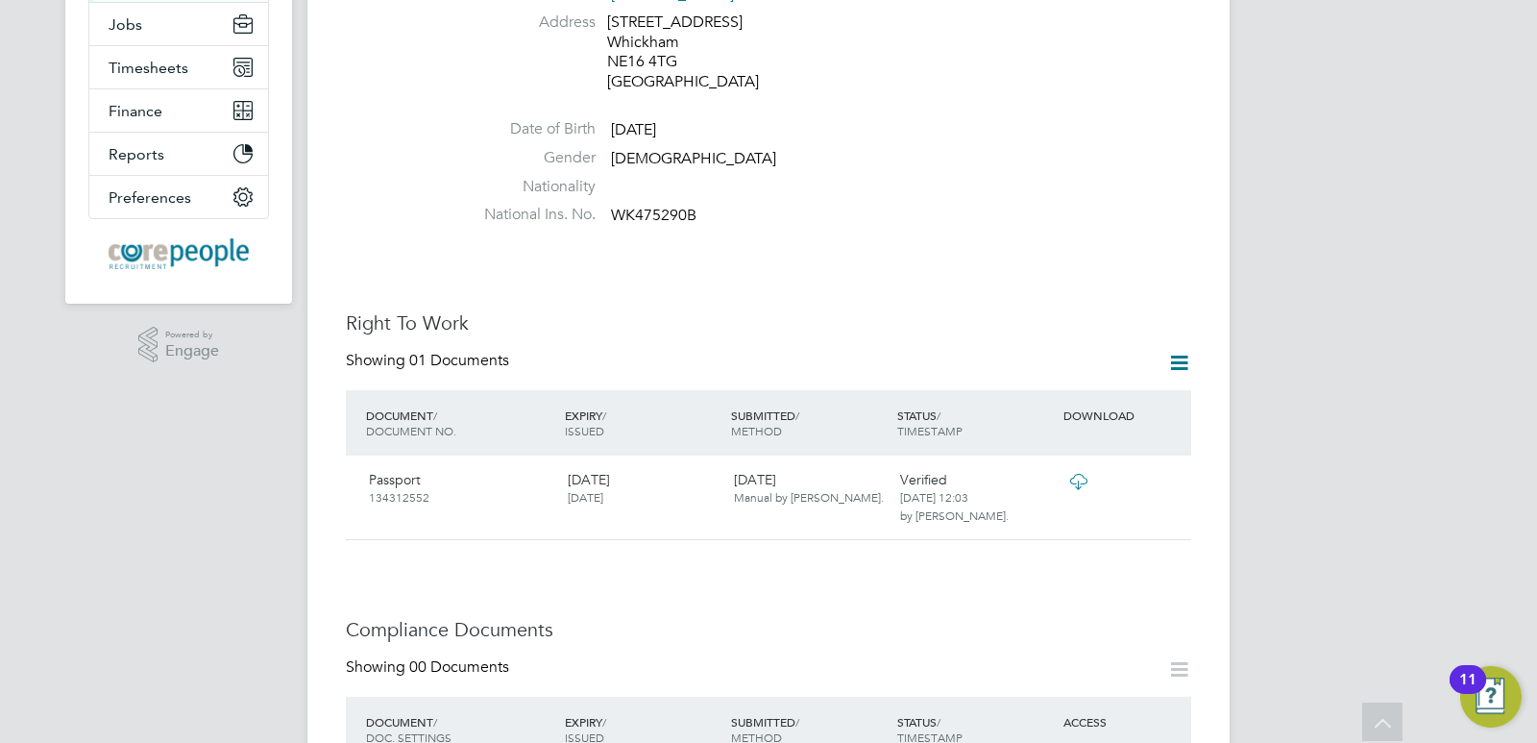
click at [1184, 351] on icon at bounding box center [1180, 363] width 24 height 24
click at [762, 278] on div "Worker Details Follow WW [PERSON_NAME] m: 07795382661 Personal Details ID 26069…" at bounding box center [769, 683] width 846 height 1967
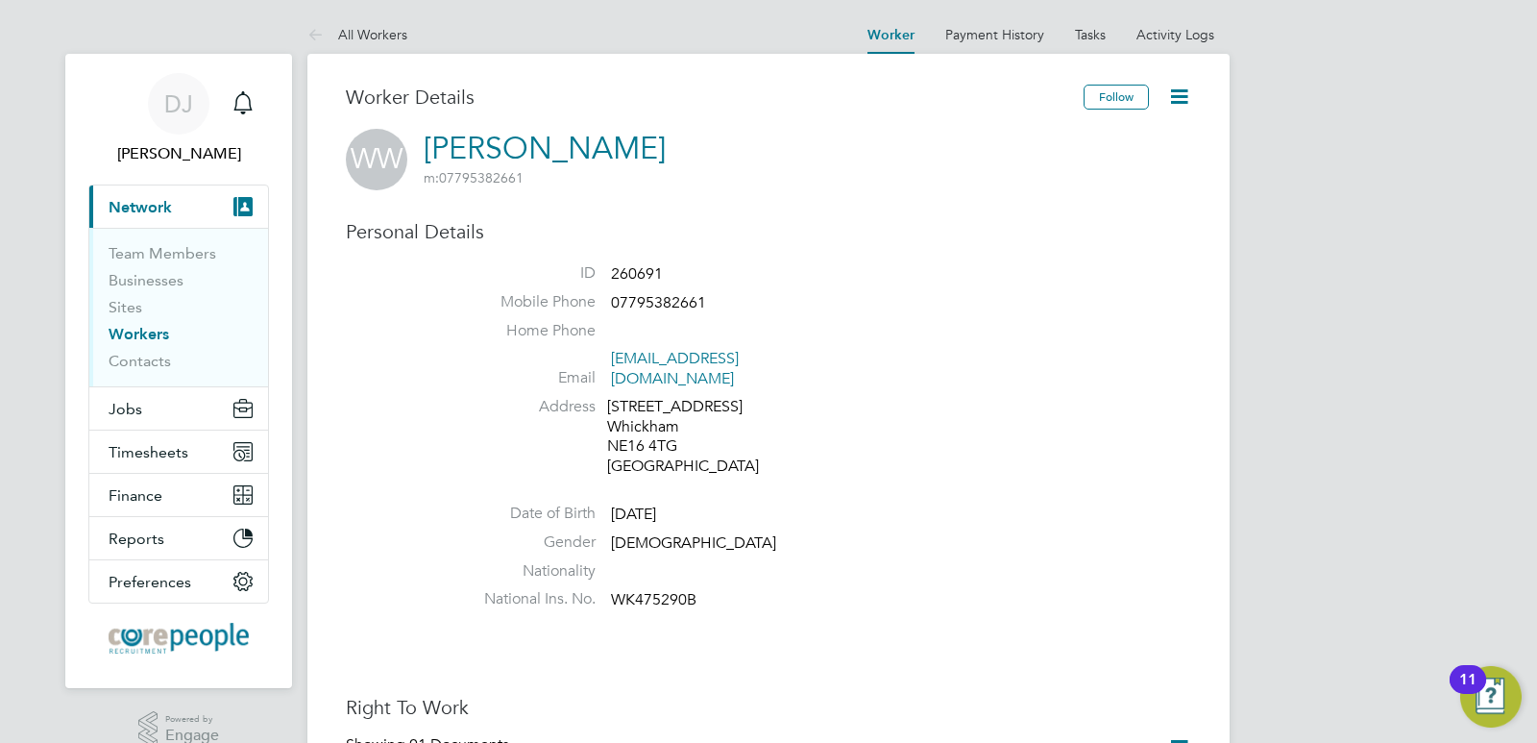
click at [1174, 95] on icon at bounding box center [1180, 97] width 24 height 24
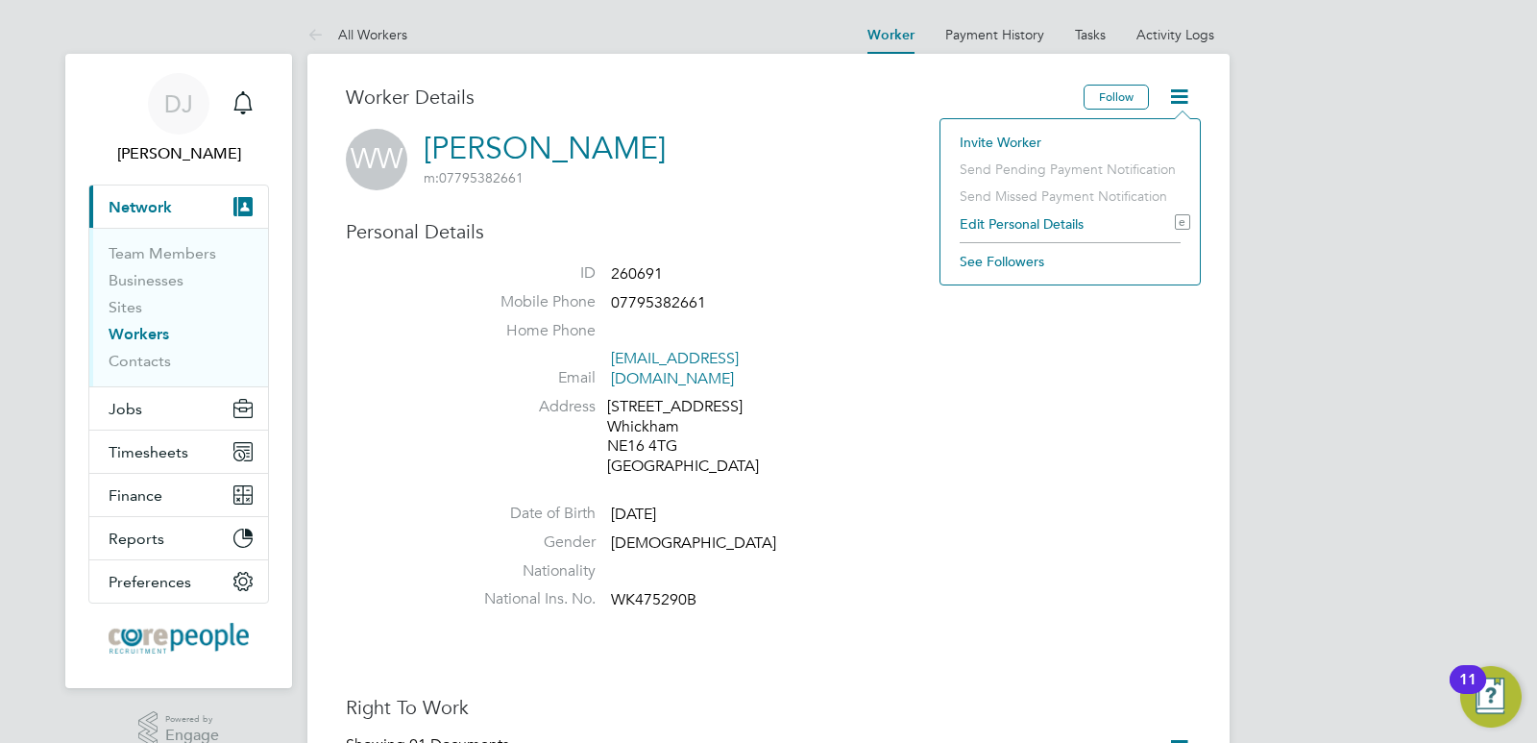
click at [1174, 95] on icon at bounding box center [1180, 97] width 24 height 24
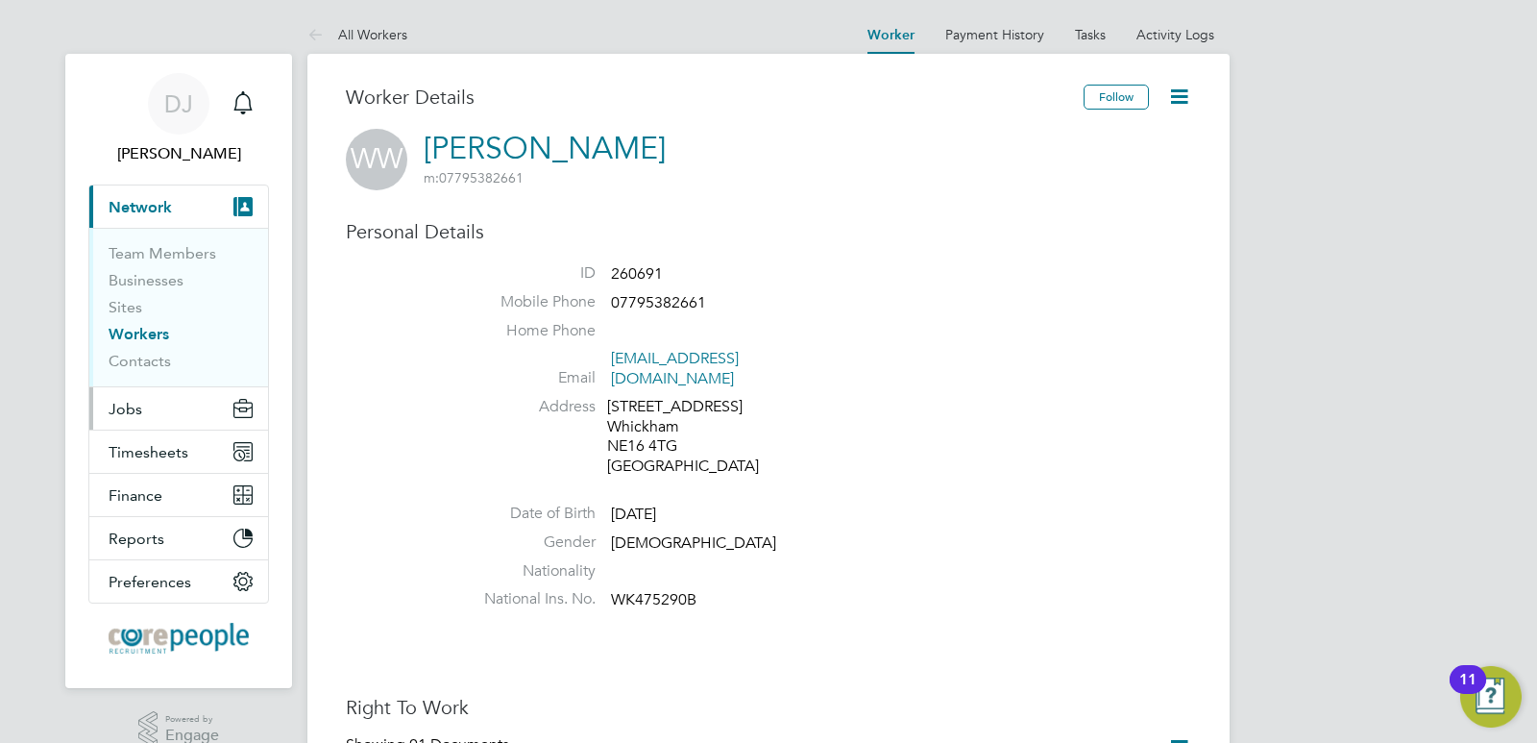
click at [130, 411] on span "Jobs" at bounding box center [126, 409] width 34 height 18
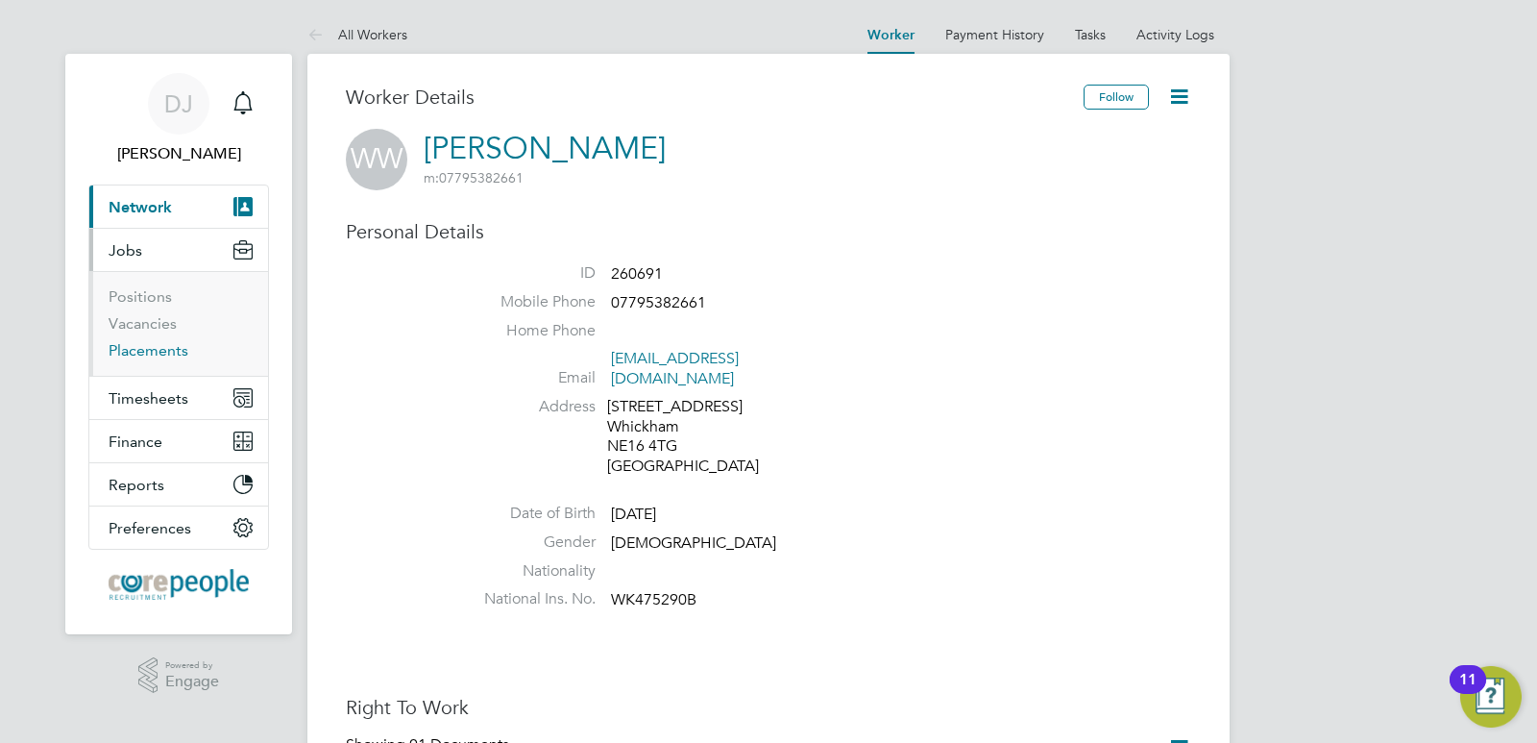
click at [154, 350] on link "Placements" at bounding box center [149, 350] width 80 height 18
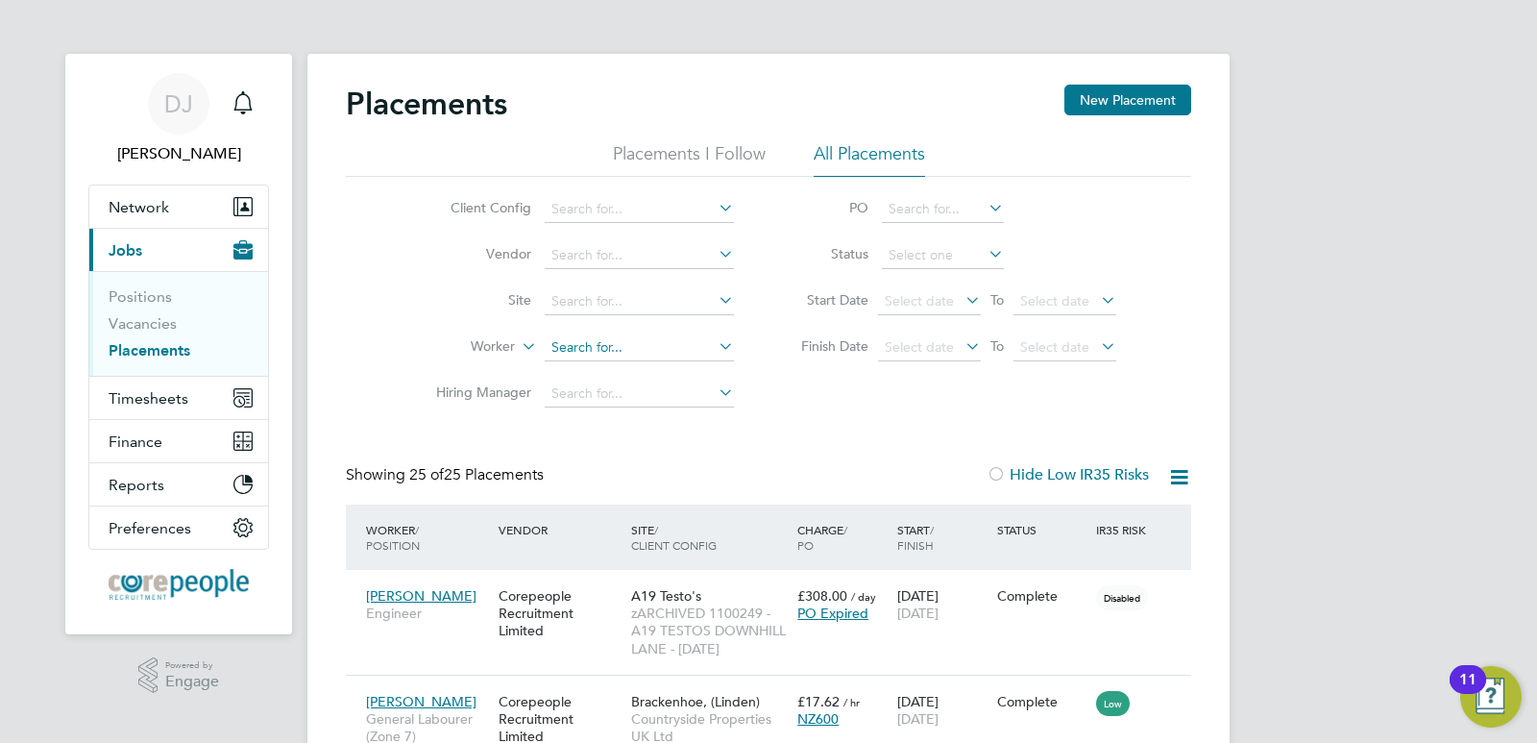
click at [567, 339] on input at bounding box center [639, 347] width 189 height 27
click at [662, 373] on b "Wright" at bounding box center [717, 374] width 111 height 16
type input "[PERSON_NAME]"
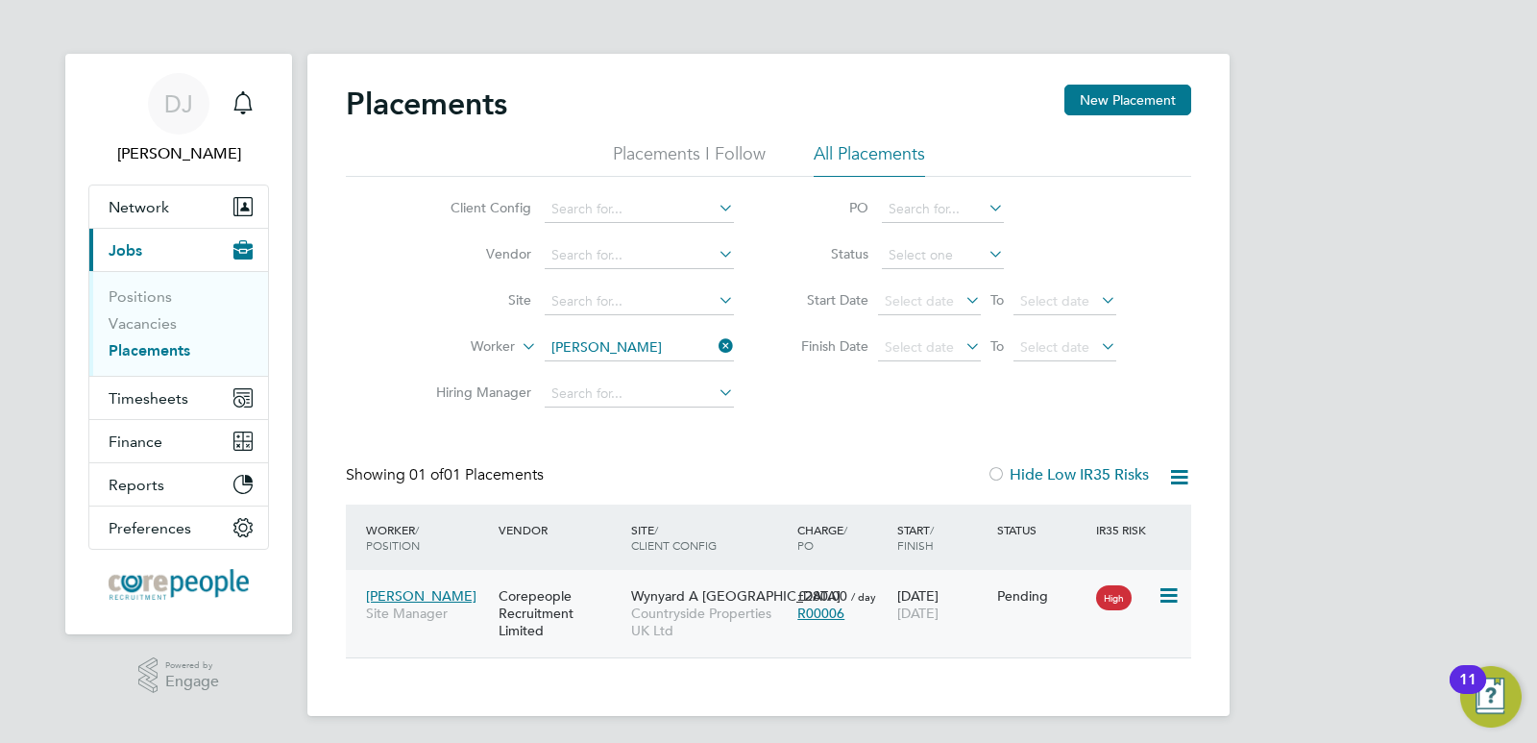
click at [1177, 589] on icon at bounding box center [1167, 595] width 19 height 23
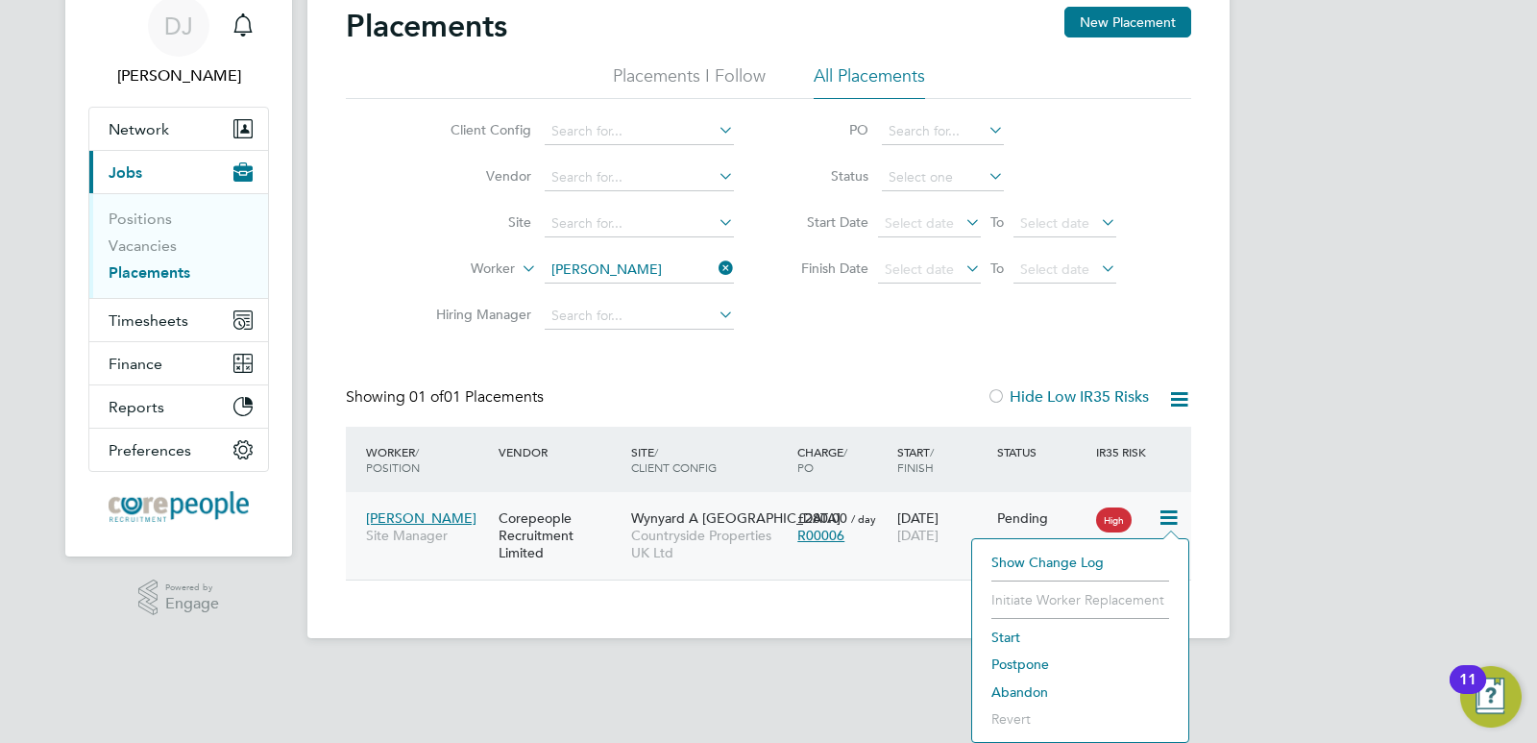
click at [886, 581] on div "Placements New Placement Placements I Follow All Placements Client Config Vendo…" at bounding box center [768, 307] width 922 height 662
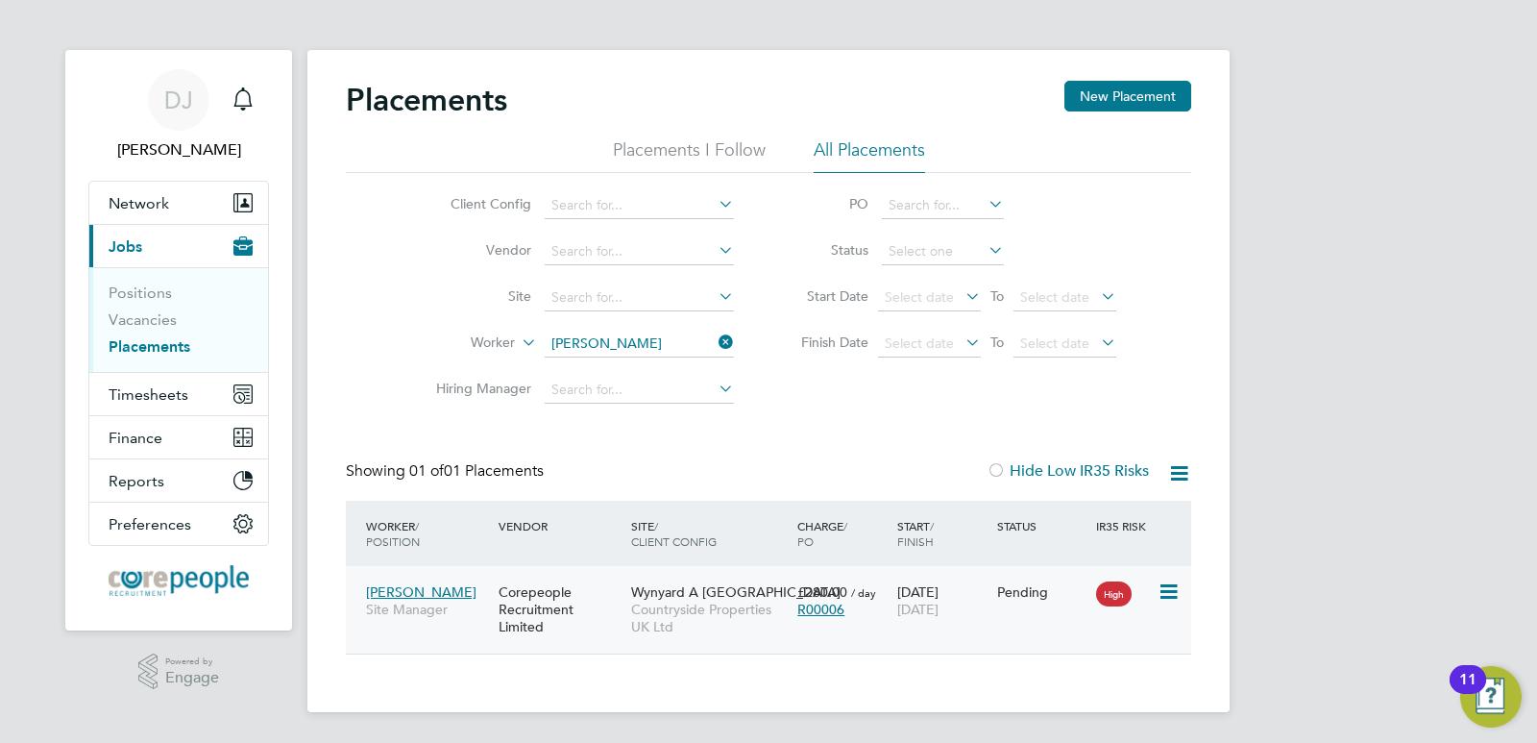
click at [426, 583] on span "[PERSON_NAME]" at bounding box center [421, 591] width 111 height 17
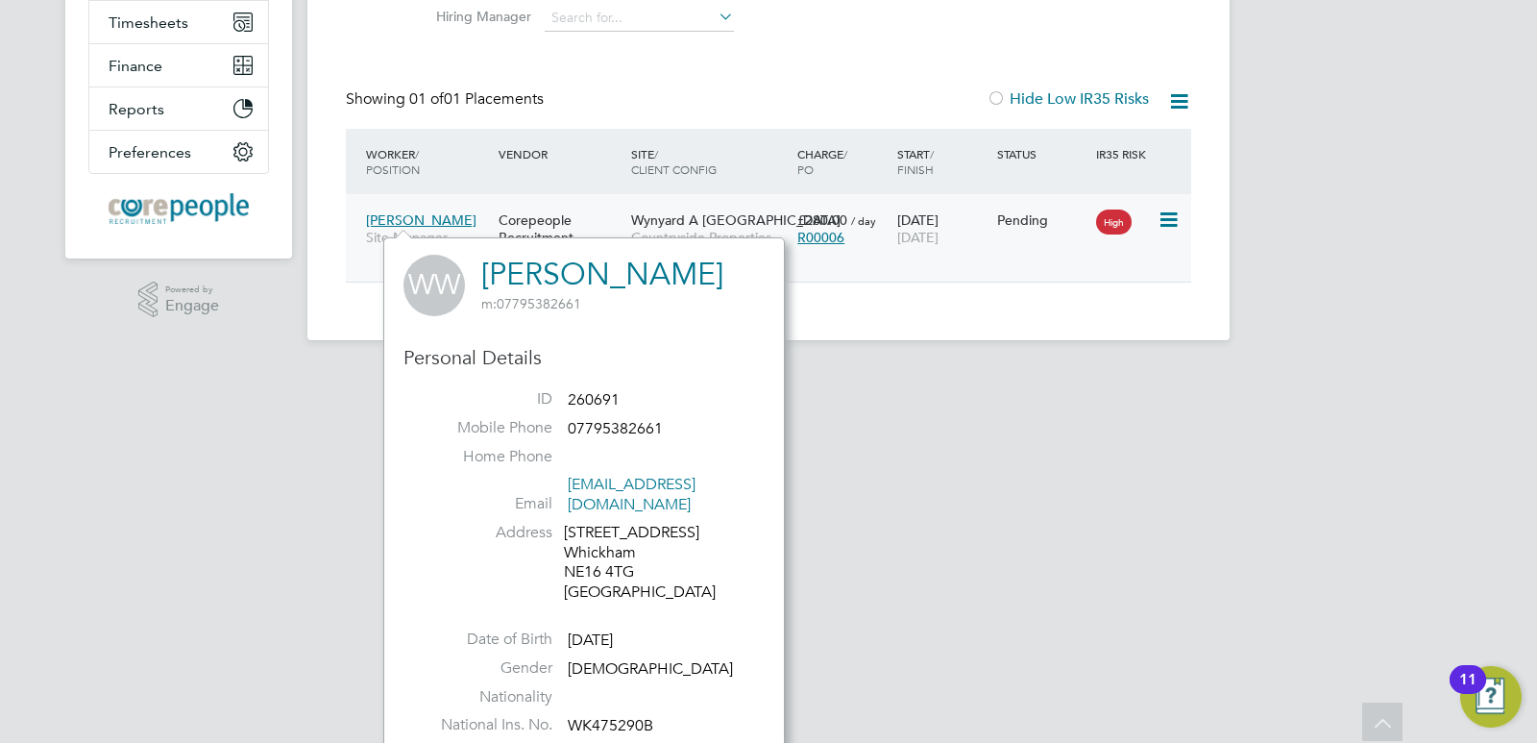
click at [411, 227] on span "[PERSON_NAME]" at bounding box center [421, 219] width 111 height 17
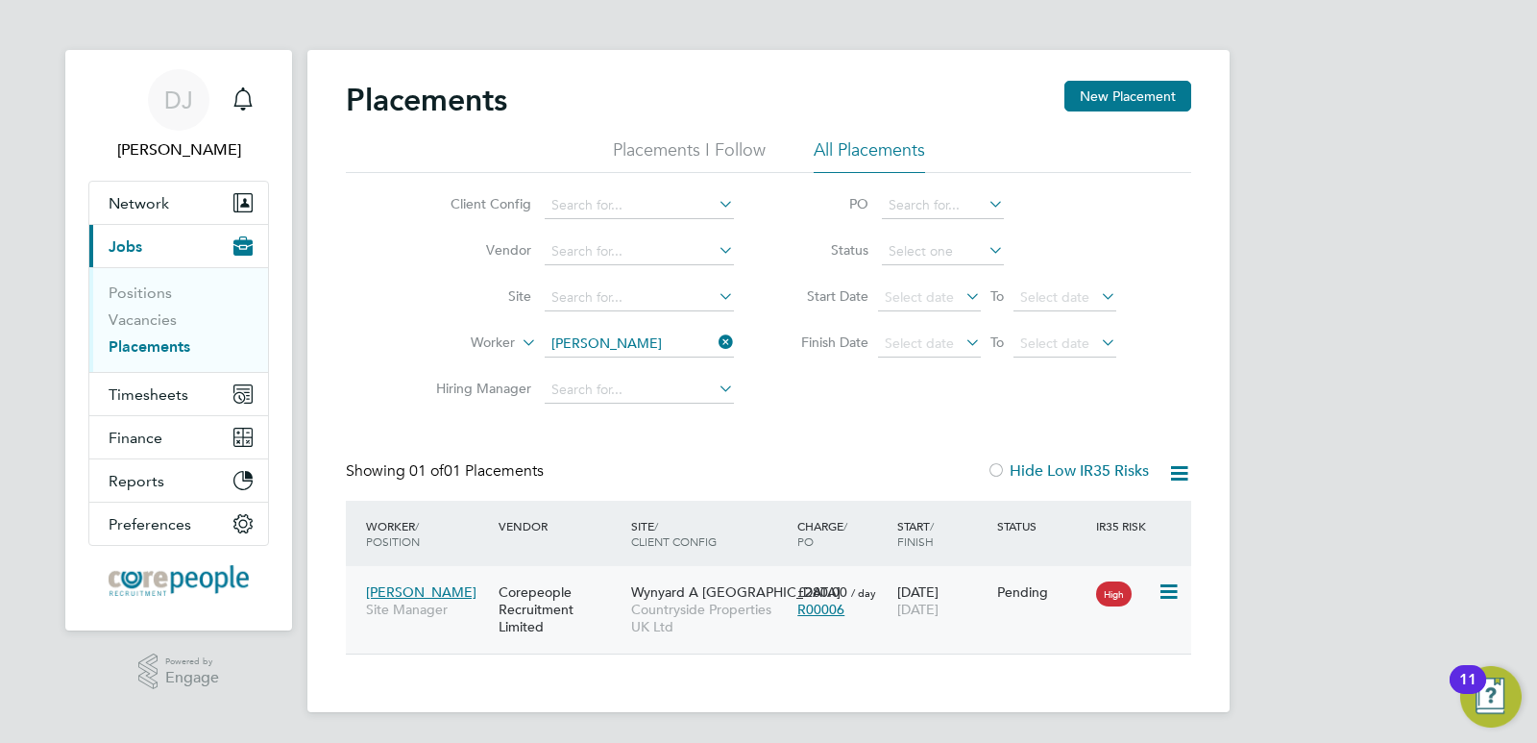
click at [685, 589] on span "Wynyard A [GEOGRAPHIC_DATA]" at bounding box center [735, 591] width 209 height 17
click at [438, 588] on span "[PERSON_NAME]" at bounding box center [421, 591] width 111 height 17
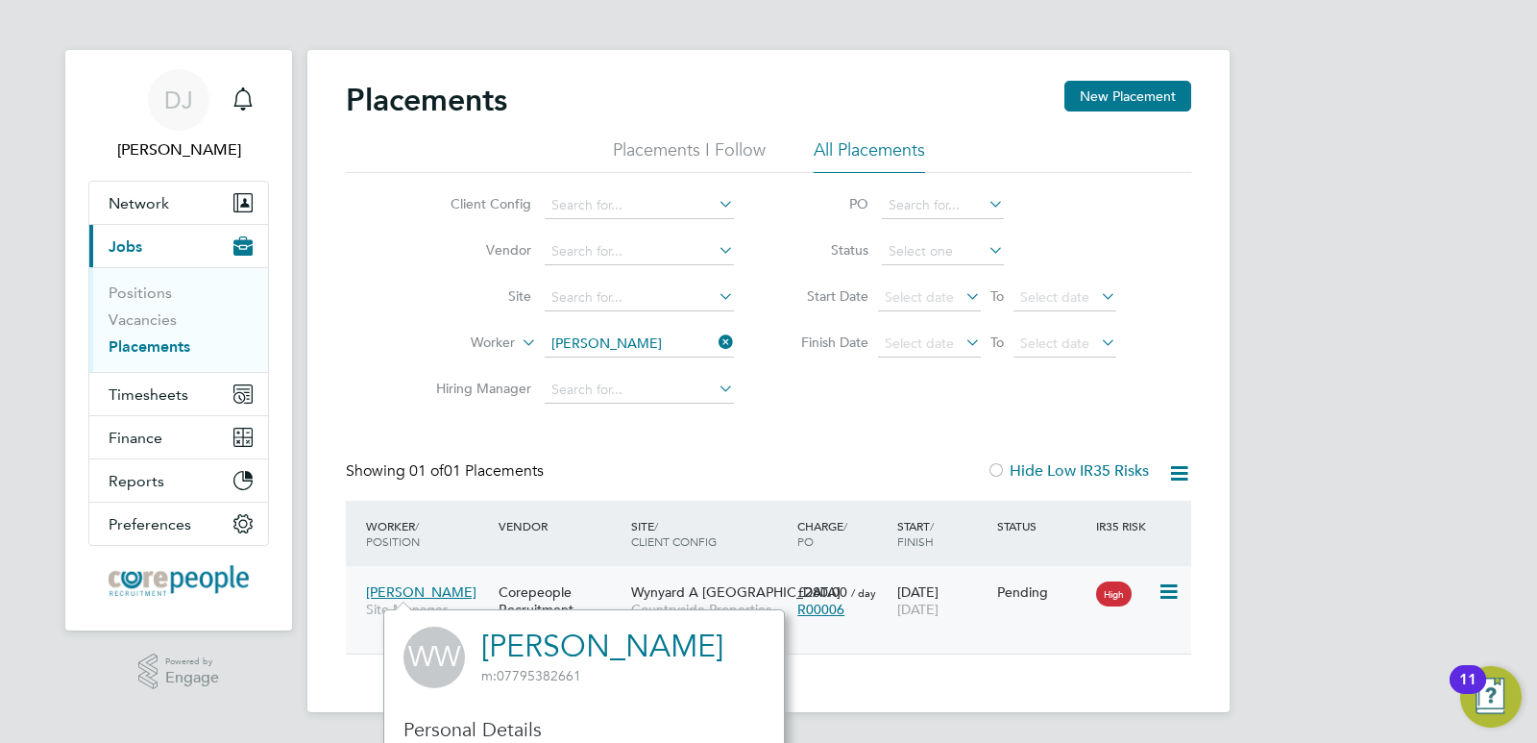
click at [673, 591] on span "Wynyard A [GEOGRAPHIC_DATA]" at bounding box center [735, 591] width 209 height 17
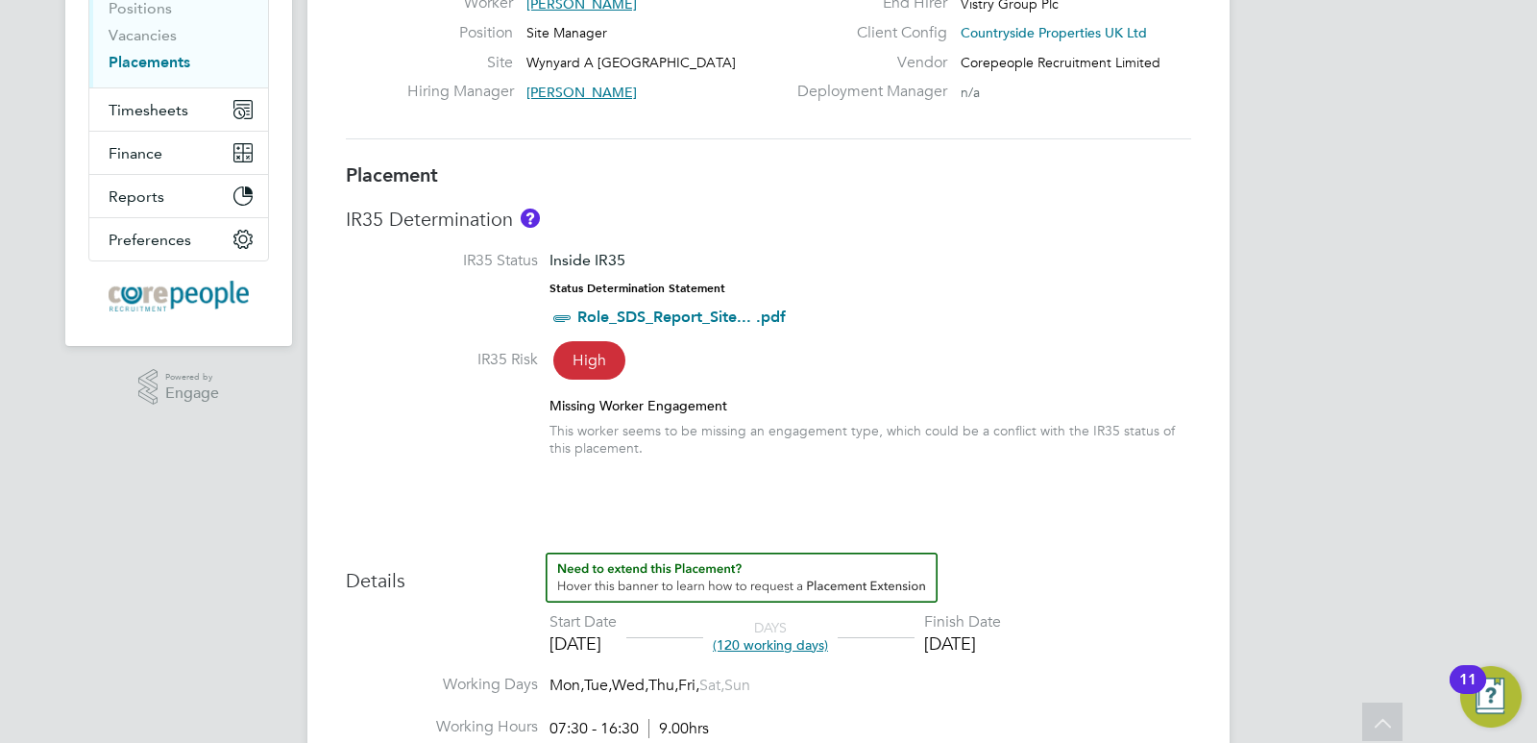
scroll to position [384, 0]
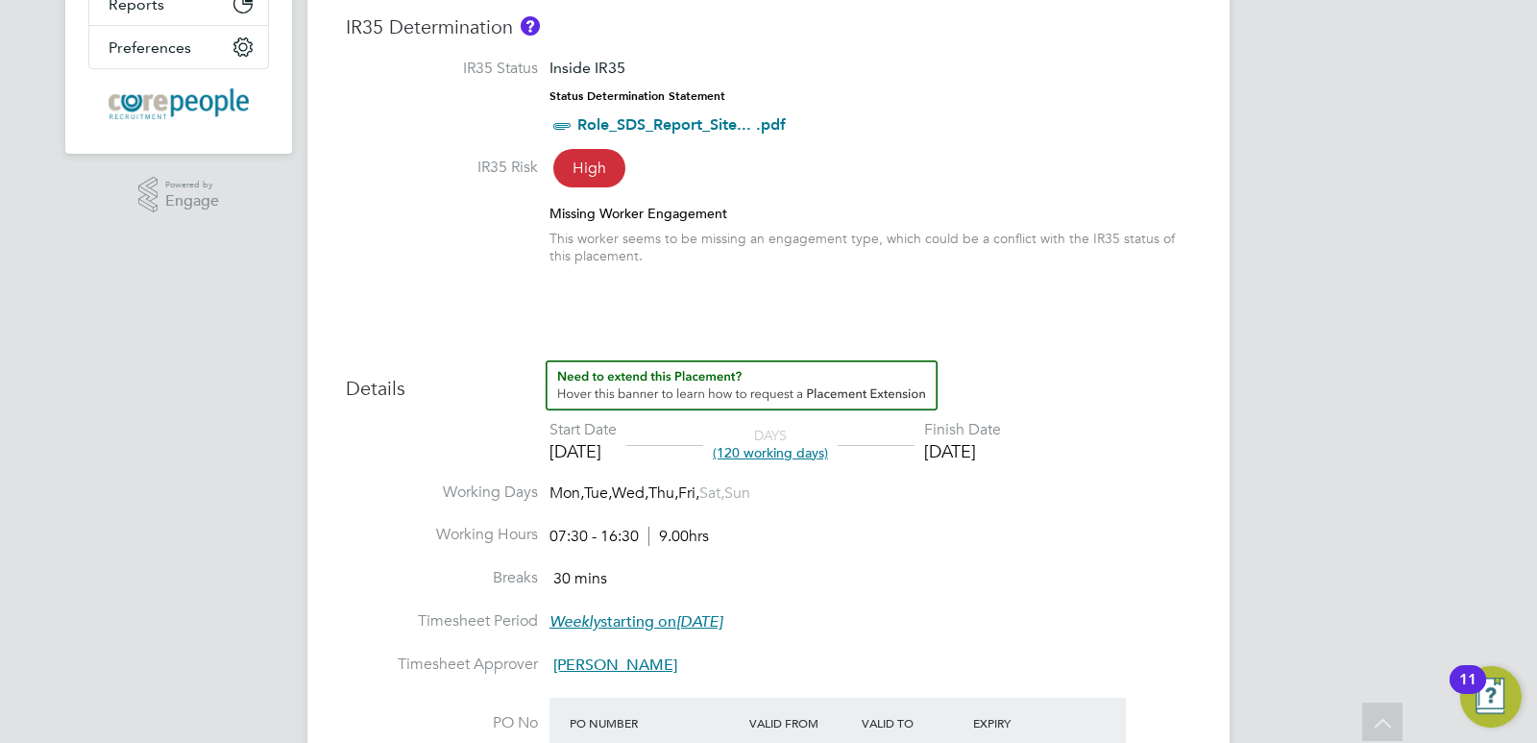
click at [1094, 287] on div "Placement IR35 Determination IR35 Status Inside IR35 Status Determination State…" at bounding box center [769, 526] width 846 height 1112
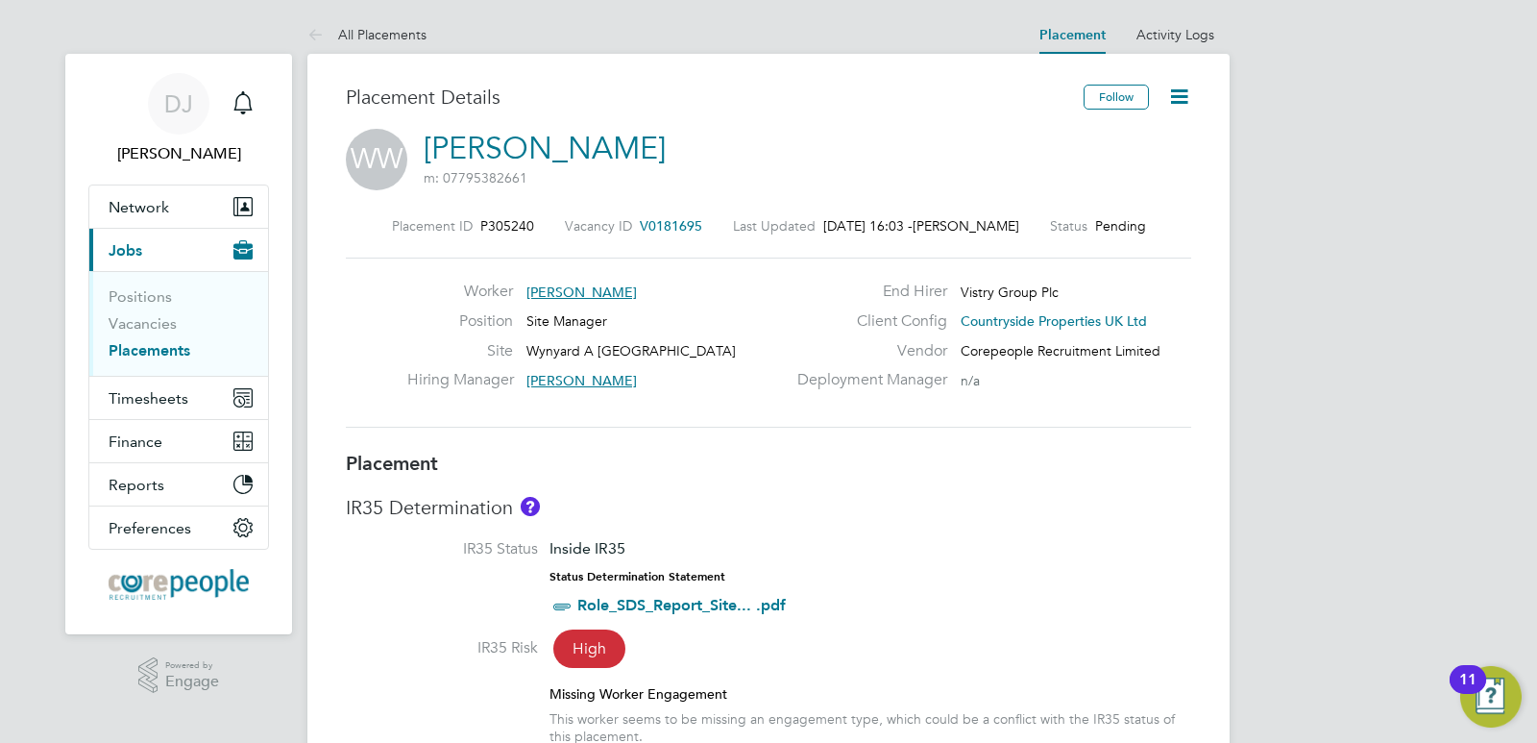
click at [1186, 96] on icon at bounding box center [1180, 97] width 24 height 24
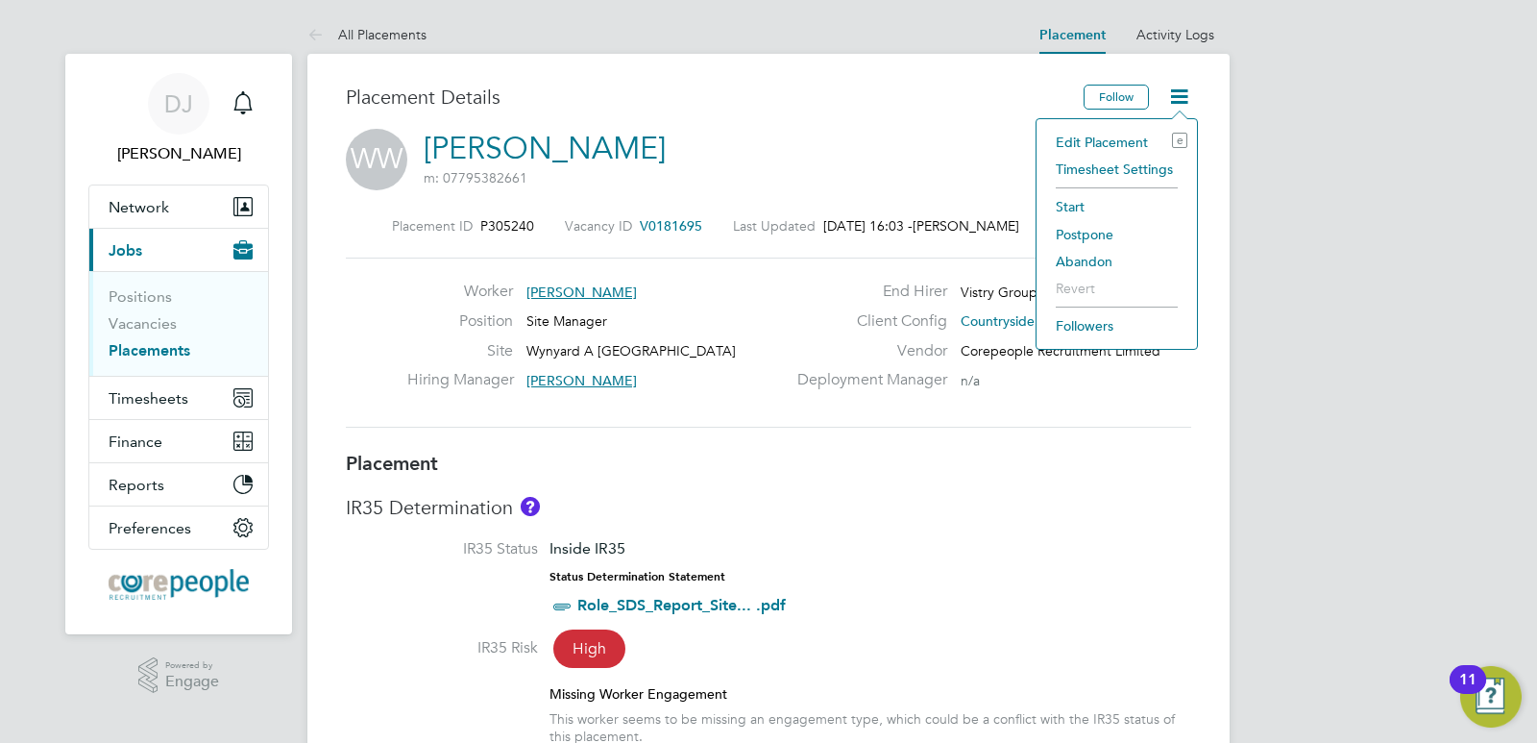
click at [798, 476] on h3 "Placement" at bounding box center [769, 463] width 846 height 25
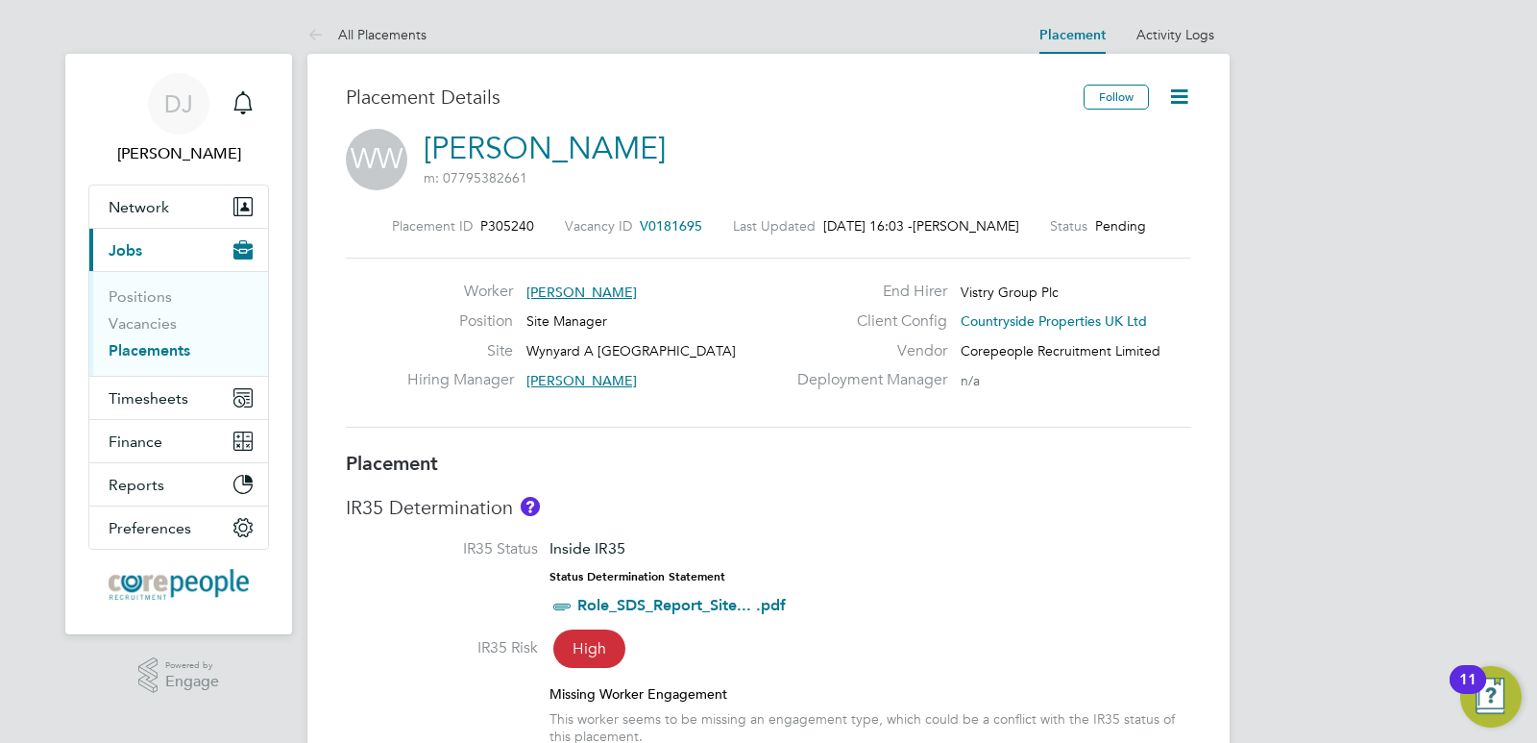
click at [142, 348] on link "Placements" at bounding box center [150, 350] width 82 height 18
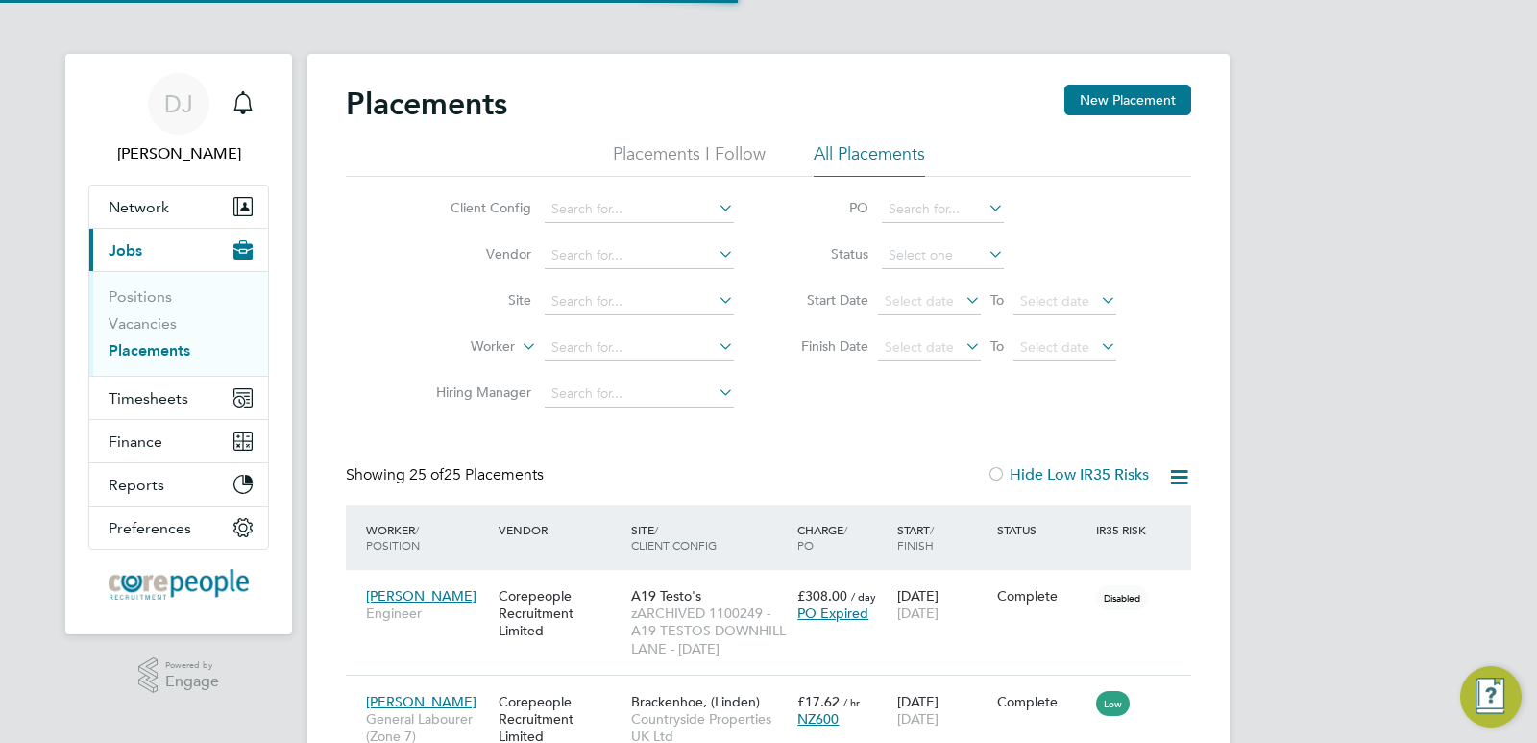
scroll to position [72, 167]
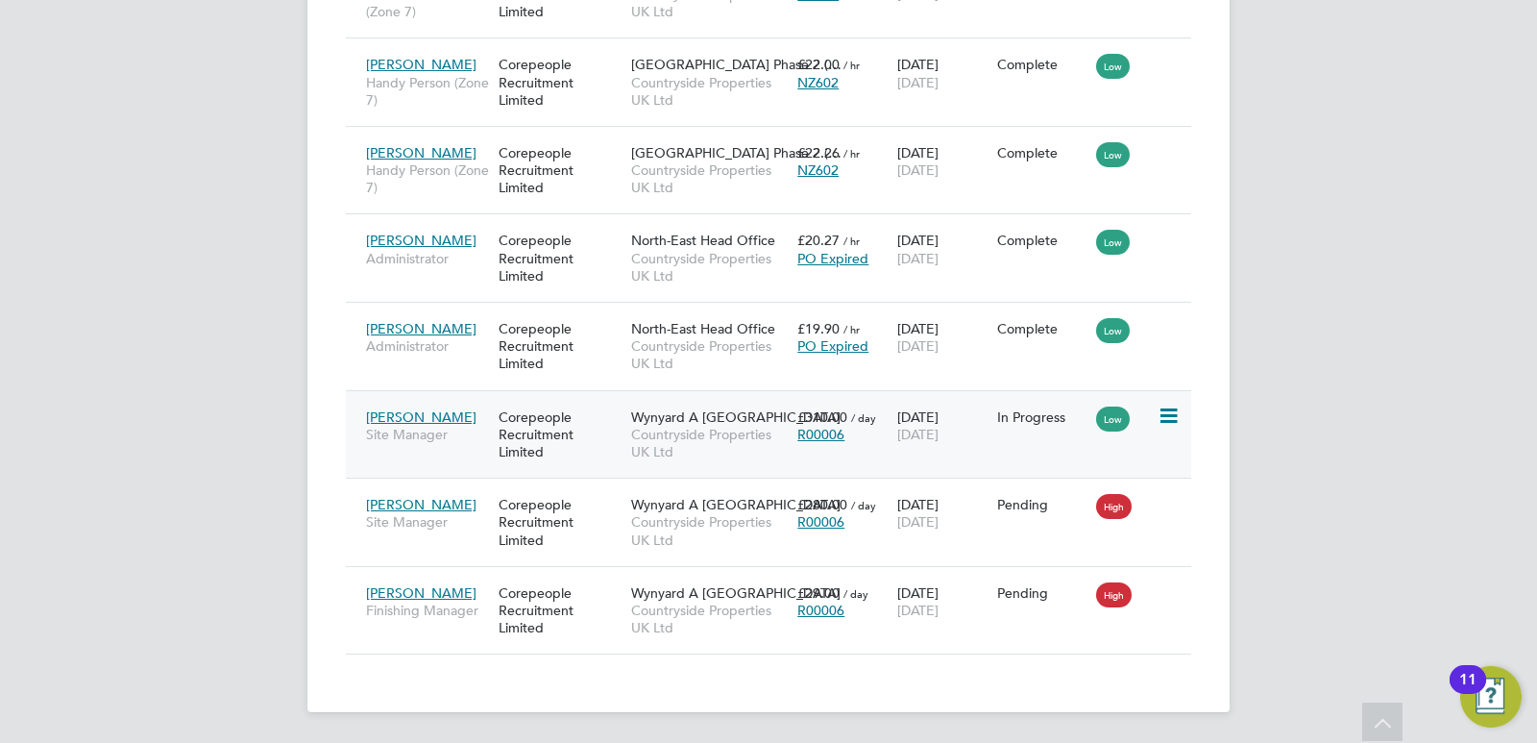
click at [397, 413] on span "[PERSON_NAME]" at bounding box center [421, 416] width 111 height 17
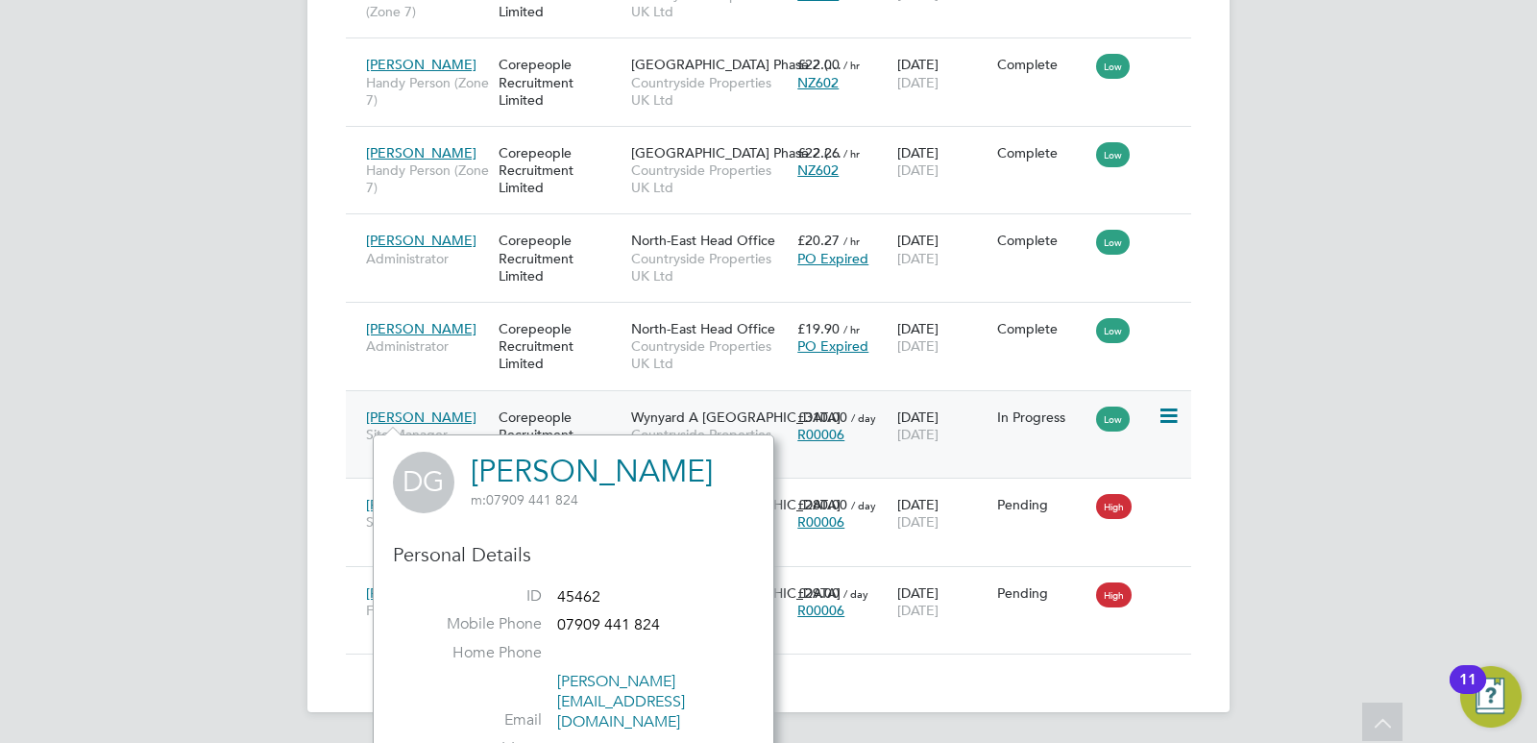
click at [700, 416] on span "Wynyard A [GEOGRAPHIC_DATA]" at bounding box center [735, 416] width 209 height 17
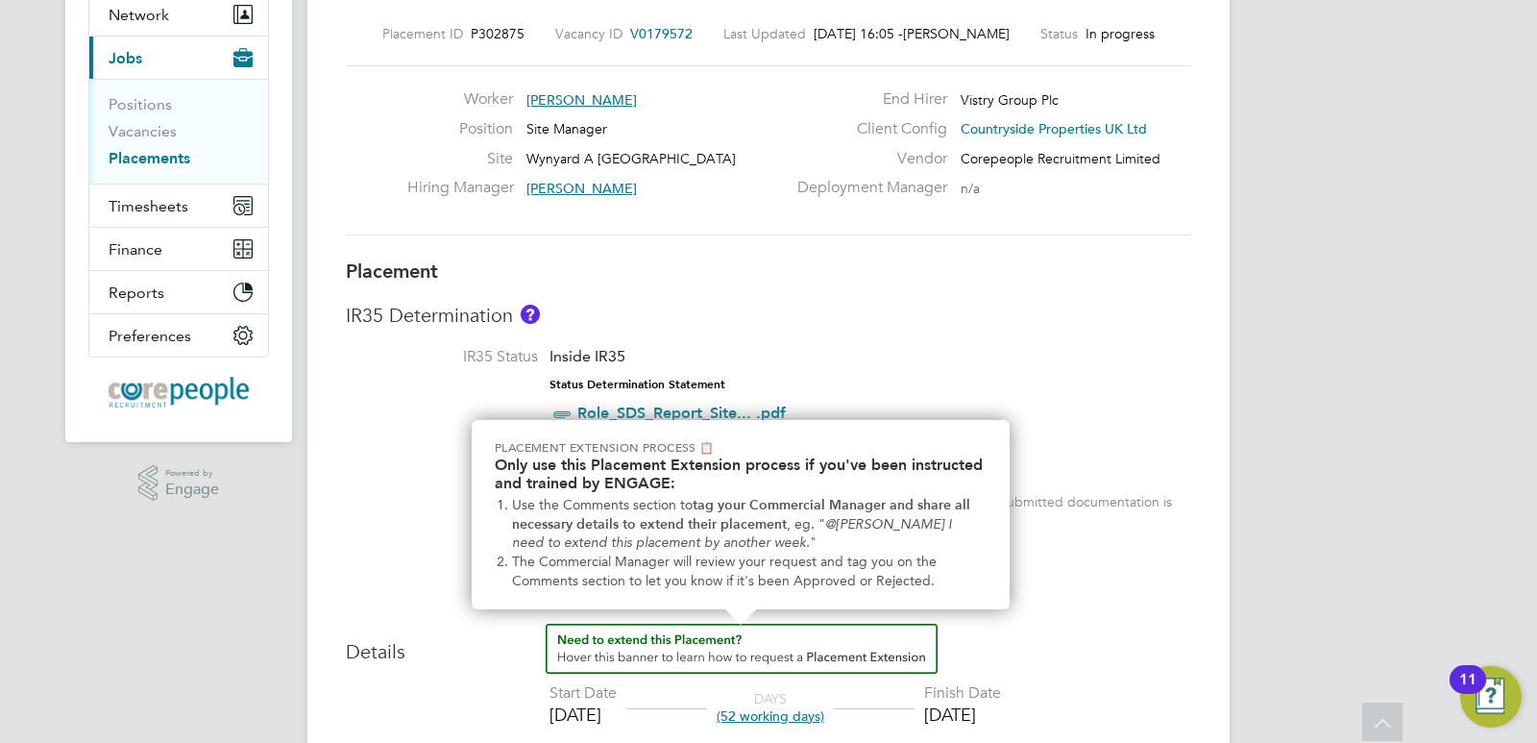
scroll to position [288, 0]
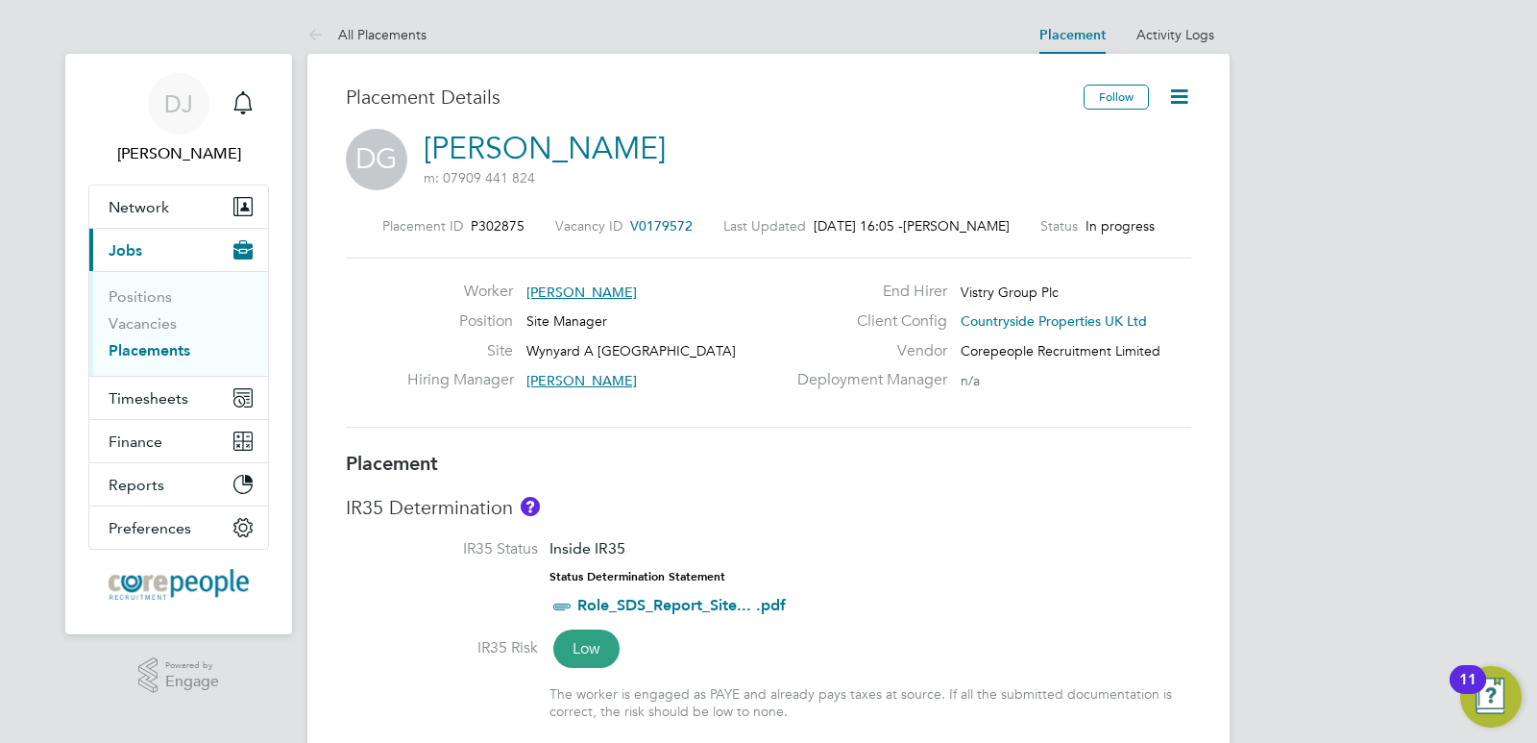
click at [130, 245] on span "Jobs" at bounding box center [126, 250] width 34 height 18
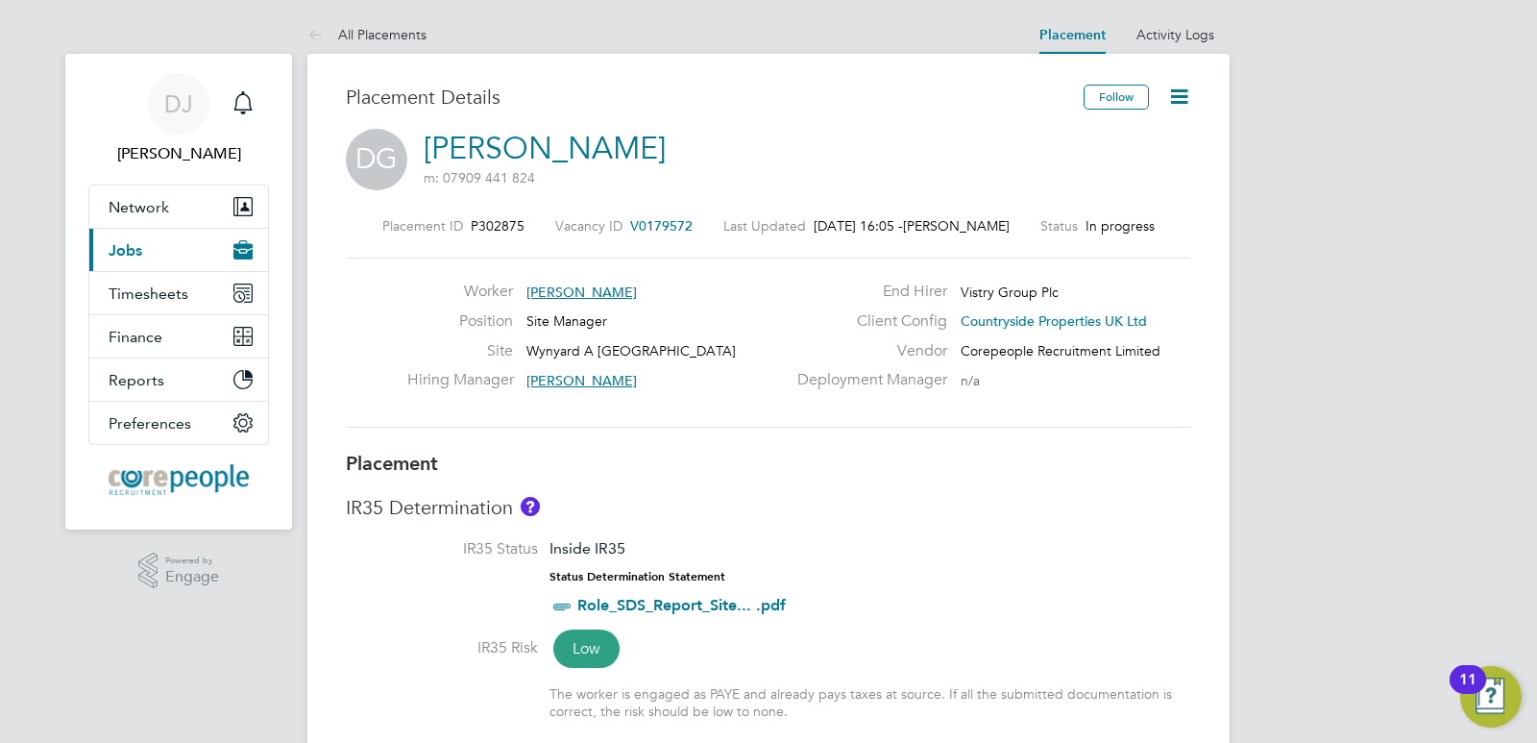
click at [127, 247] on span "Jobs" at bounding box center [126, 250] width 34 height 18
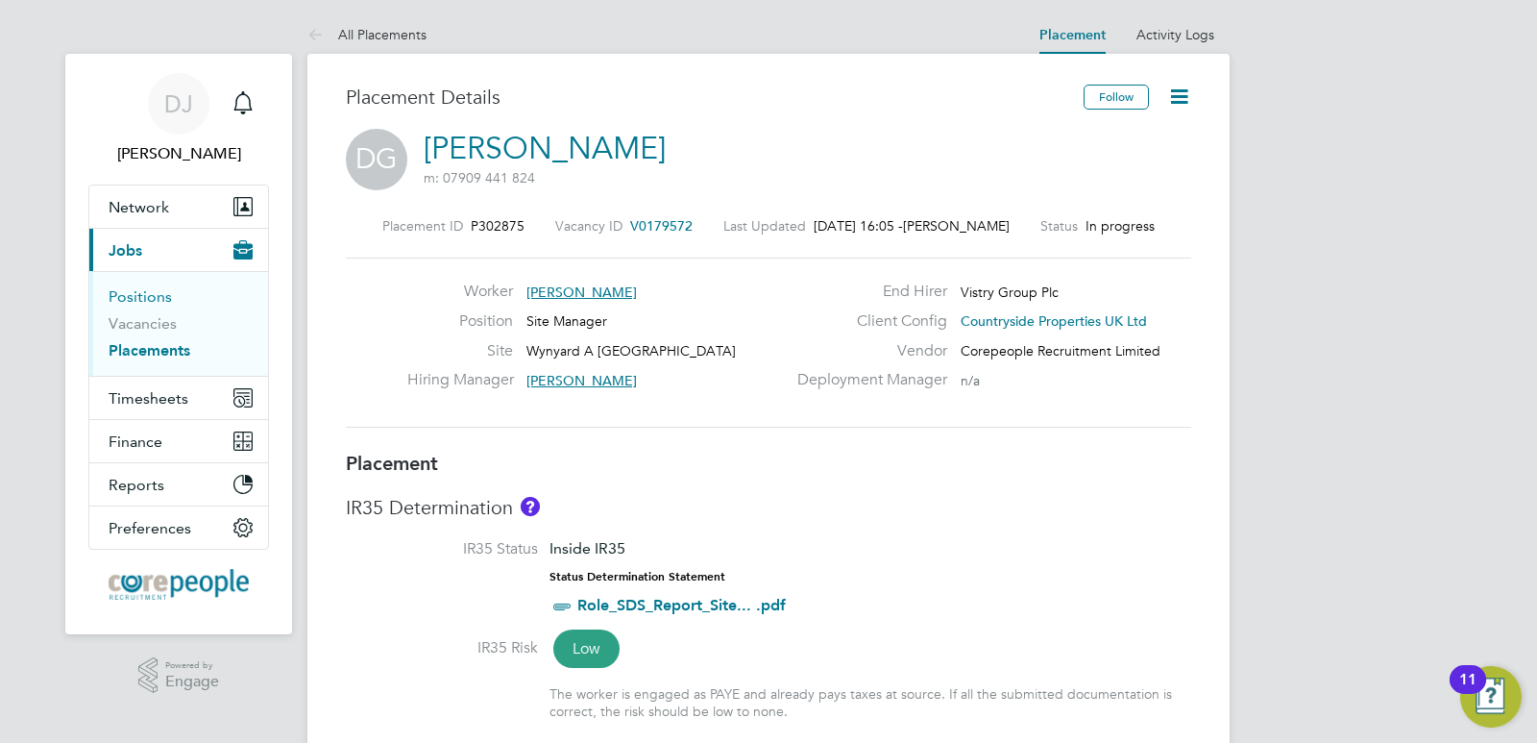
click at [136, 302] on link "Positions" at bounding box center [140, 296] width 63 height 18
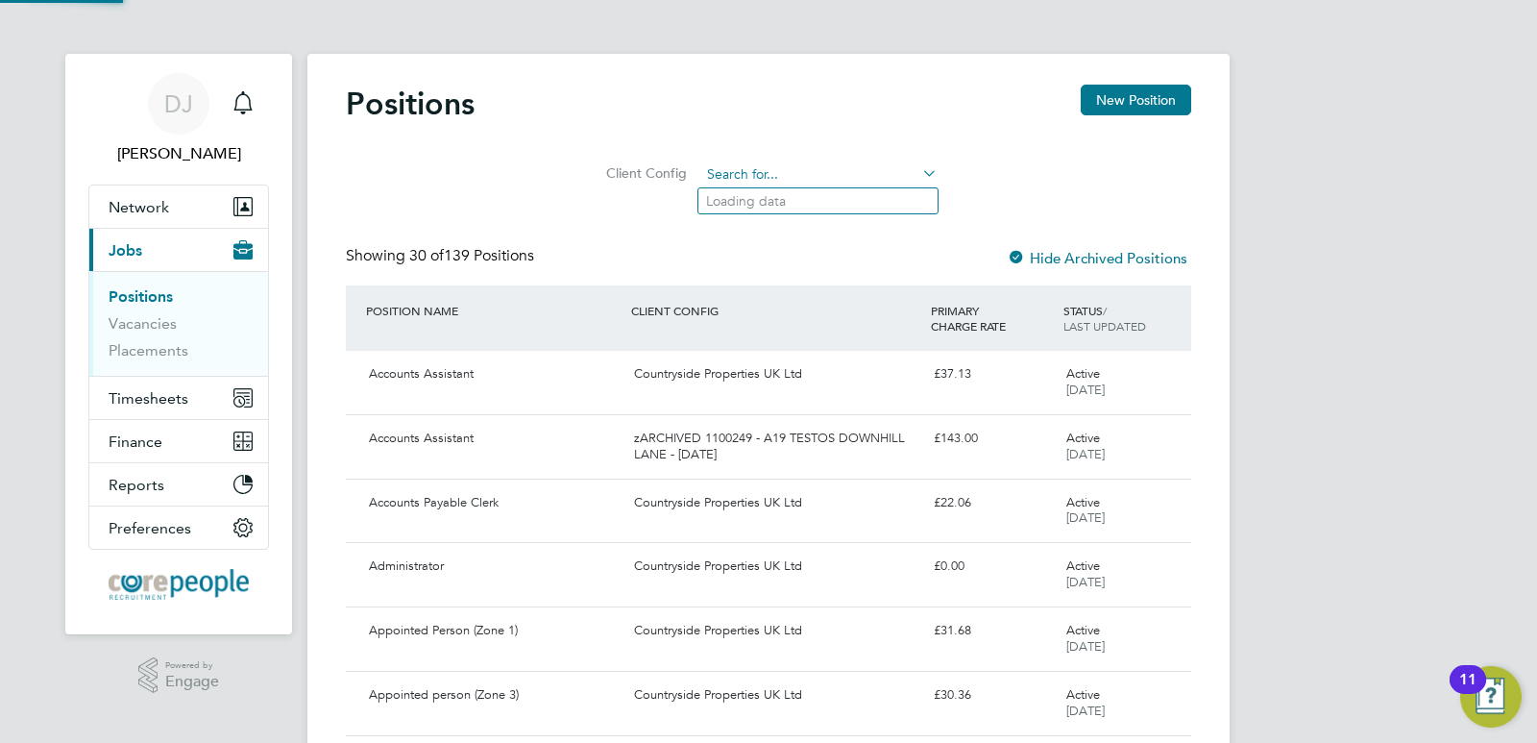
click at [750, 172] on input at bounding box center [819, 174] width 237 height 27
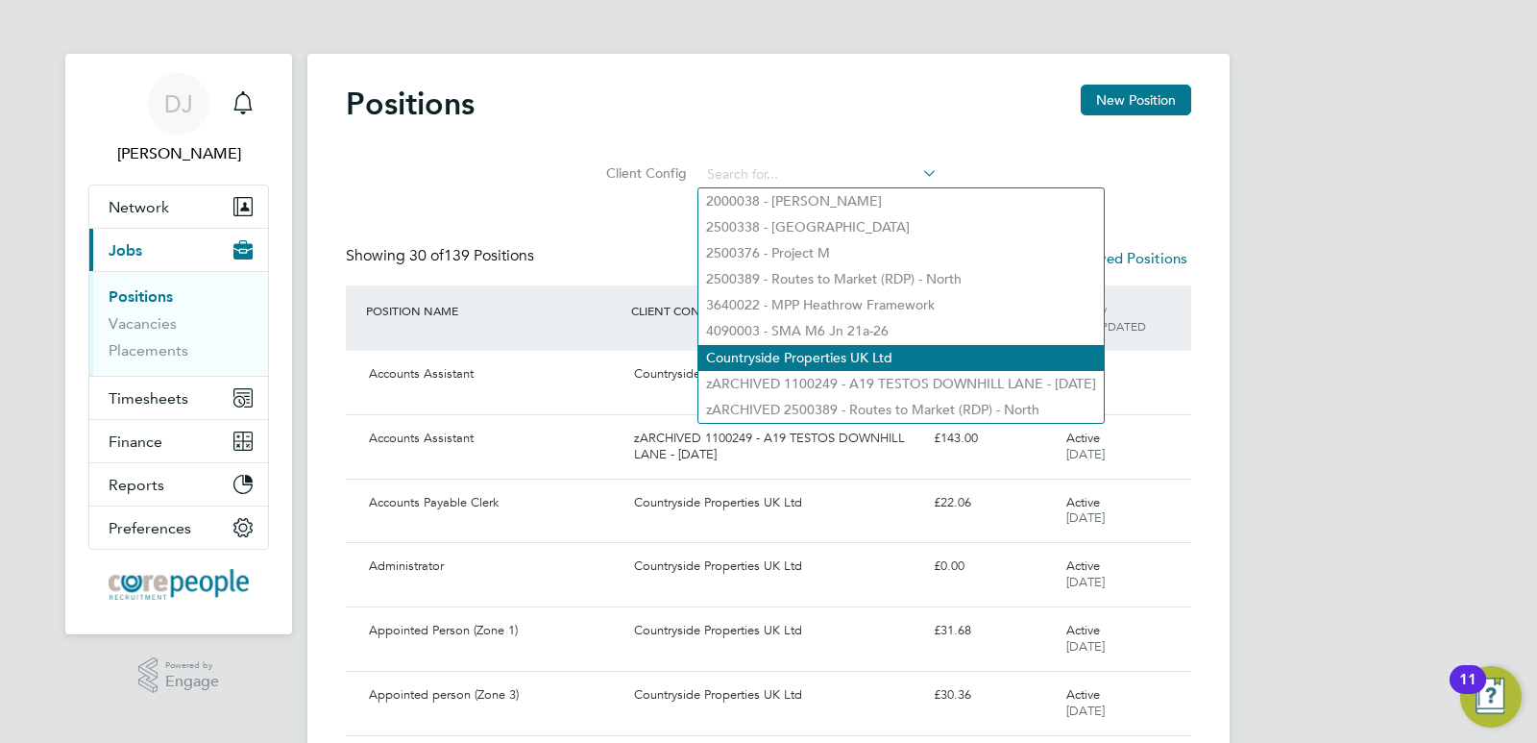
click at [797, 356] on li "Countryside Properties UK Ltd" at bounding box center [902, 358] width 406 height 26
type input "Countryside Properties UK Ltd"
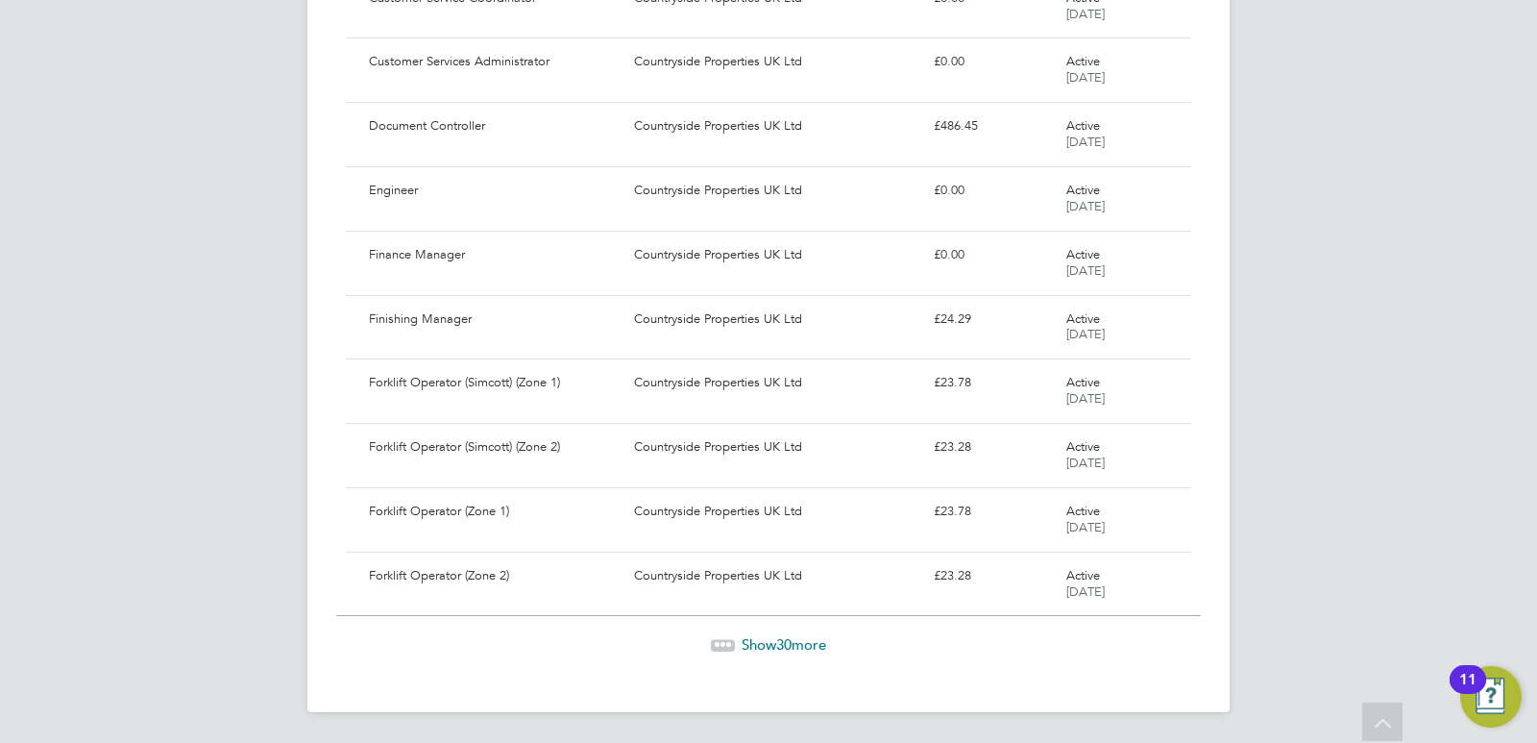
click at [789, 641] on span "30" at bounding box center [783, 644] width 15 height 18
click at [772, 642] on span "Show 30 more" at bounding box center [784, 645] width 85 height 18
click at [779, 638] on span "30" at bounding box center [783, 644] width 15 height 18
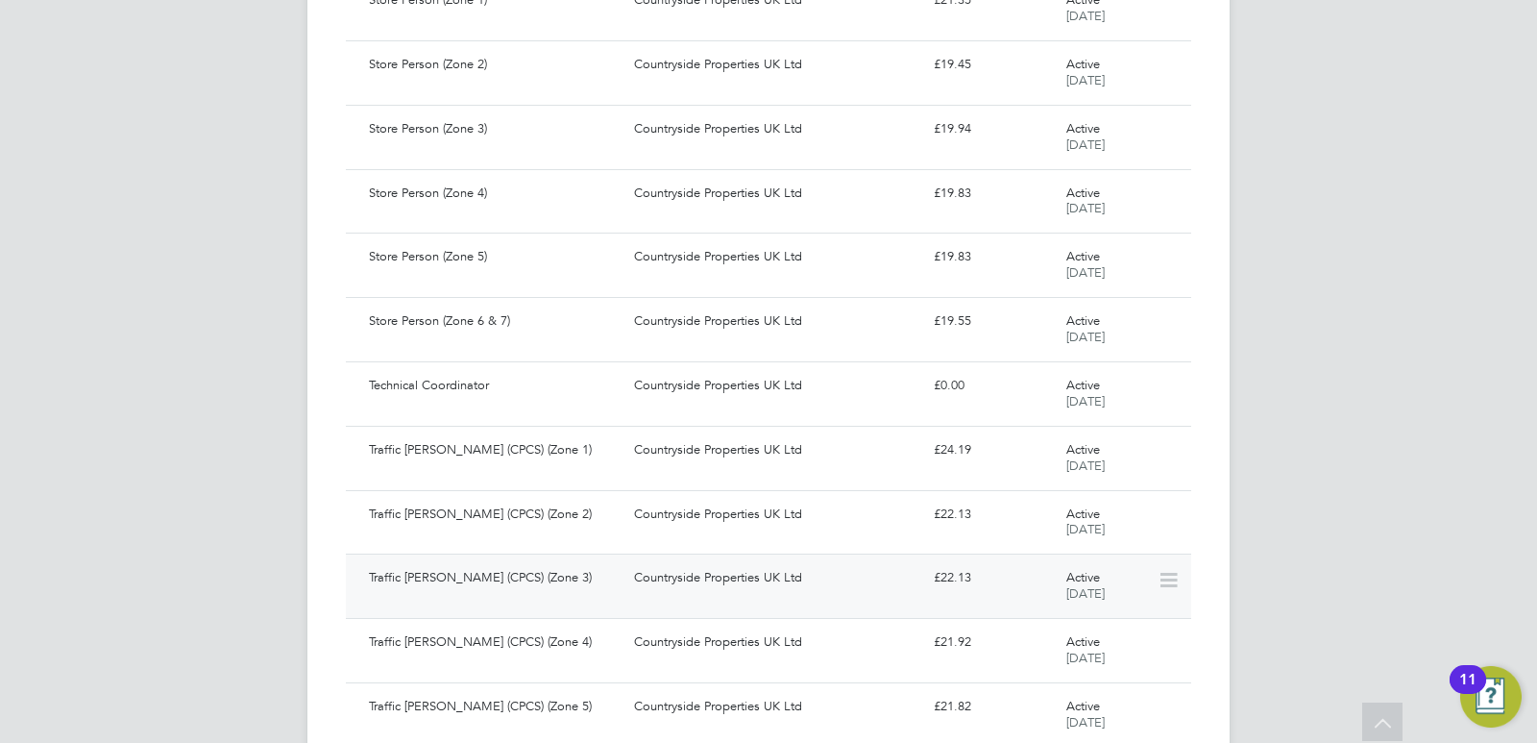
scroll to position [7240, 0]
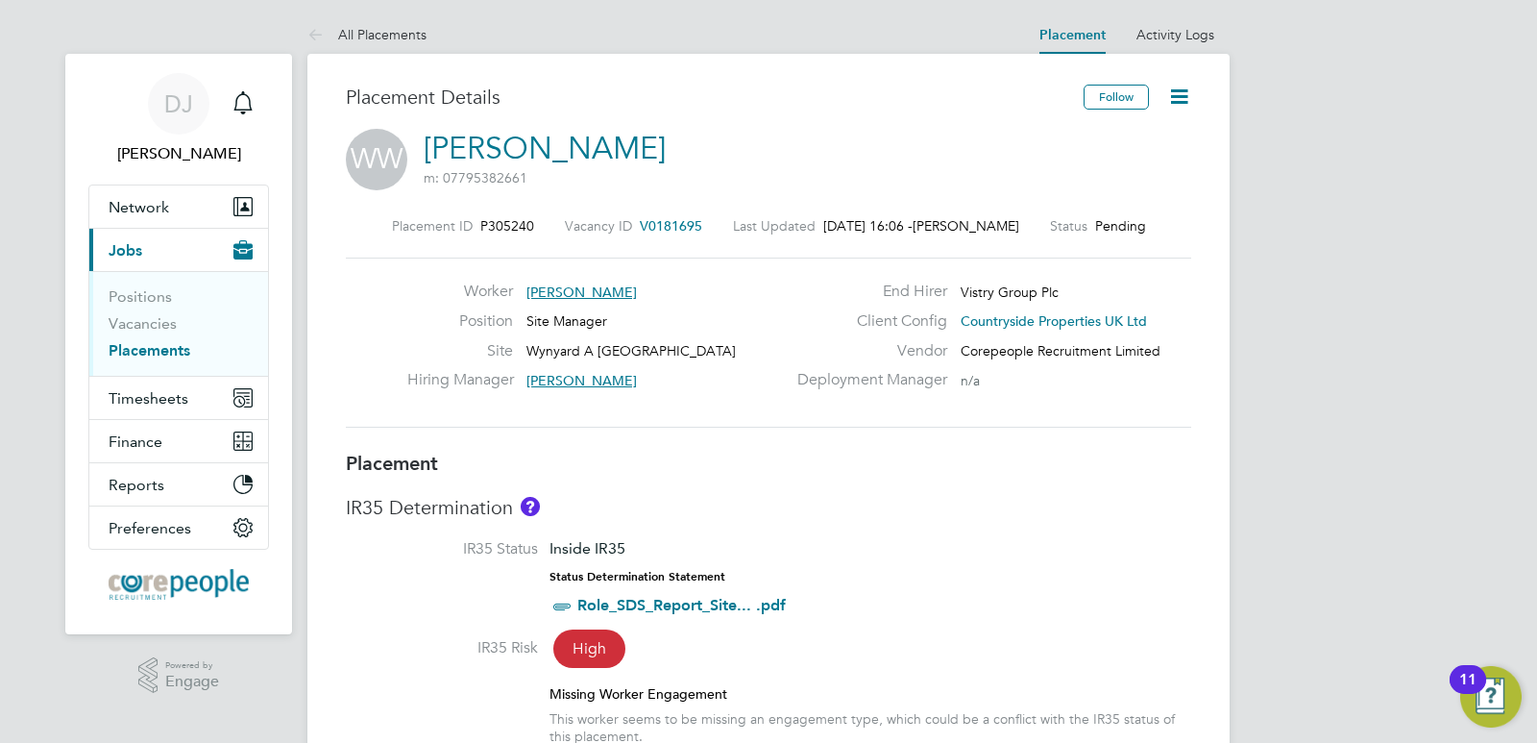
scroll to position [192, 0]
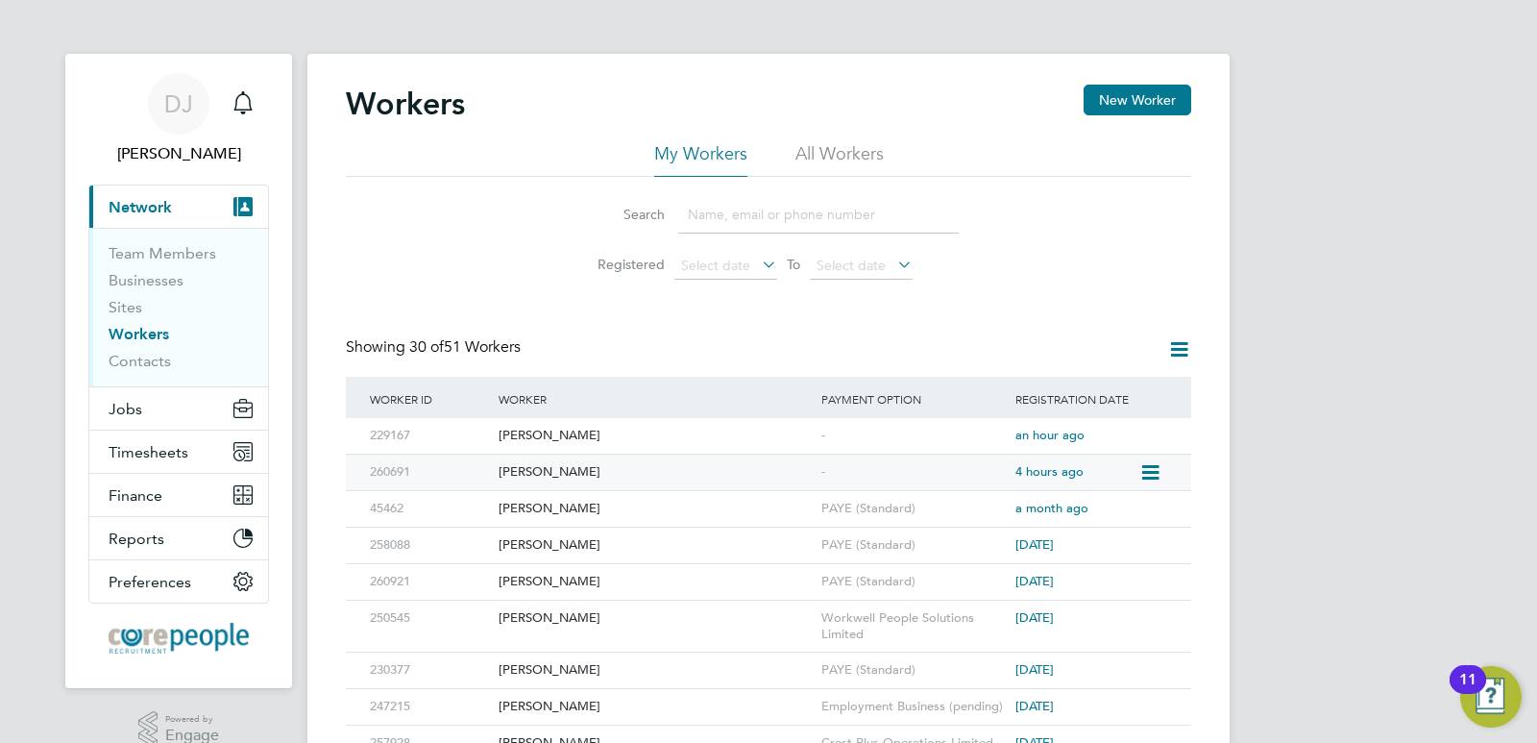
click at [525, 470] on div "[PERSON_NAME]" at bounding box center [655, 473] width 323 height 36
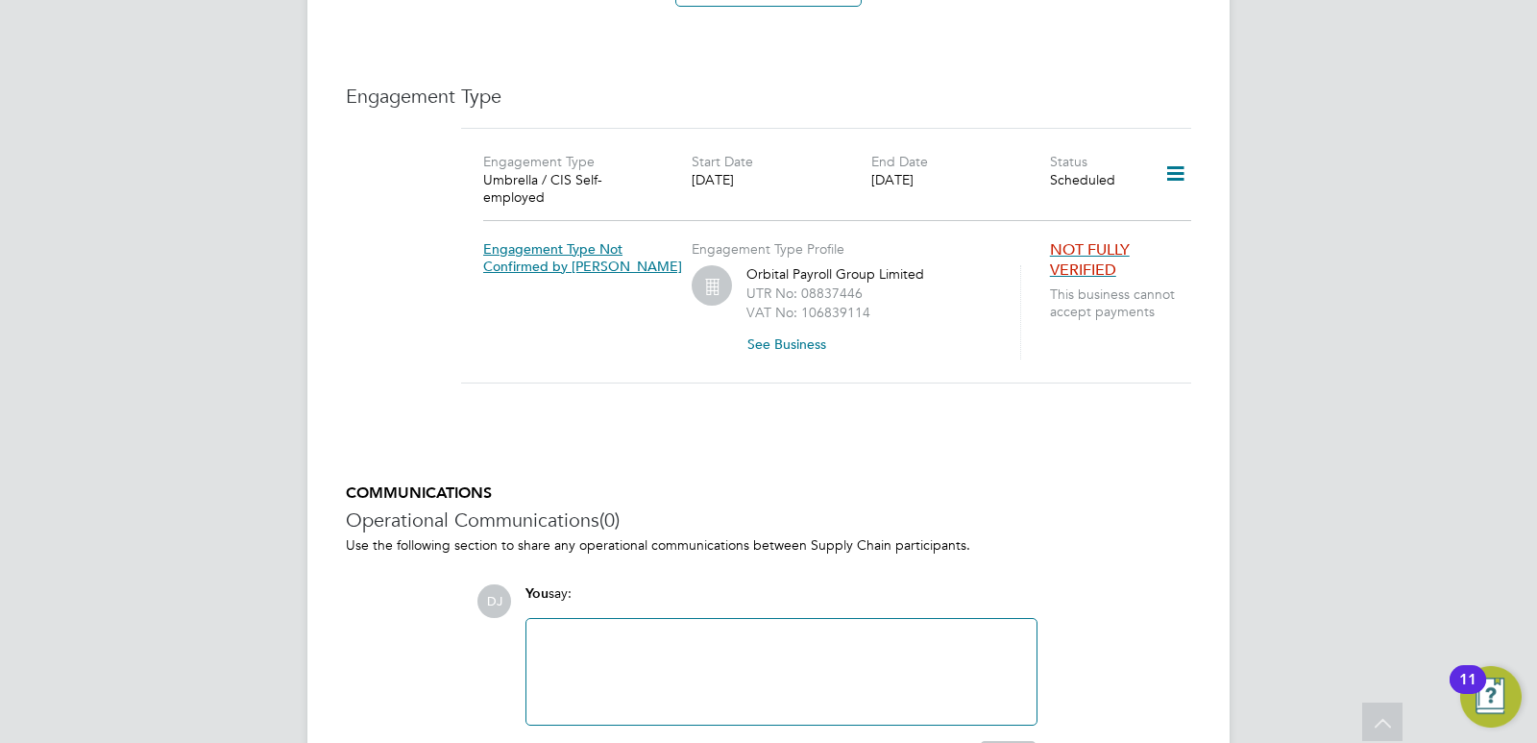
scroll to position [1376, 0]
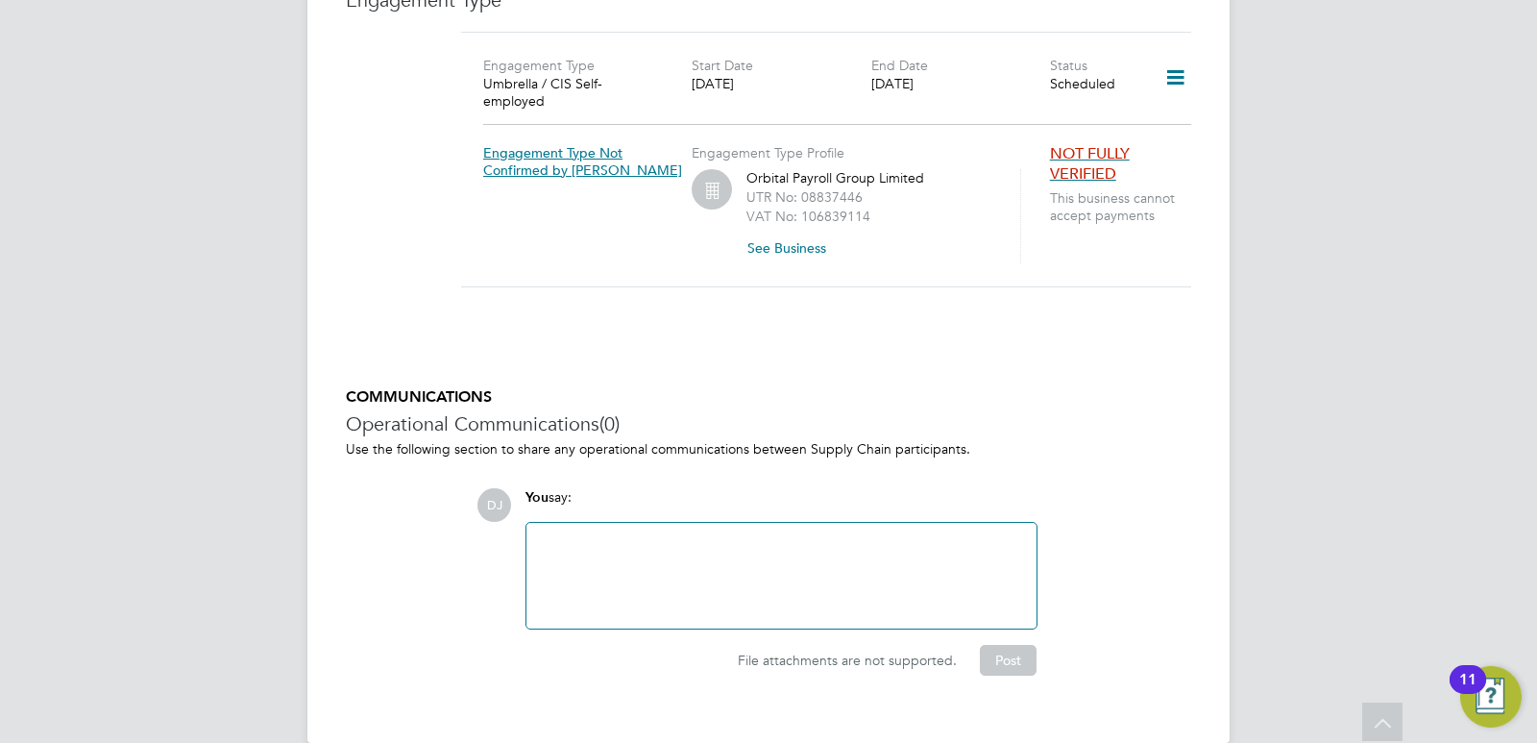
click at [1182, 60] on icon at bounding box center [1176, 78] width 34 height 44
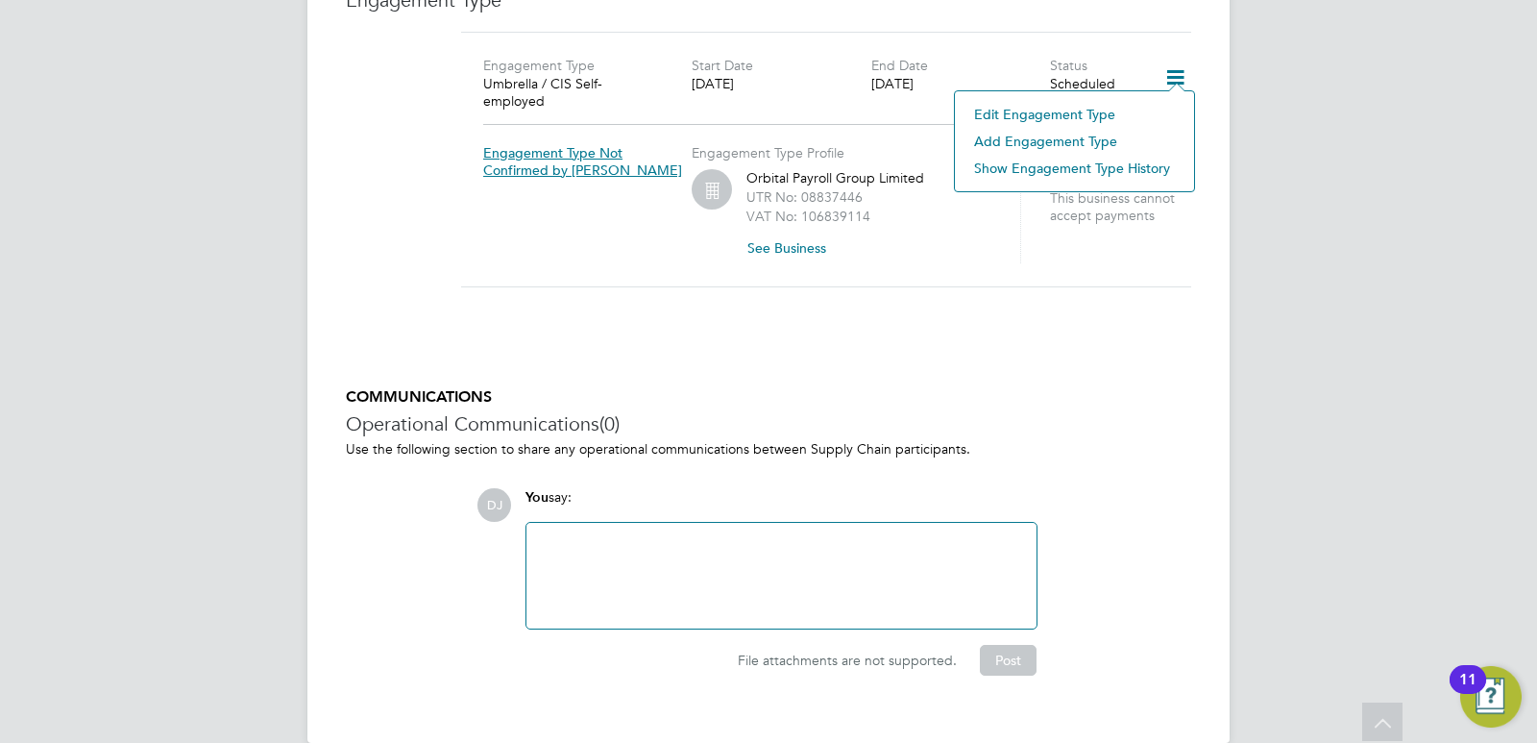
click at [732, 278] on div "Engagement Type Umbrella / CIS Self-employed Start Date 13 Oct 2025 End Date 27…" at bounding box center [826, 171] width 730 height 279
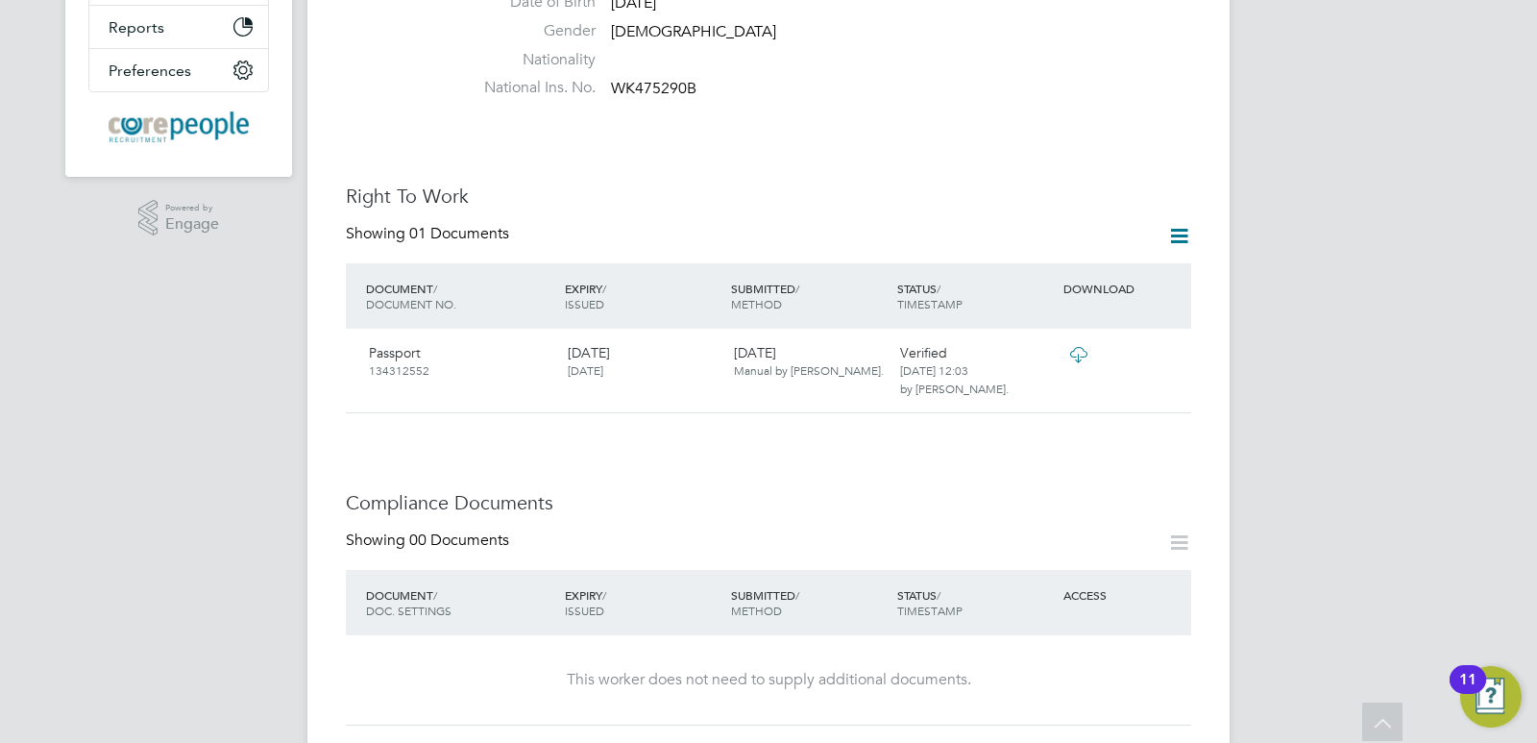
scroll to position [319, 0]
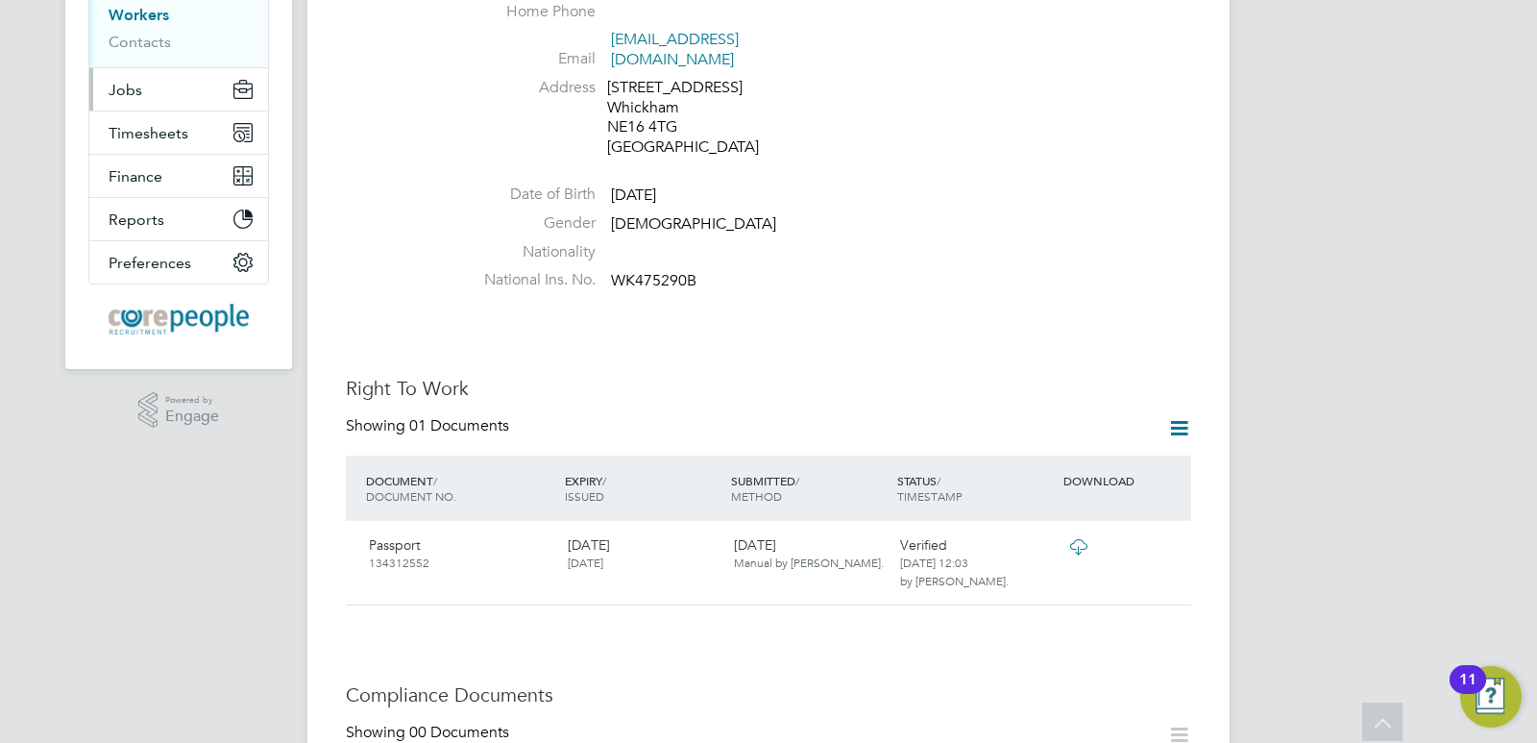
click at [134, 89] on span "Jobs" at bounding box center [126, 90] width 34 height 18
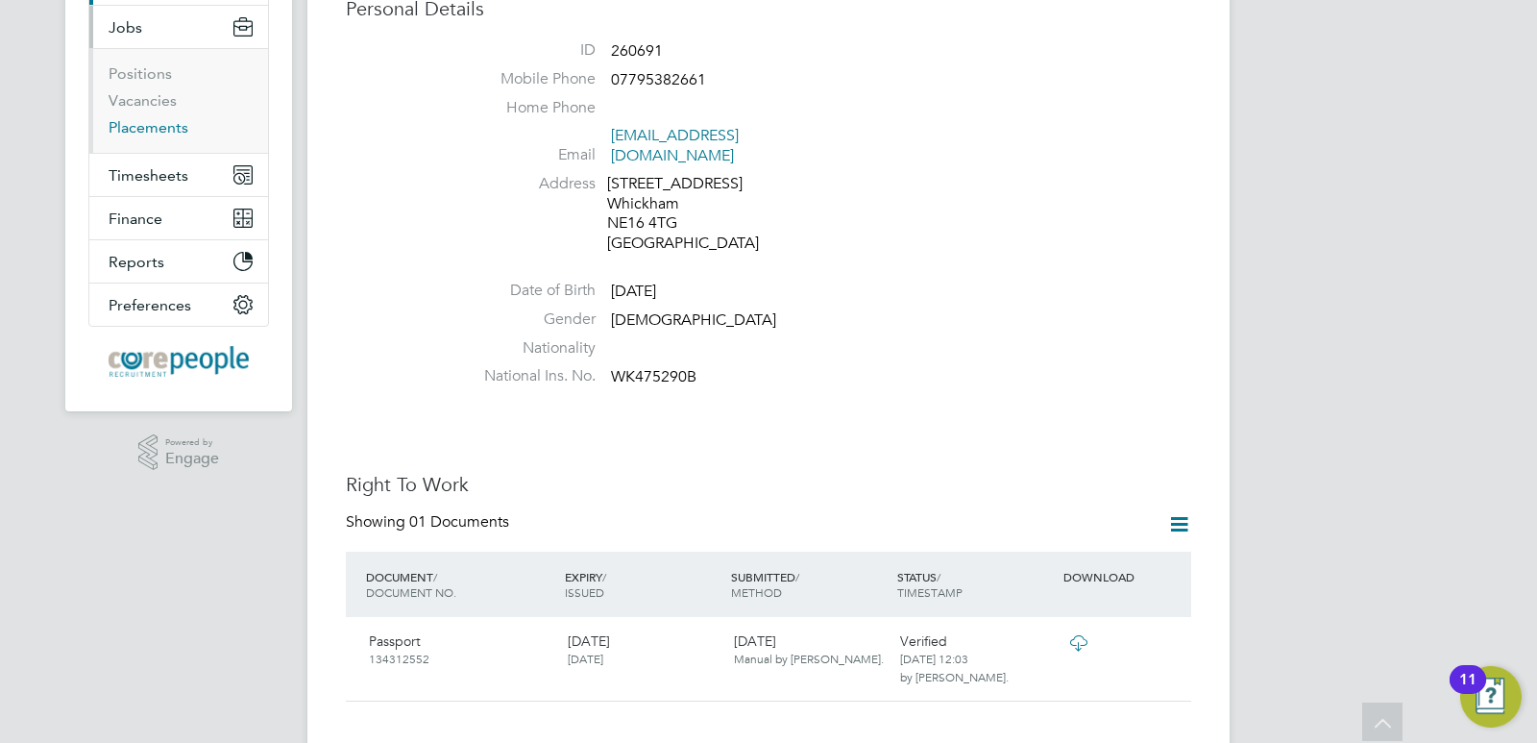
scroll to position [127, 0]
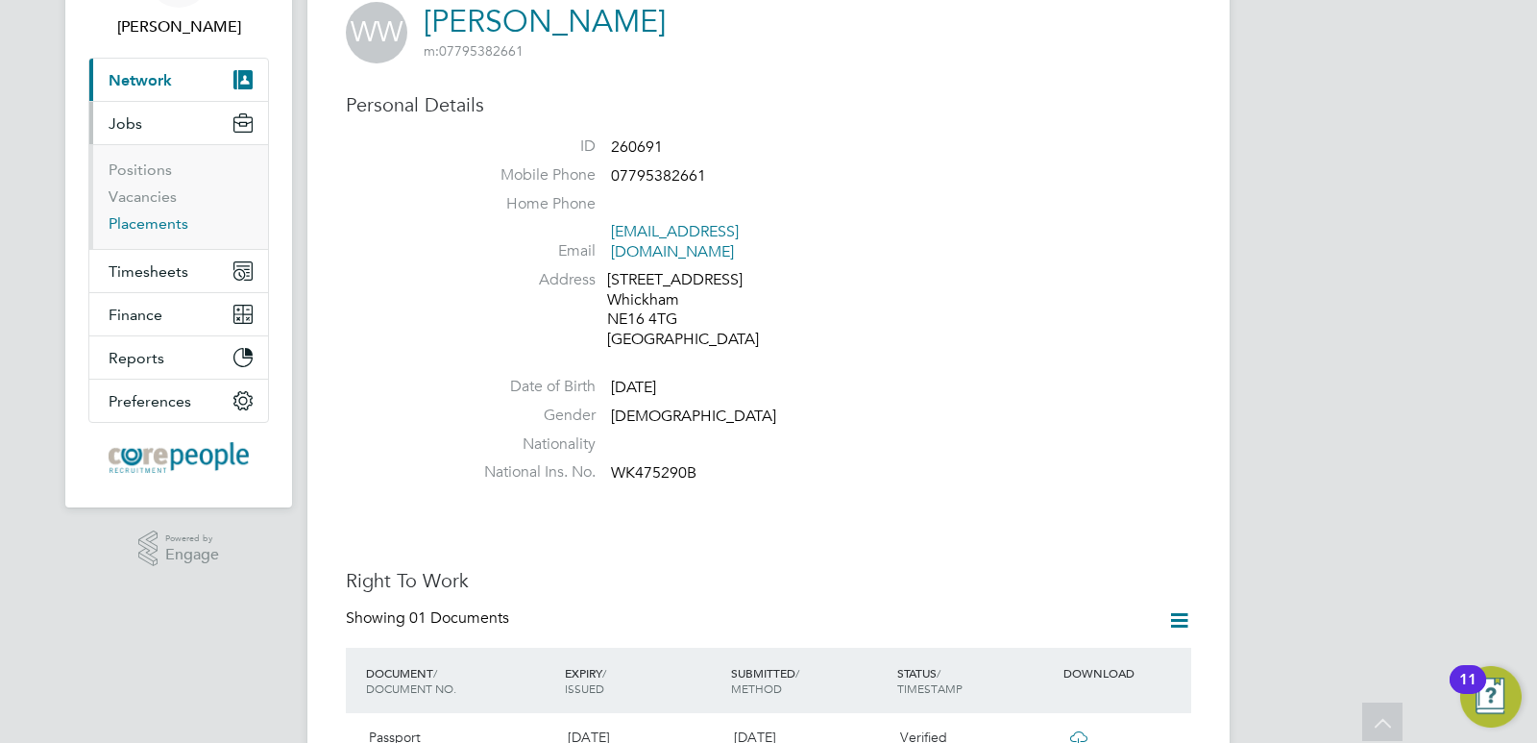
click at [158, 225] on link "Placements" at bounding box center [149, 223] width 80 height 18
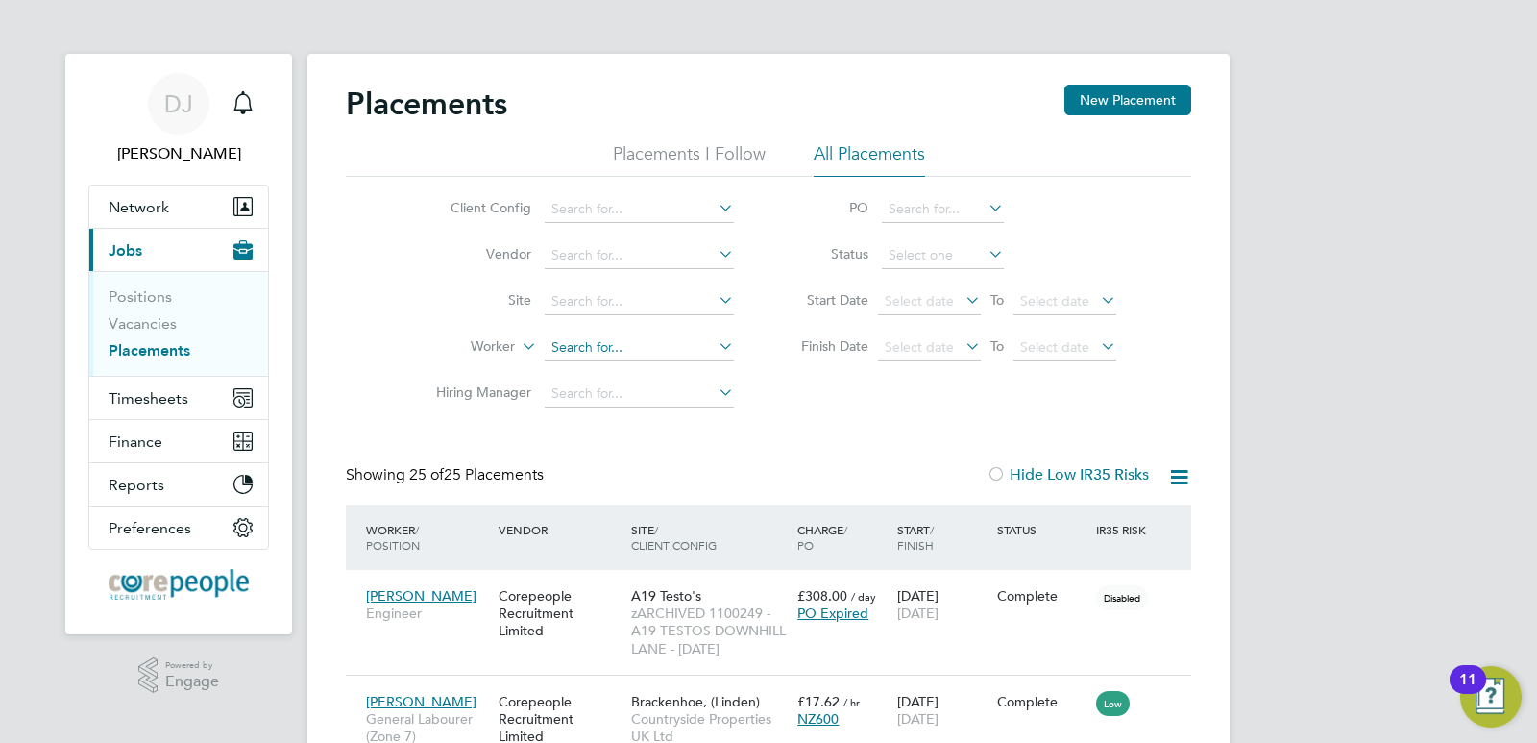
click at [573, 337] on input at bounding box center [639, 347] width 189 height 27
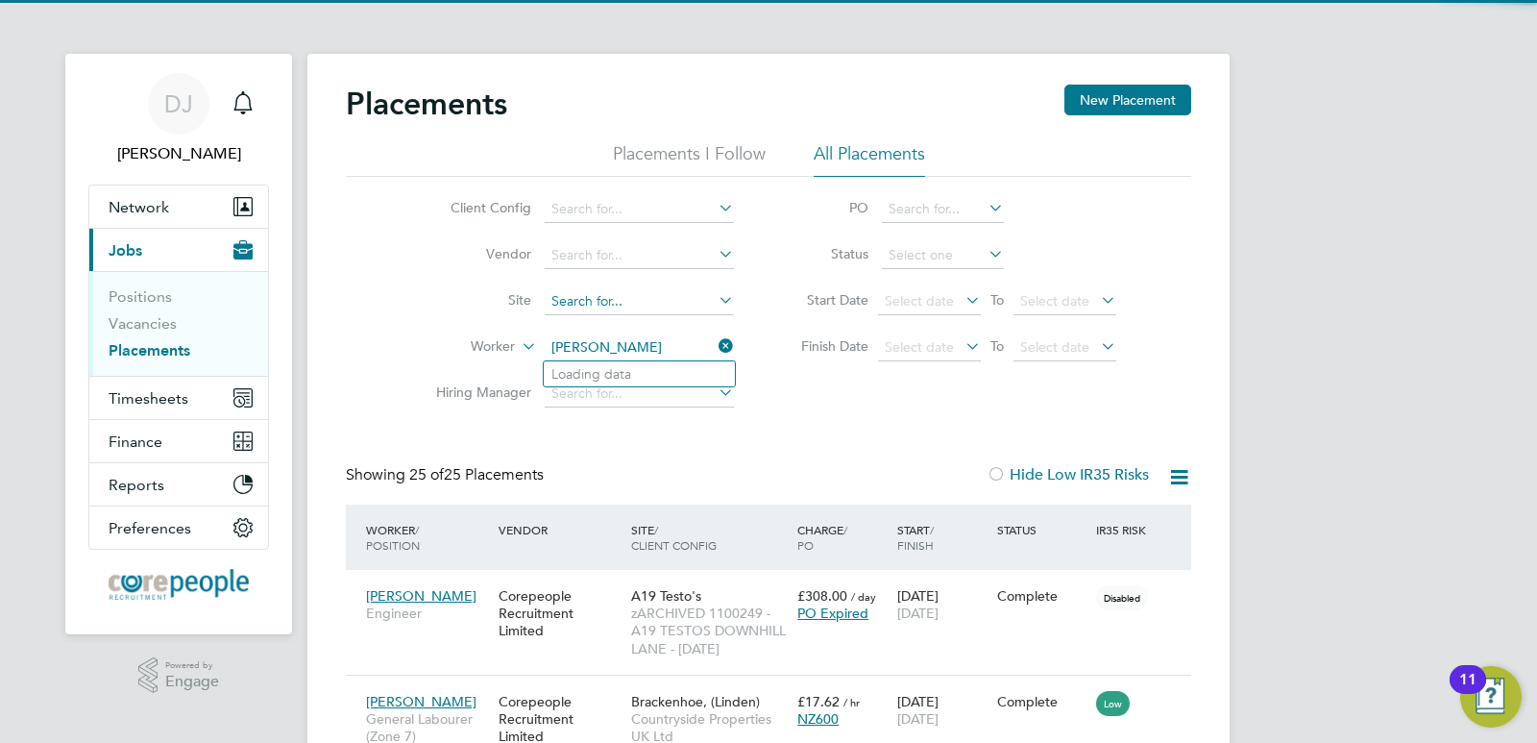
type input "[PERSON_NAME]"
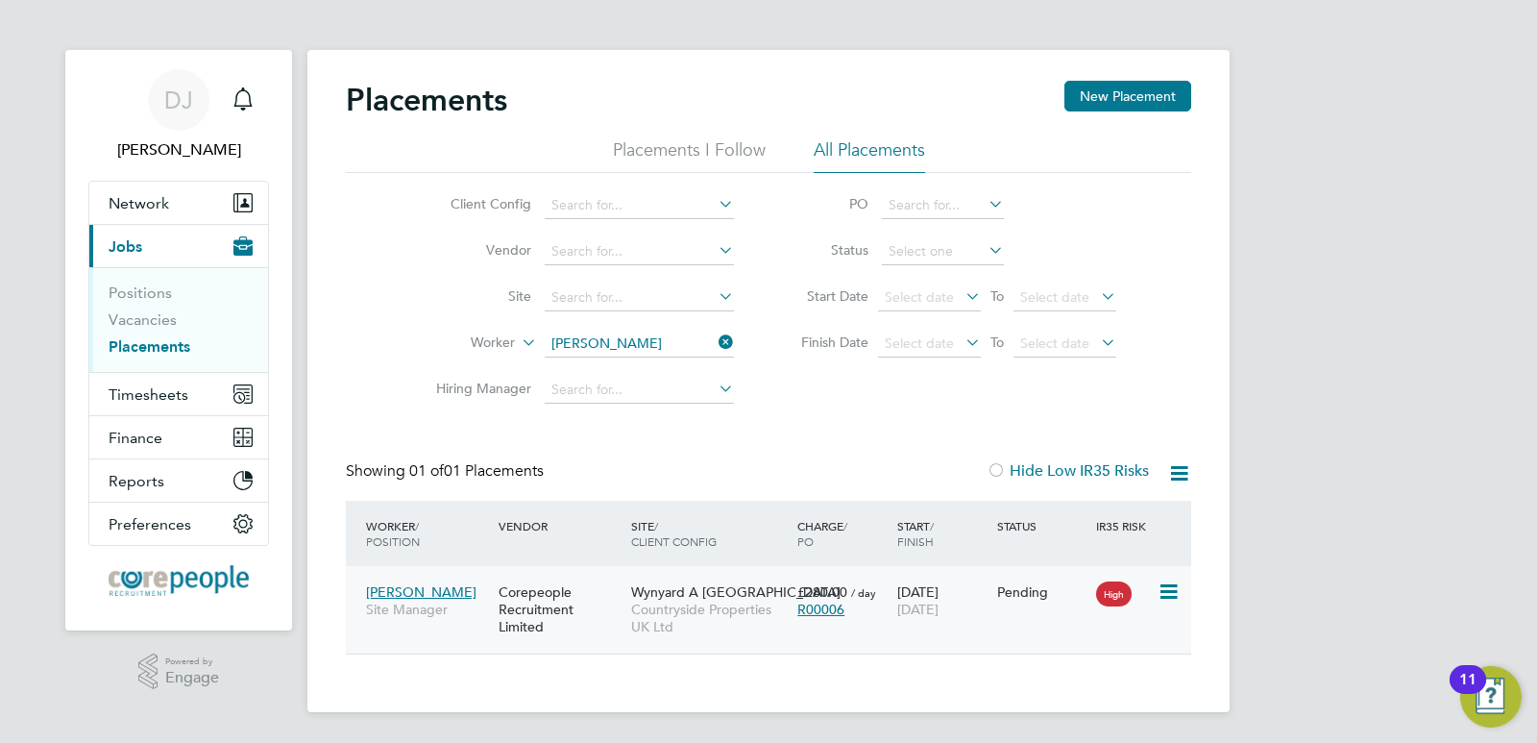
click at [1169, 590] on icon at bounding box center [1167, 591] width 19 height 23
click at [703, 590] on span "Wynyard A [GEOGRAPHIC_DATA]" at bounding box center [735, 591] width 209 height 17
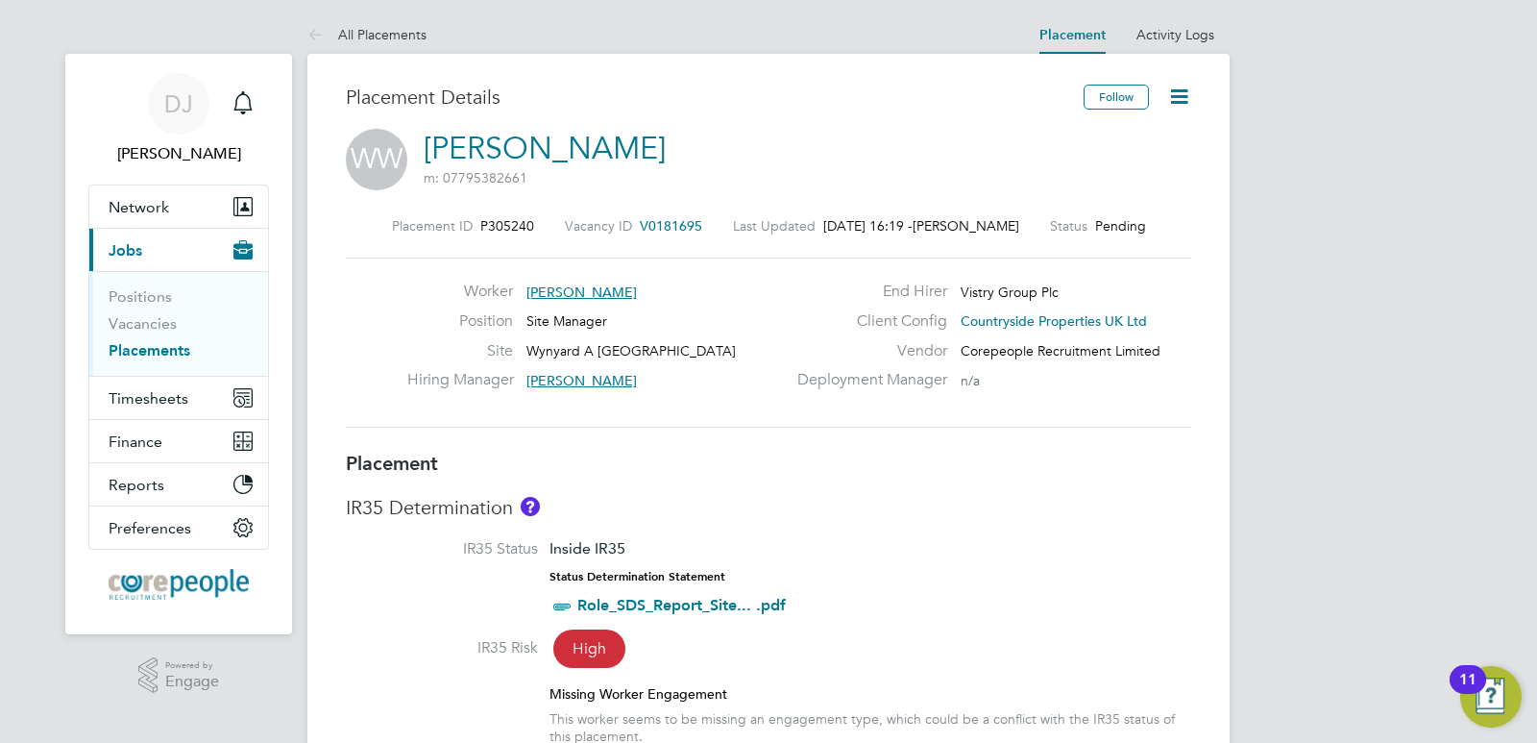
click at [670, 227] on span "V0181695" at bounding box center [671, 225] width 62 height 17
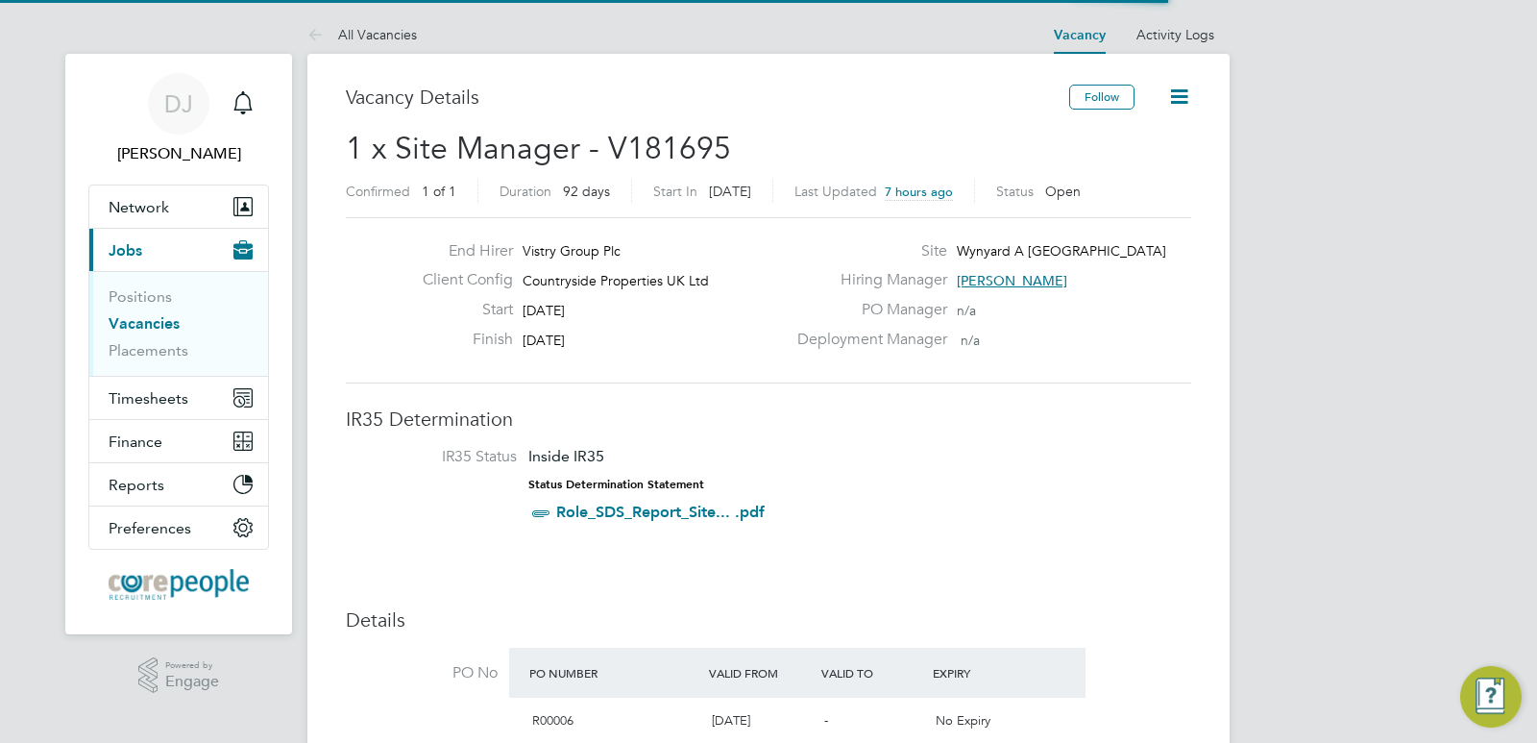
scroll to position [10, 10]
